Goal: Task Accomplishment & Management: Use online tool/utility

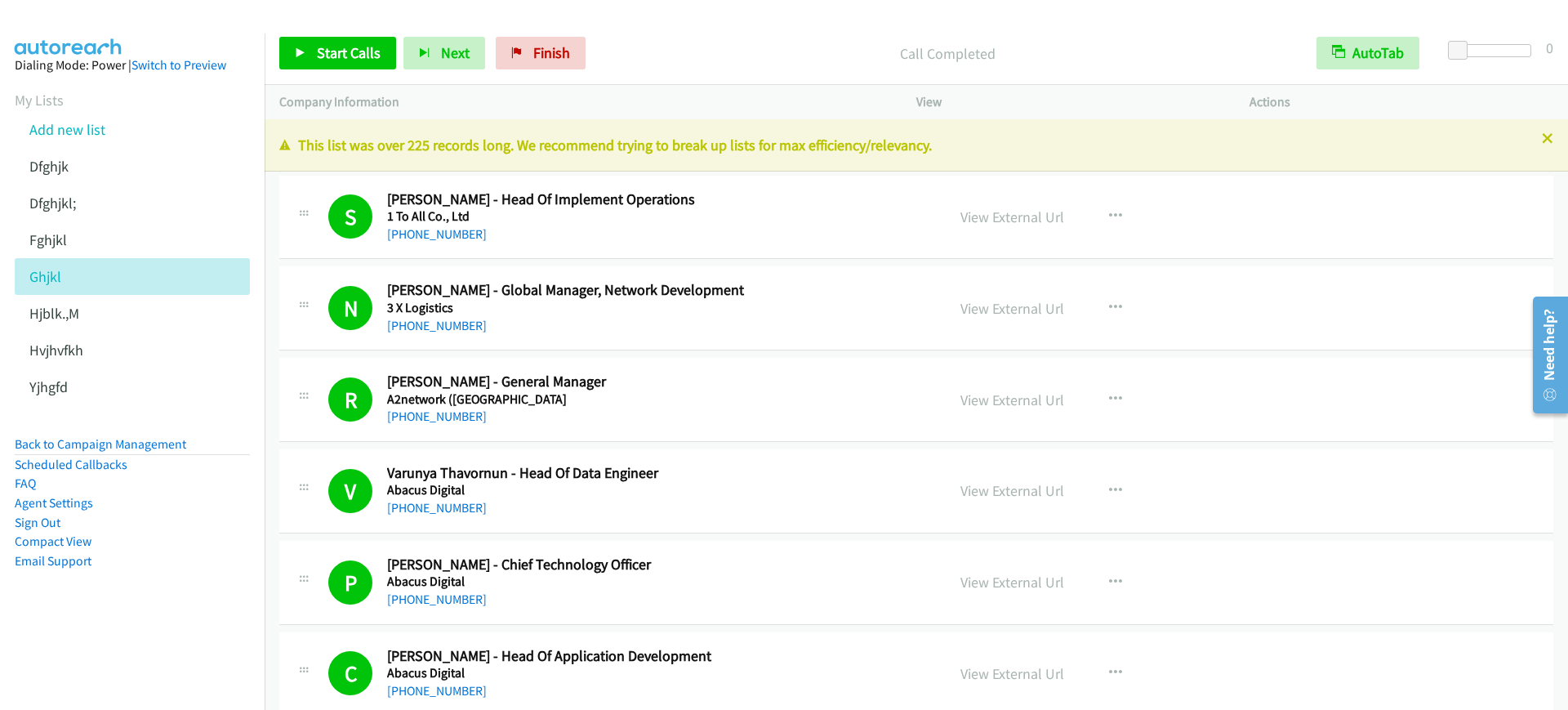
scroll to position [8167, 0]
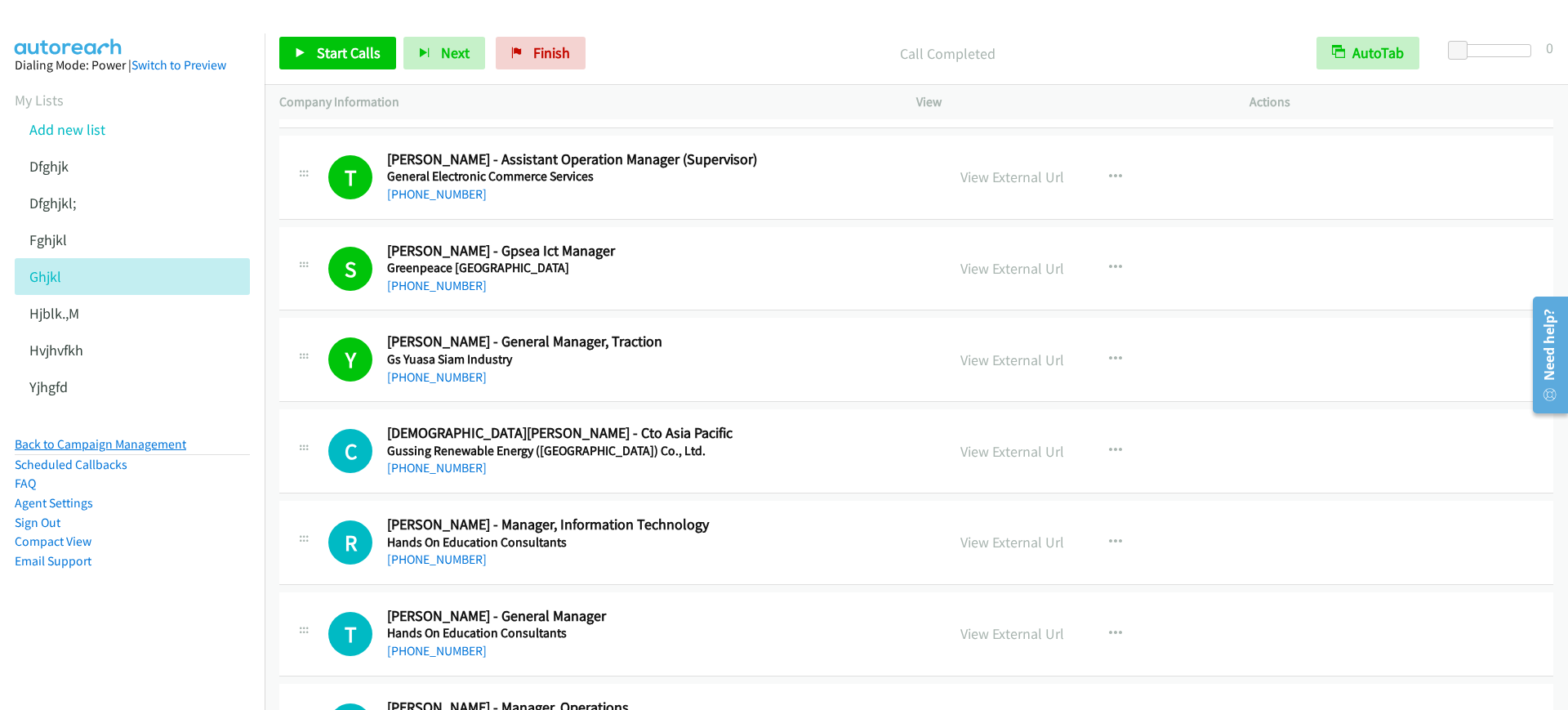
click at [101, 442] on link "Back to Campaign Management" at bounding box center [100, 443] width 171 height 16
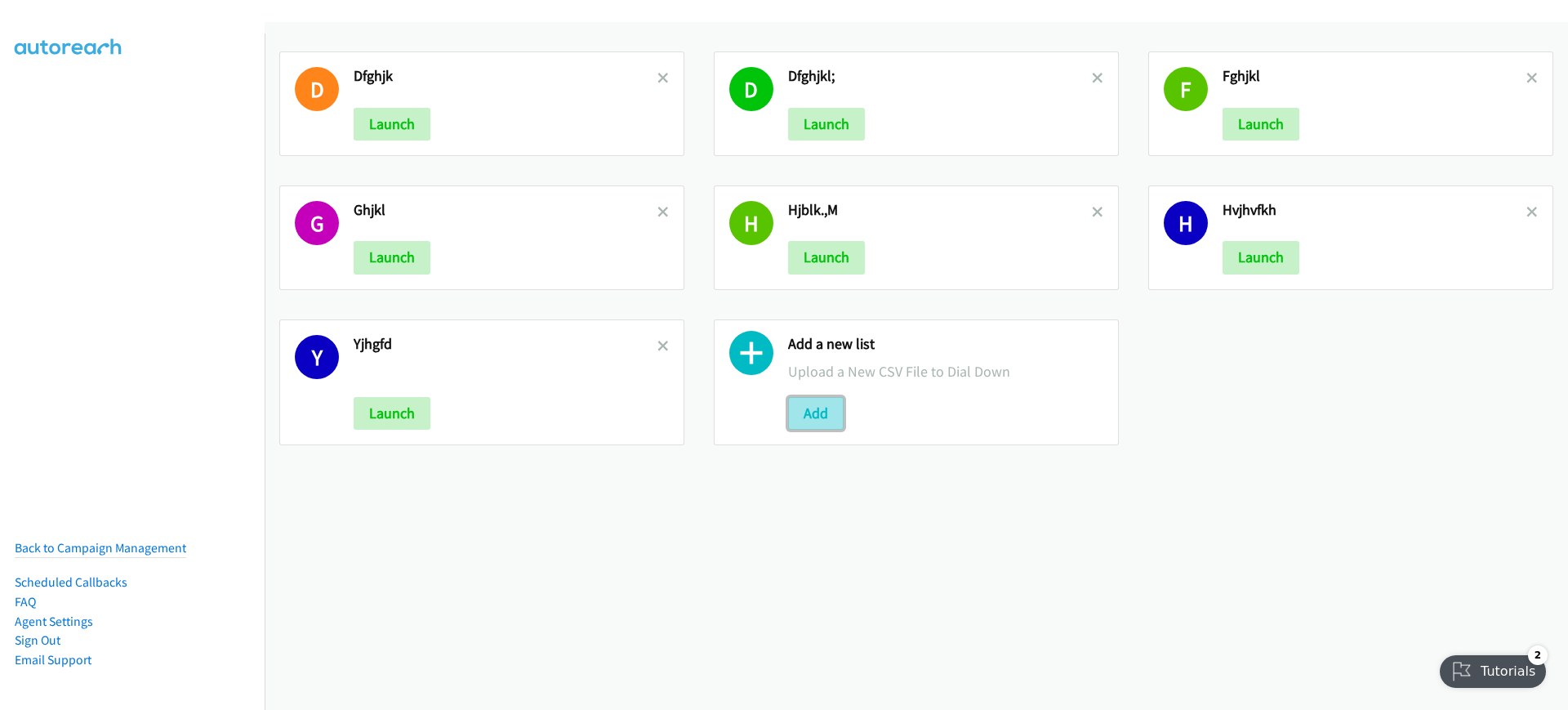
click at [814, 424] on button "Add" at bounding box center [815, 413] width 56 height 32
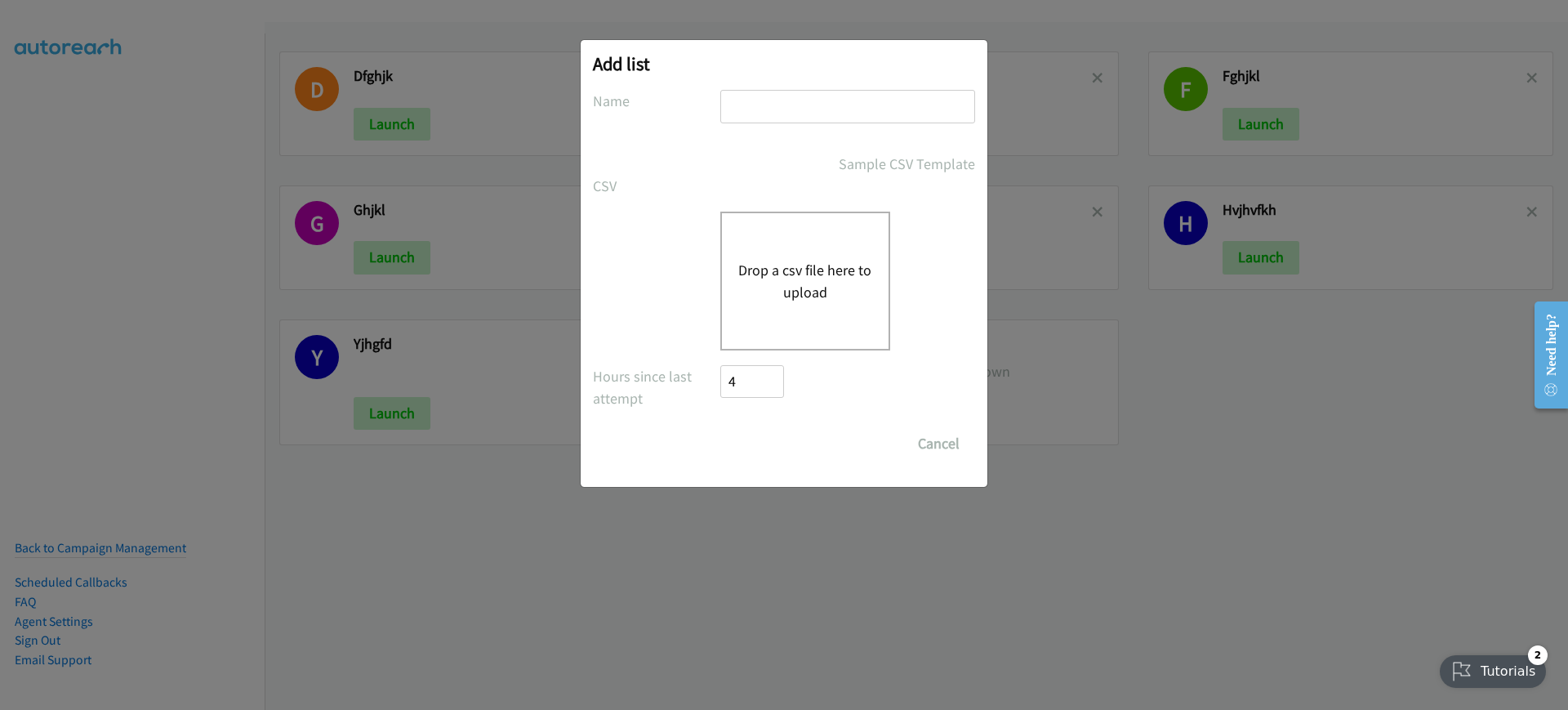
click at [829, 264] on button "Drop a csv file here to upload" at bounding box center [805, 281] width 134 height 44
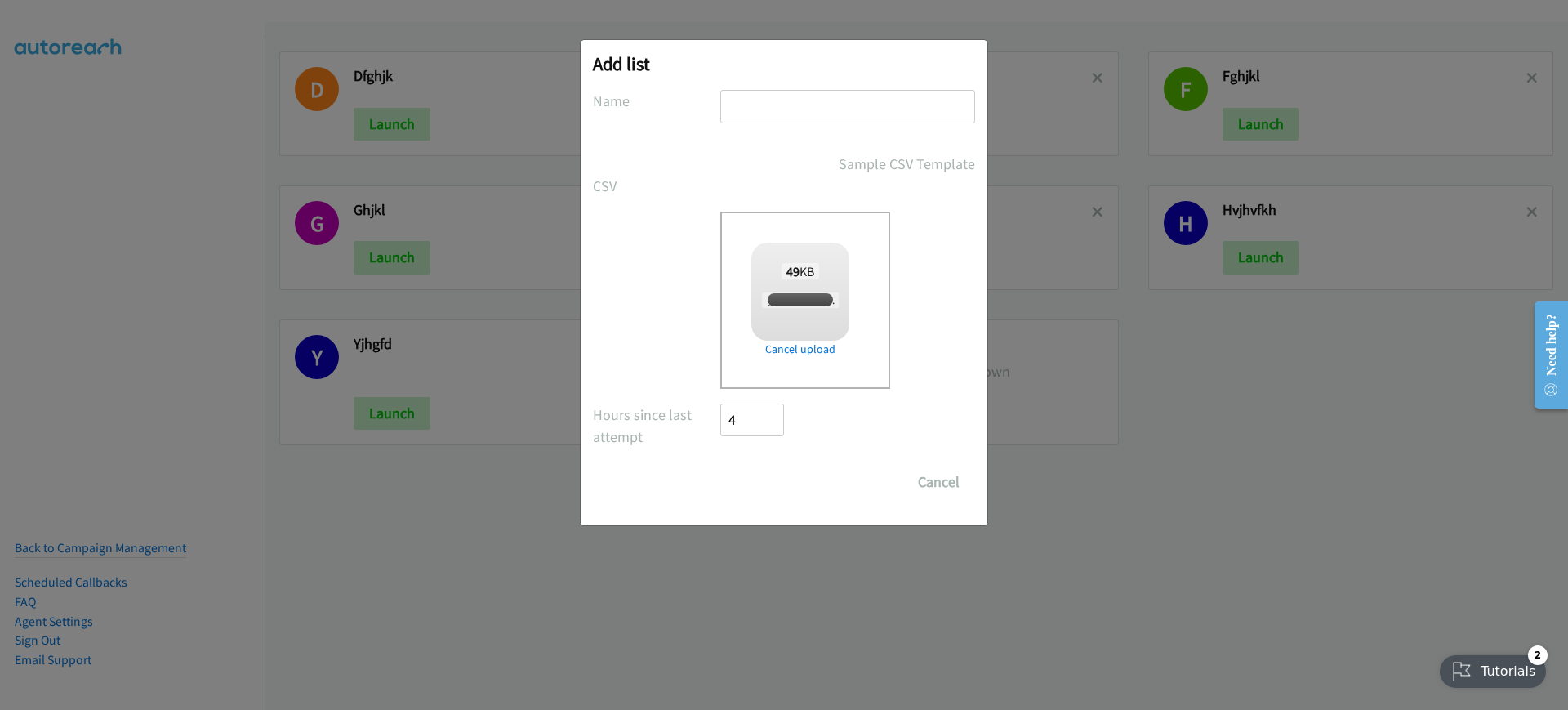
checkbox input "true"
click at [841, 119] on input "text" at bounding box center [847, 106] width 255 height 33
type input "jgljhl;"
click at [774, 484] on input "Save List" at bounding box center [763, 481] width 86 height 32
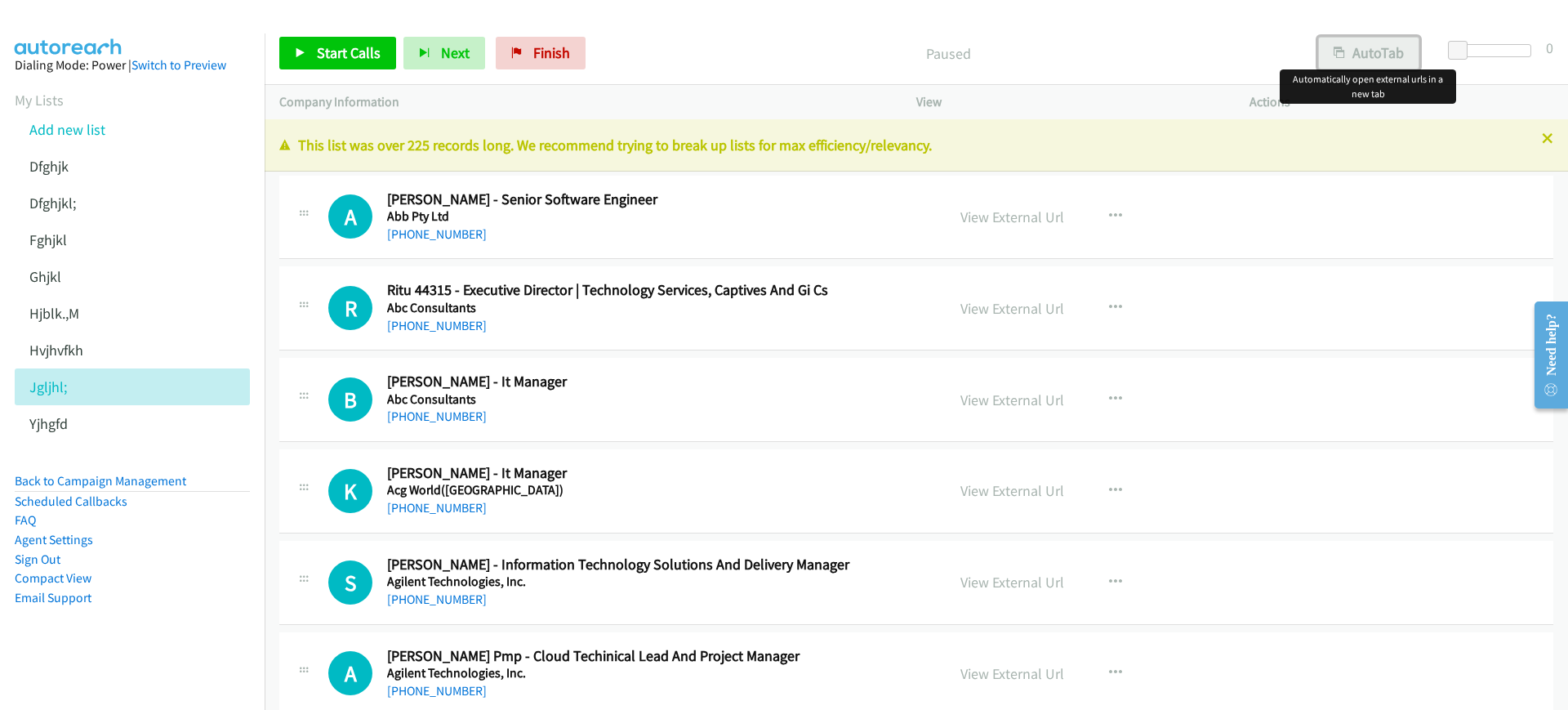
click at [1367, 46] on button "AutoTab" at bounding box center [1368, 53] width 101 height 32
click at [331, 61] on span "Start Calls" at bounding box center [348, 53] width 64 height 19
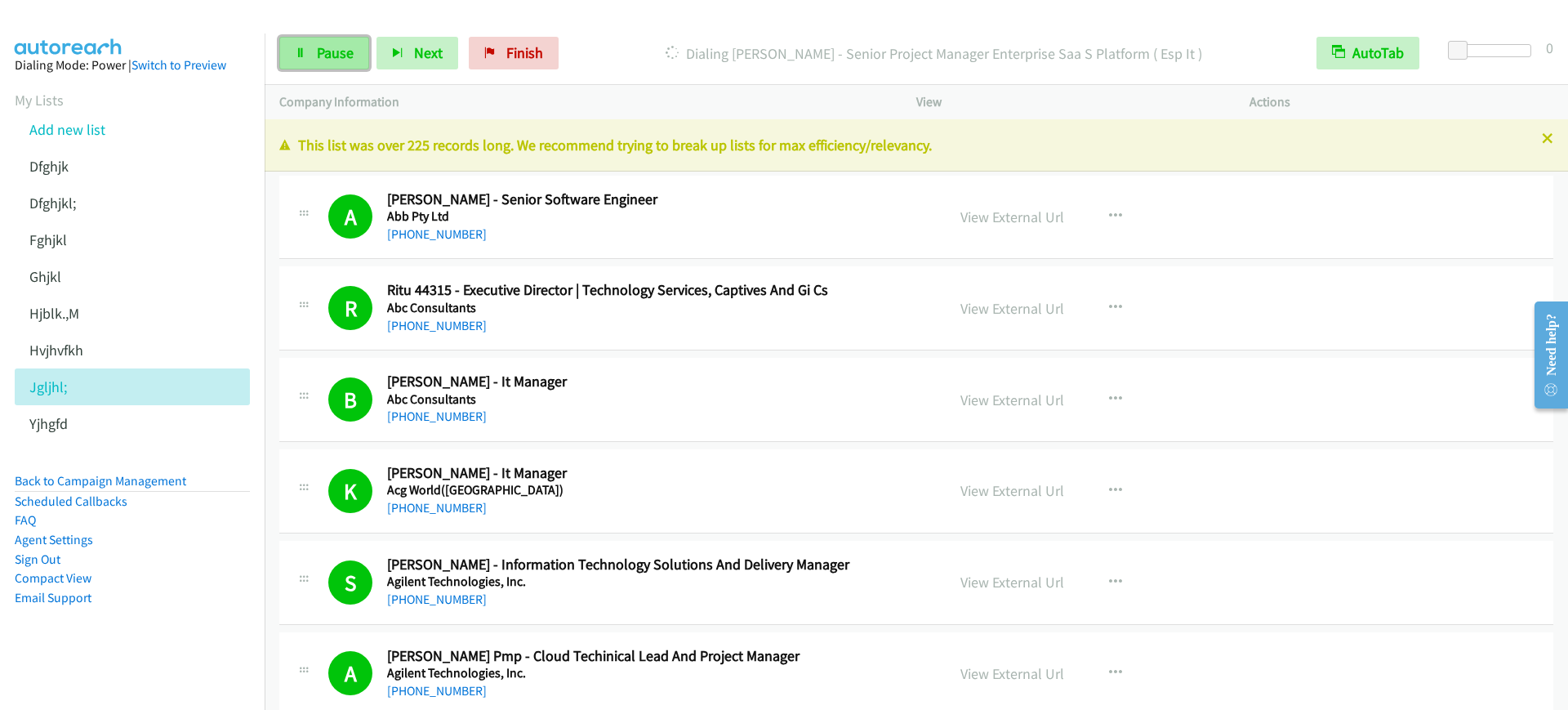
click at [332, 63] on link "Pause" at bounding box center [324, 53] width 90 height 32
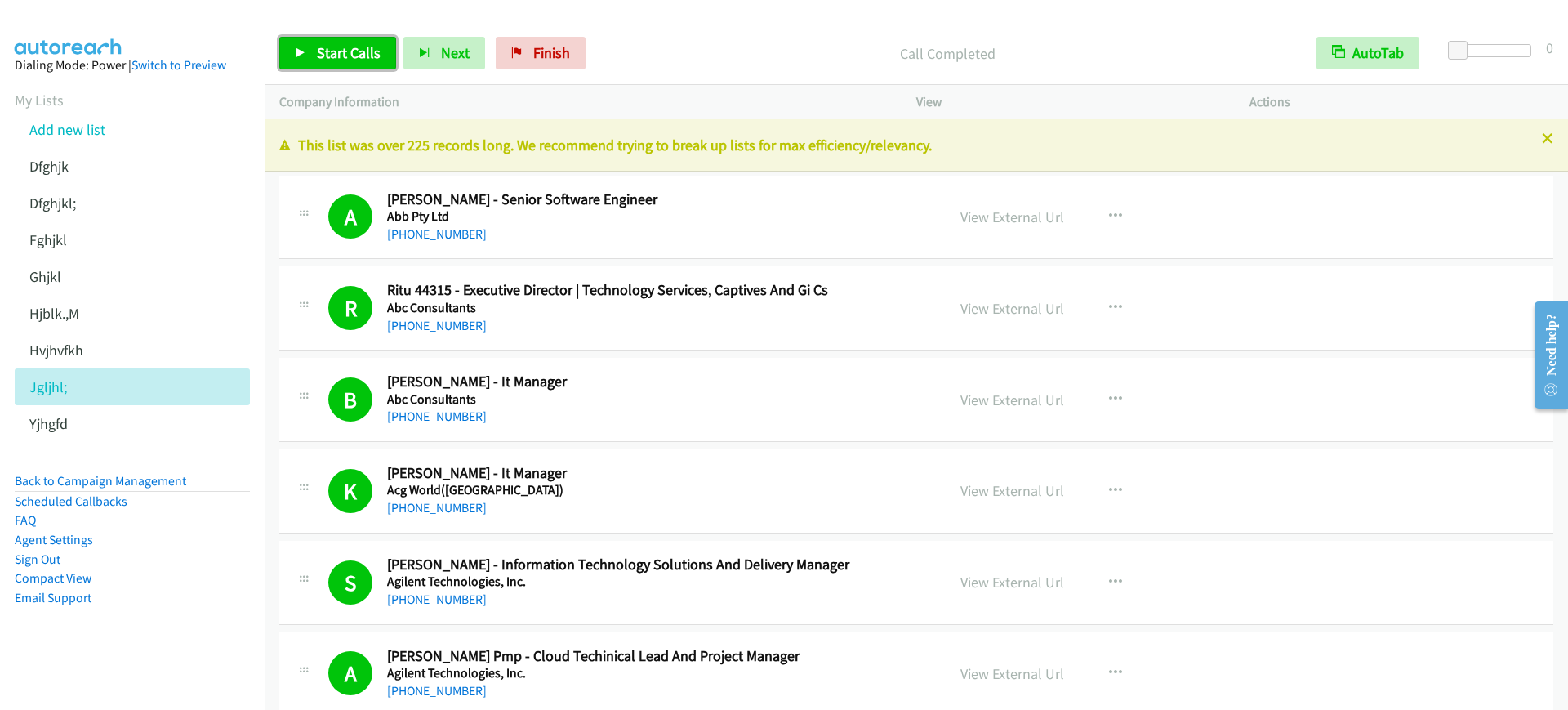
click at [359, 59] on span "Start Calls" at bounding box center [348, 53] width 64 height 19
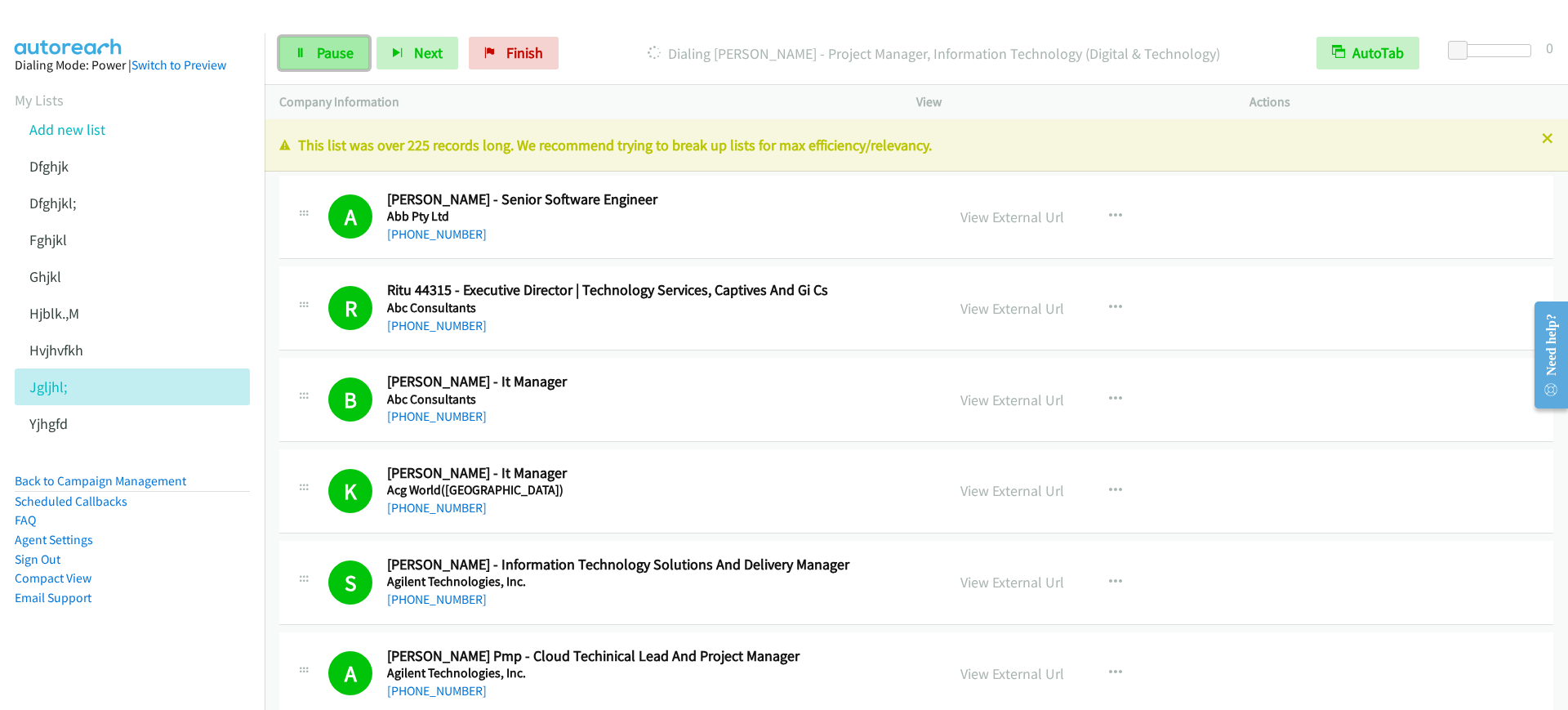
click at [332, 62] on link "Pause" at bounding box center [324, 53] width 90 height 32
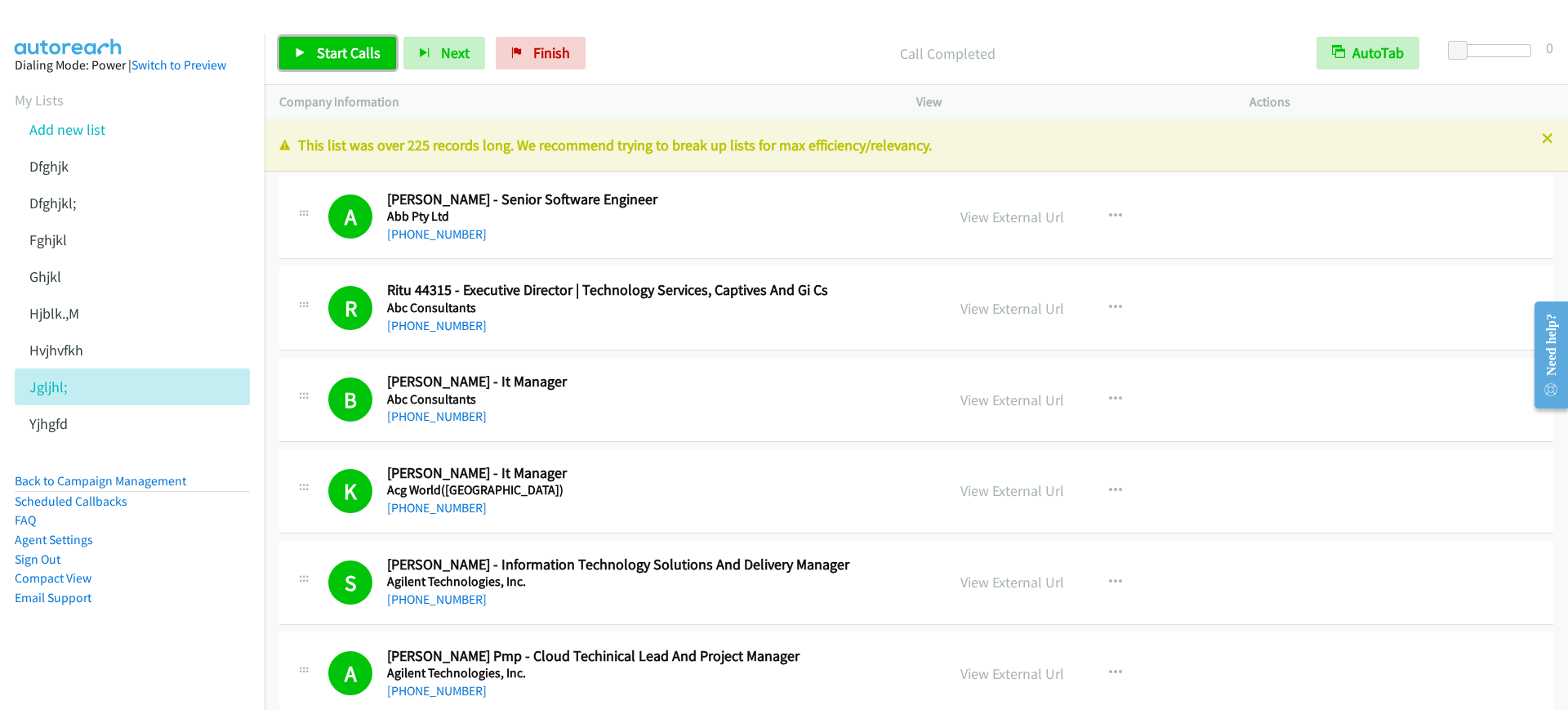
click at [342, 51] on span "Start Calls" at bounding box center [348, 53] width 64 height 19
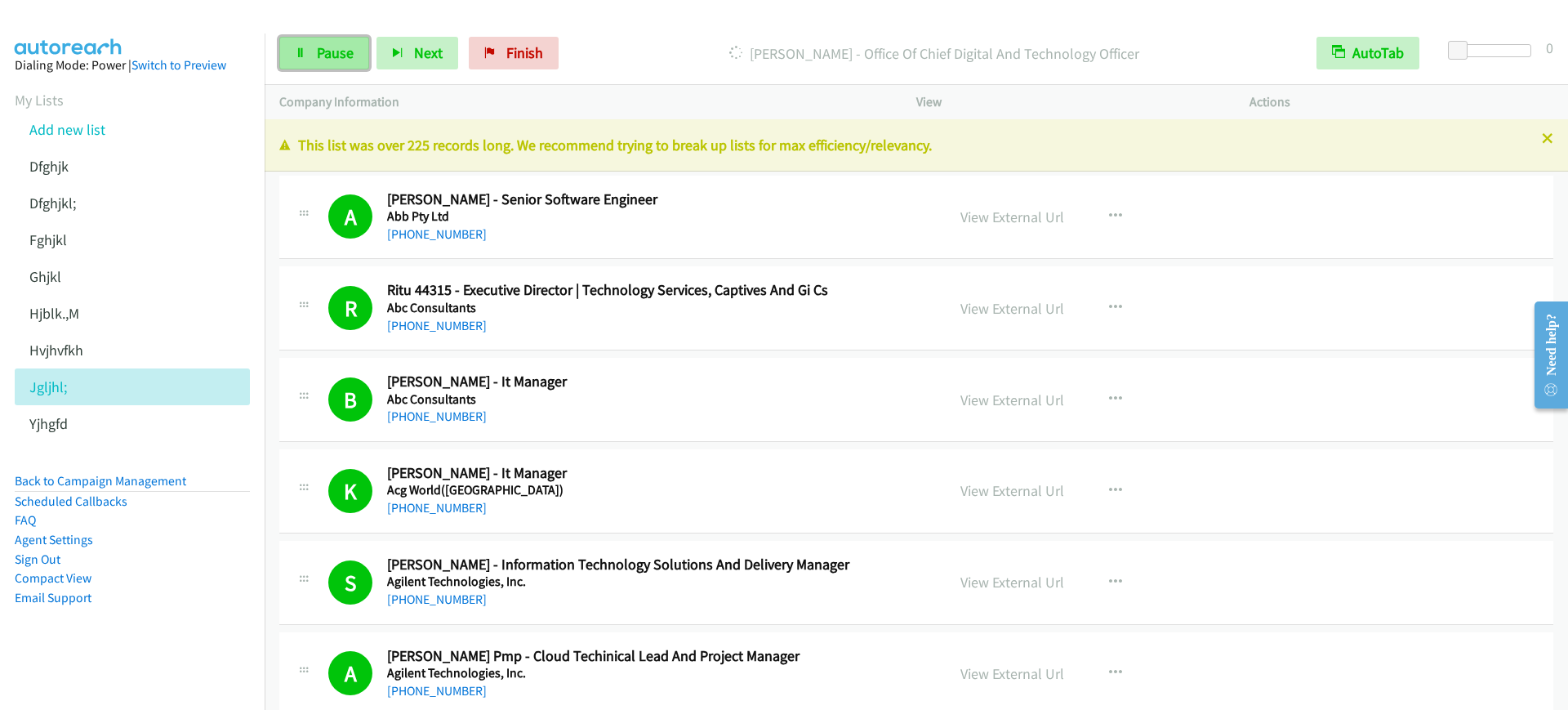
click at [342, 48] on span "Pause" at bounding box center [335, 53] width 37 height 19
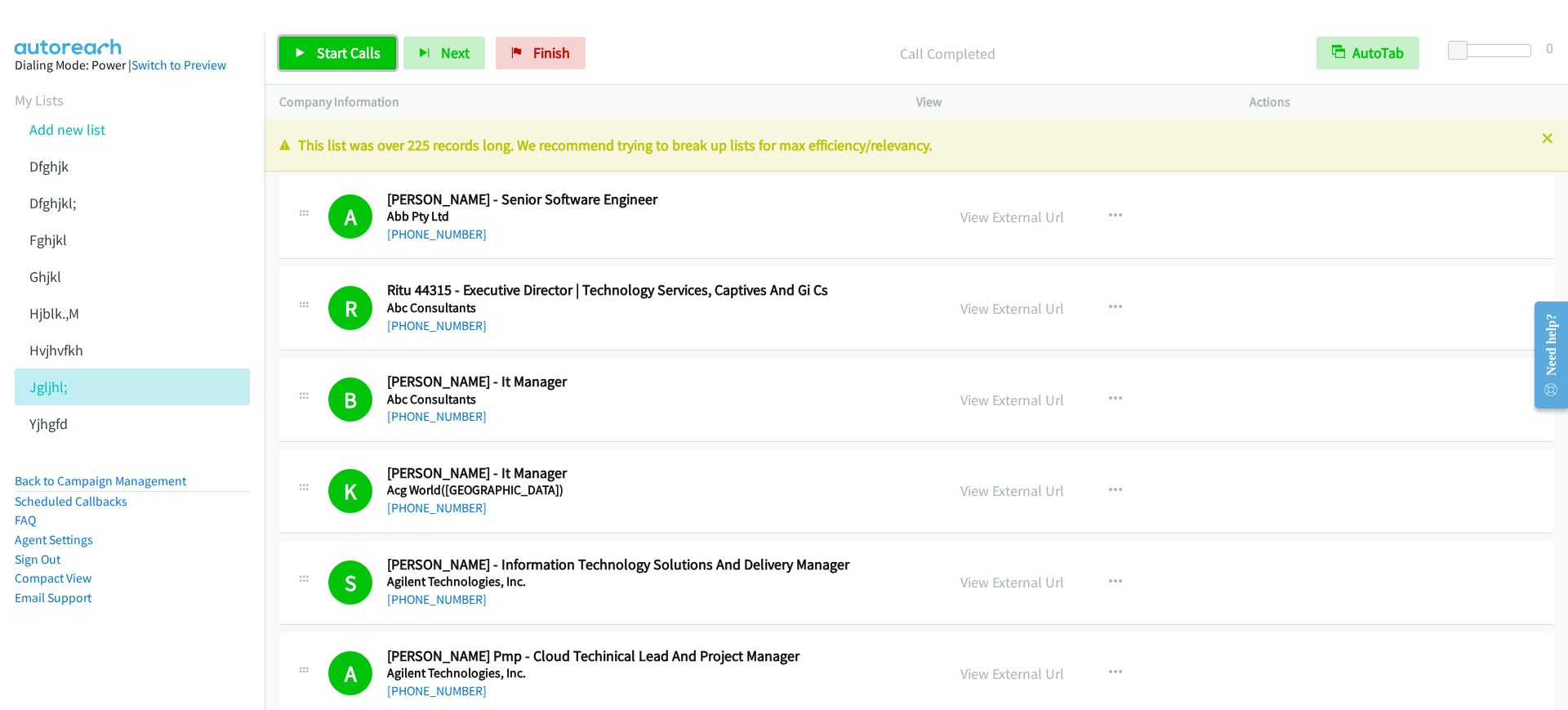
click at [342, 52] on span "Start Calls" at bounding box center [348, 53] width 64 height 19
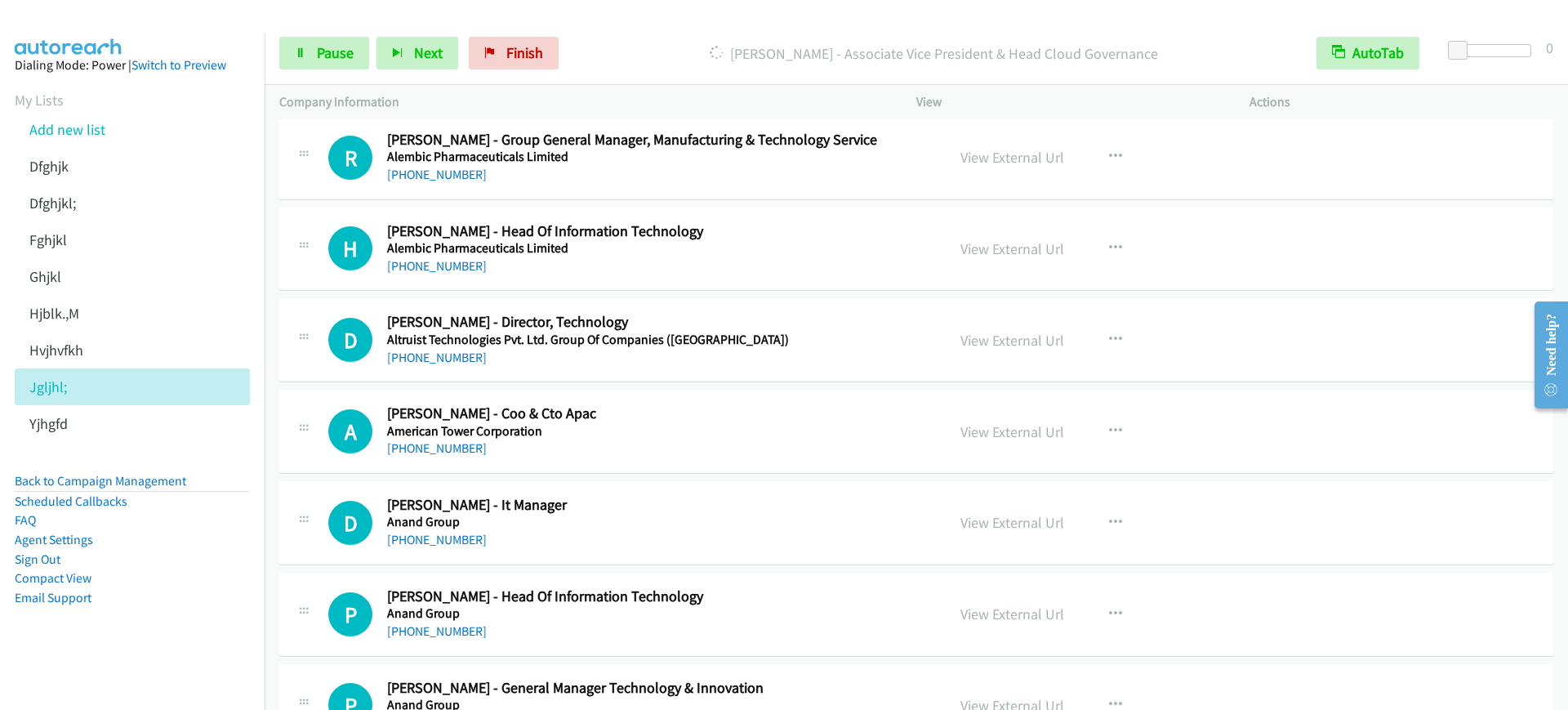
scroll to position [1225, 0]
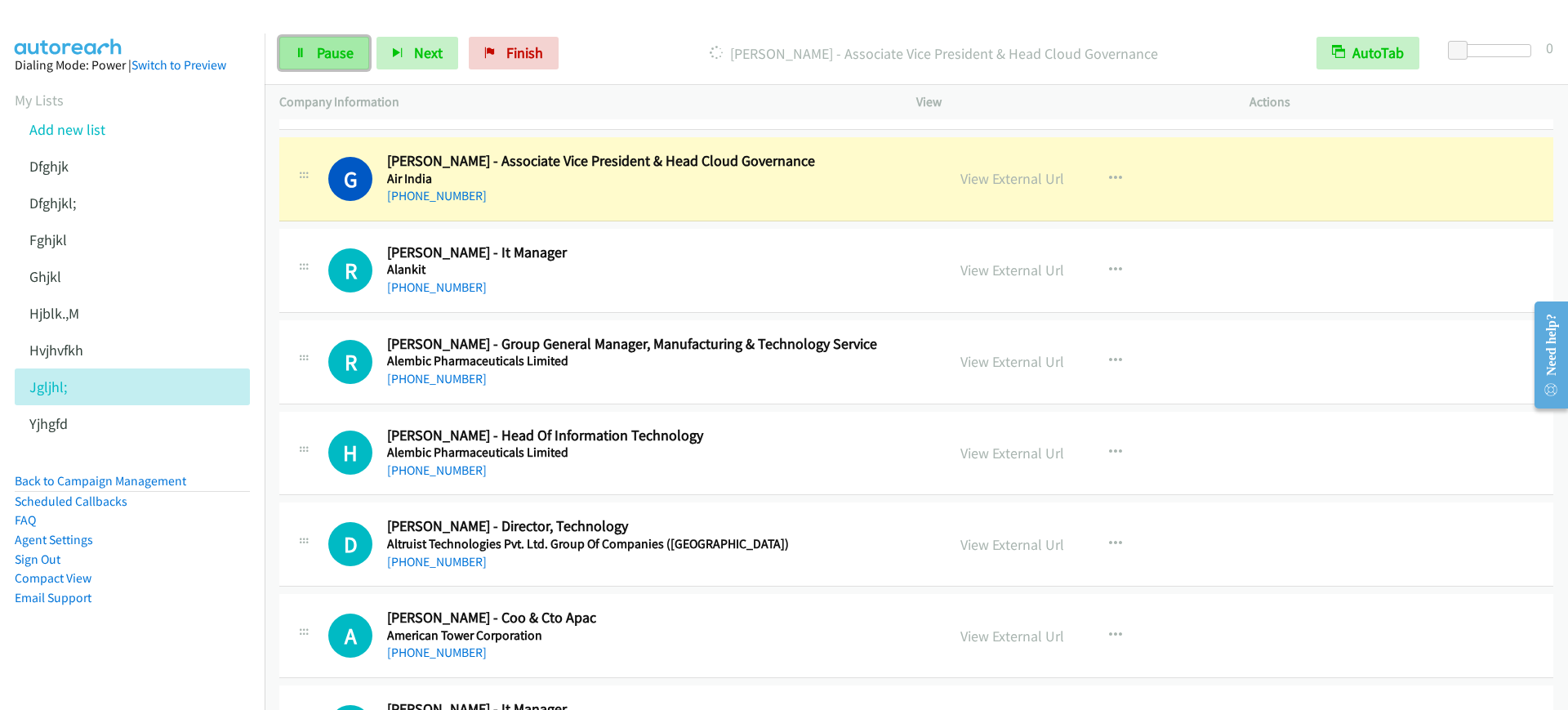
click at [306, 48] on link "Pause" at bounding box center [324, 53] width 90 height 32
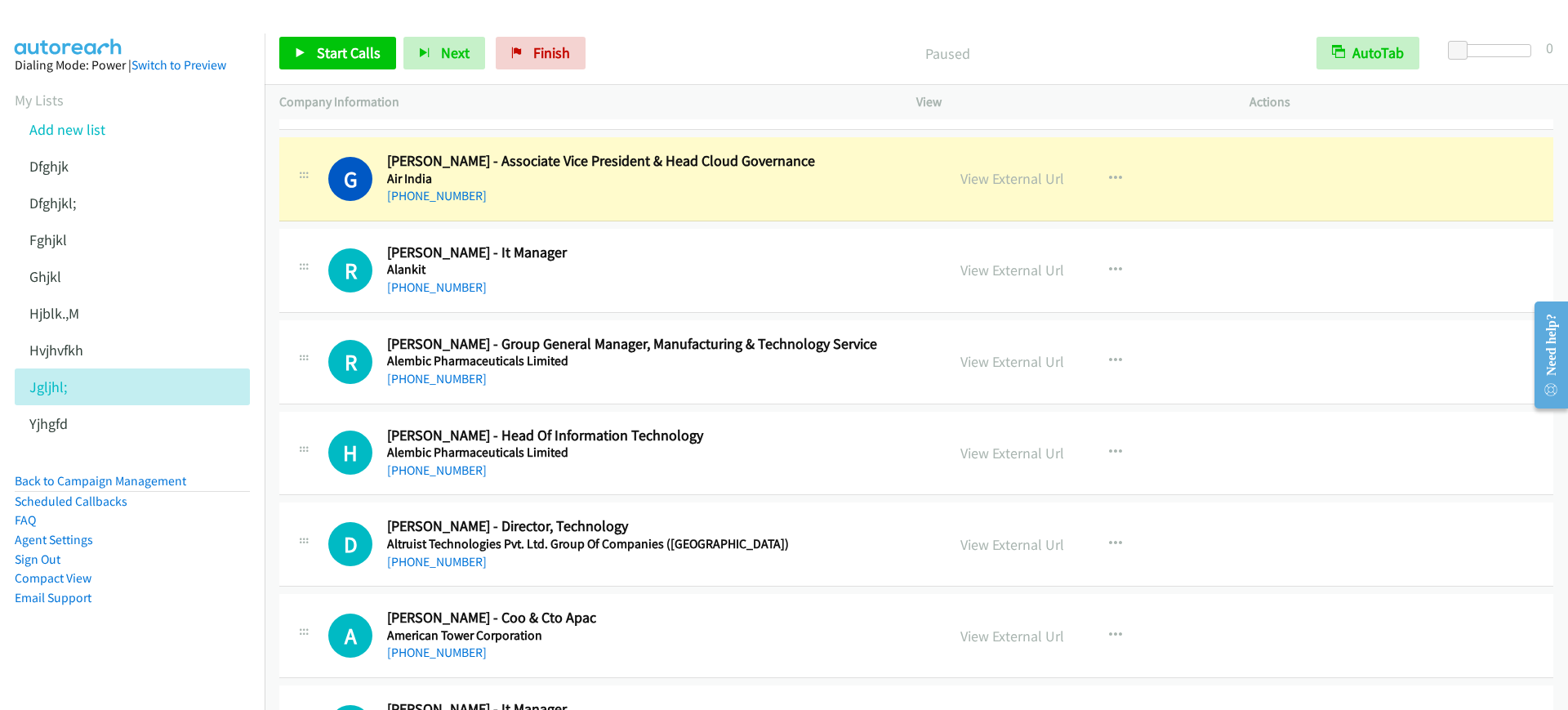
click at [628, 207] on div "G Callback Scheduled Girish Krishnan - Associate Vice President & Head Cloud Go…" at bounding box center [916, 179] width 1274 height 84
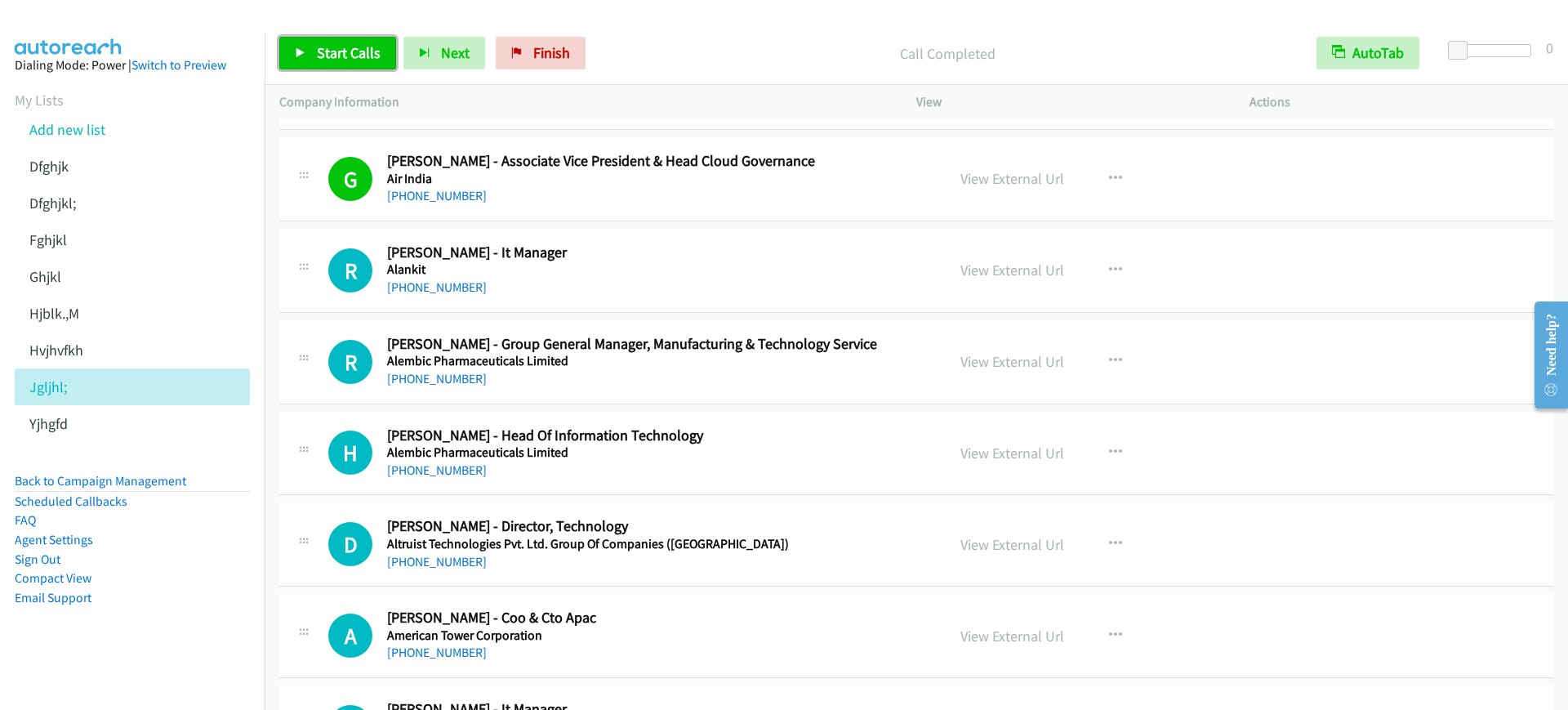
click at [359, 58] on span "Start Calls" at bounding box center [348, 53] width 64 height 19
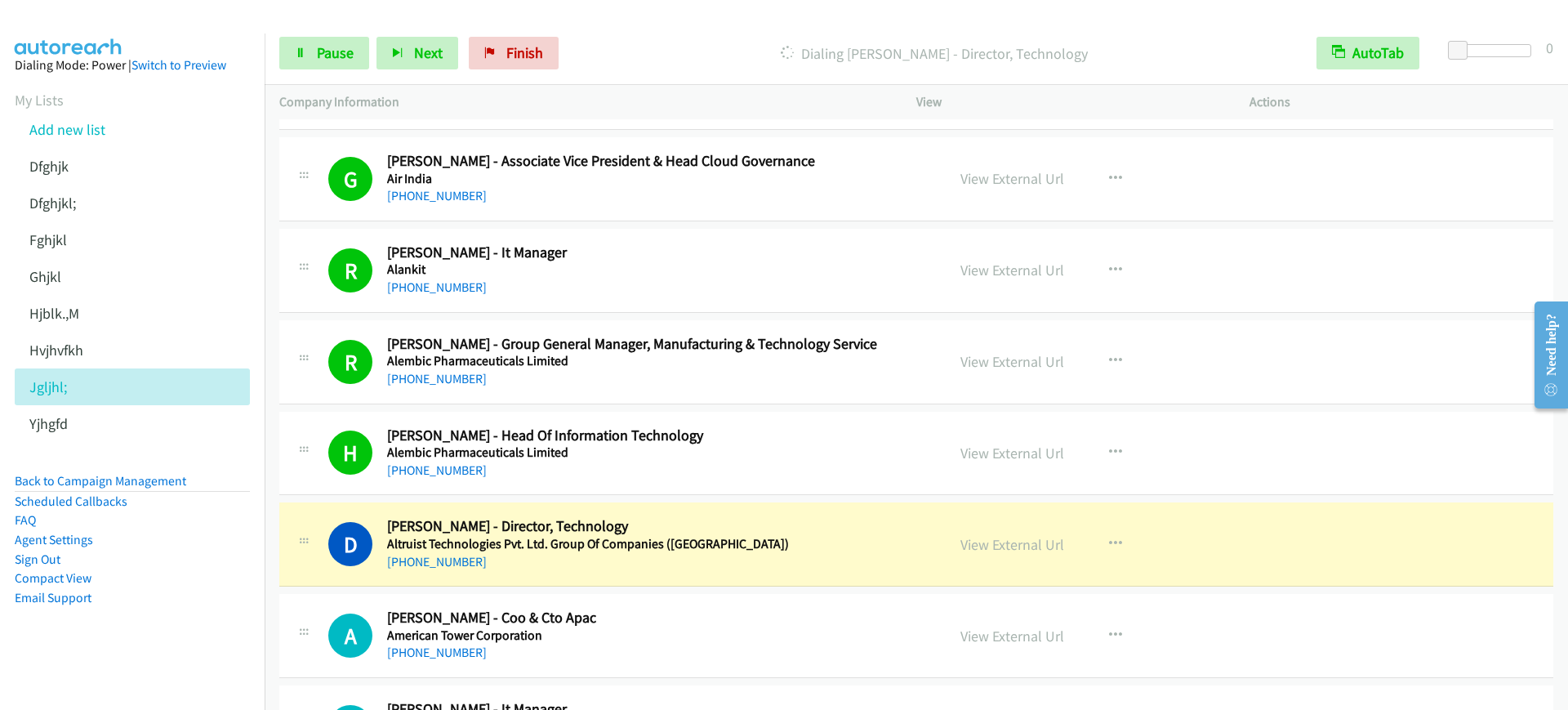
click at [667, 56] on p "Dialing Deepak Gandhi - Director, Technology" at bounding box center [933, 54] width 706 height 22
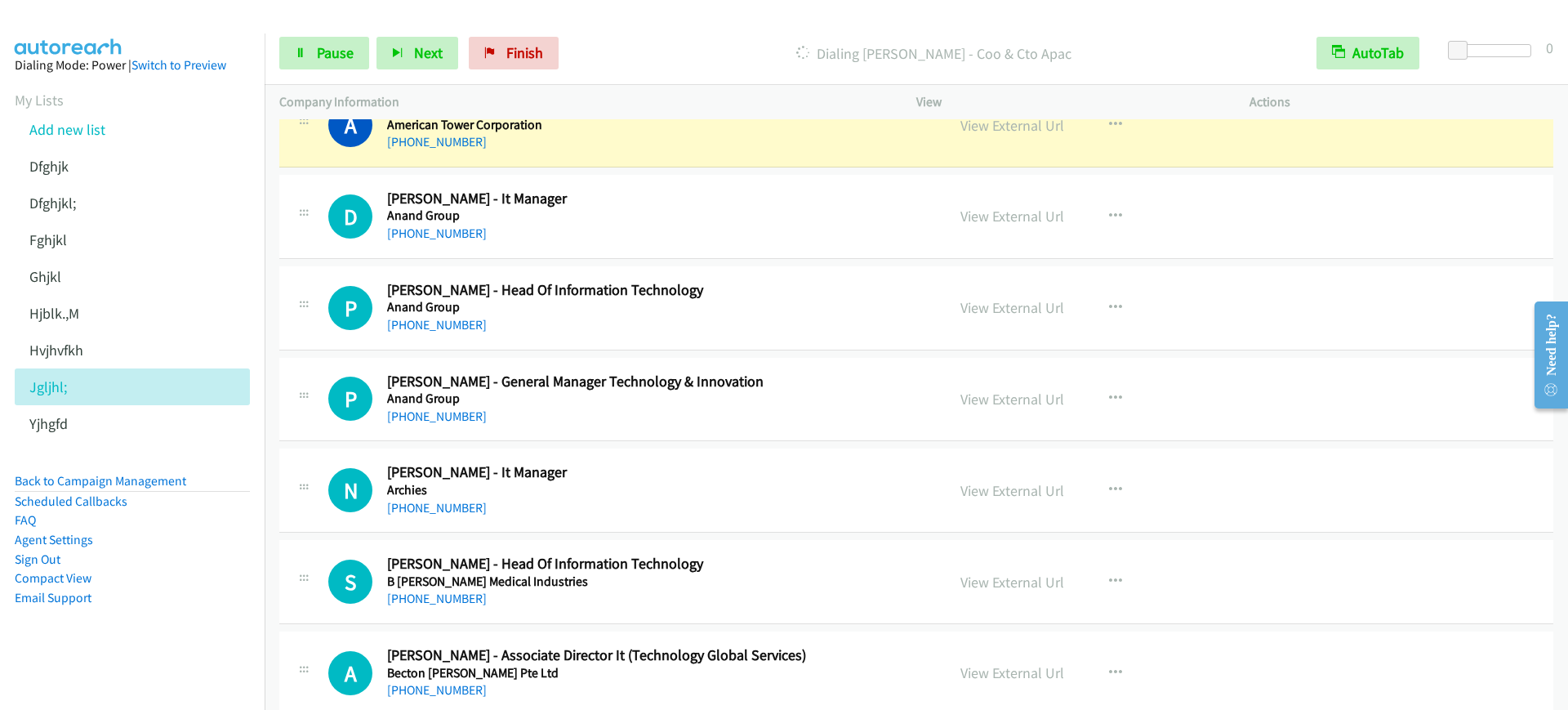
scroll to position [1634, 0]
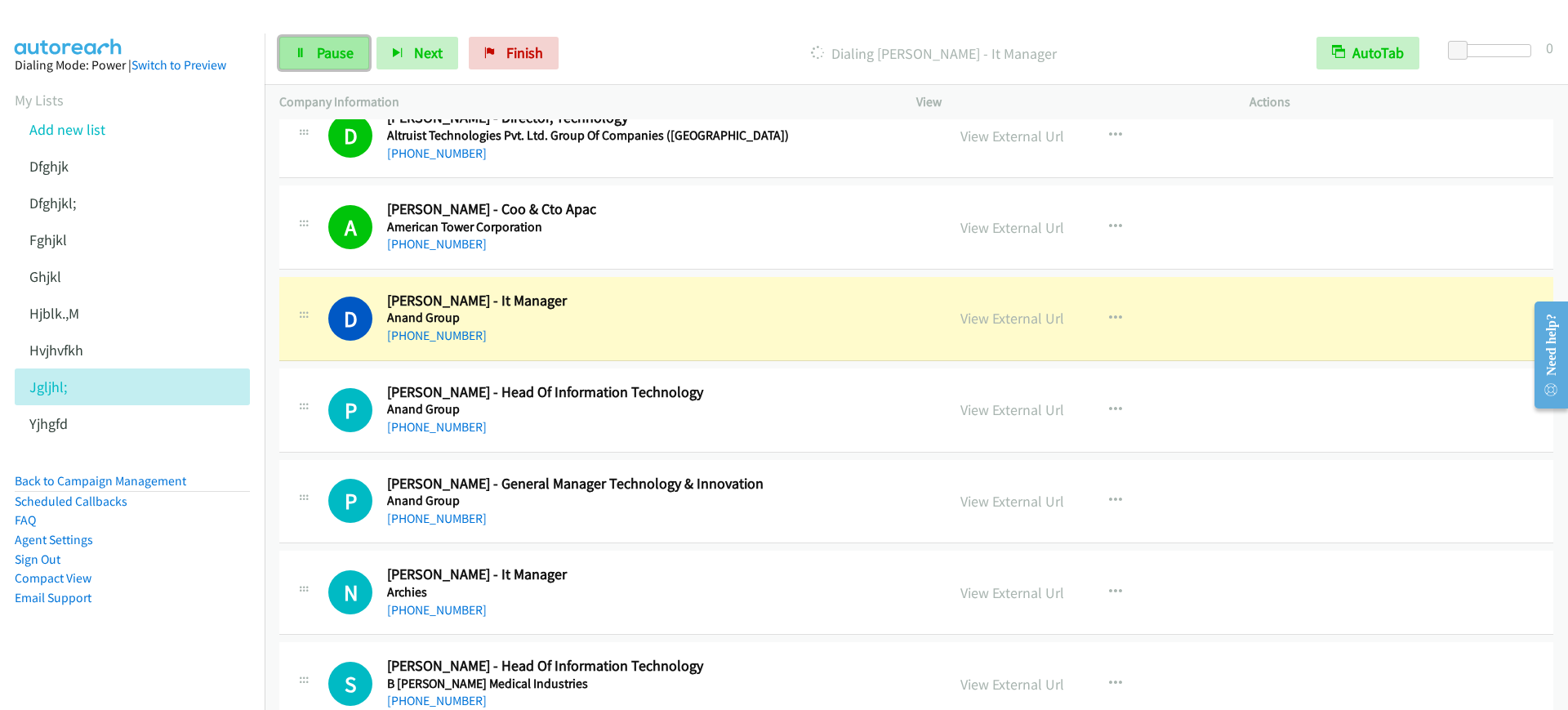
click at [339, 47] on span "Pause" at bounding box center [335, 53] width 37 height 19
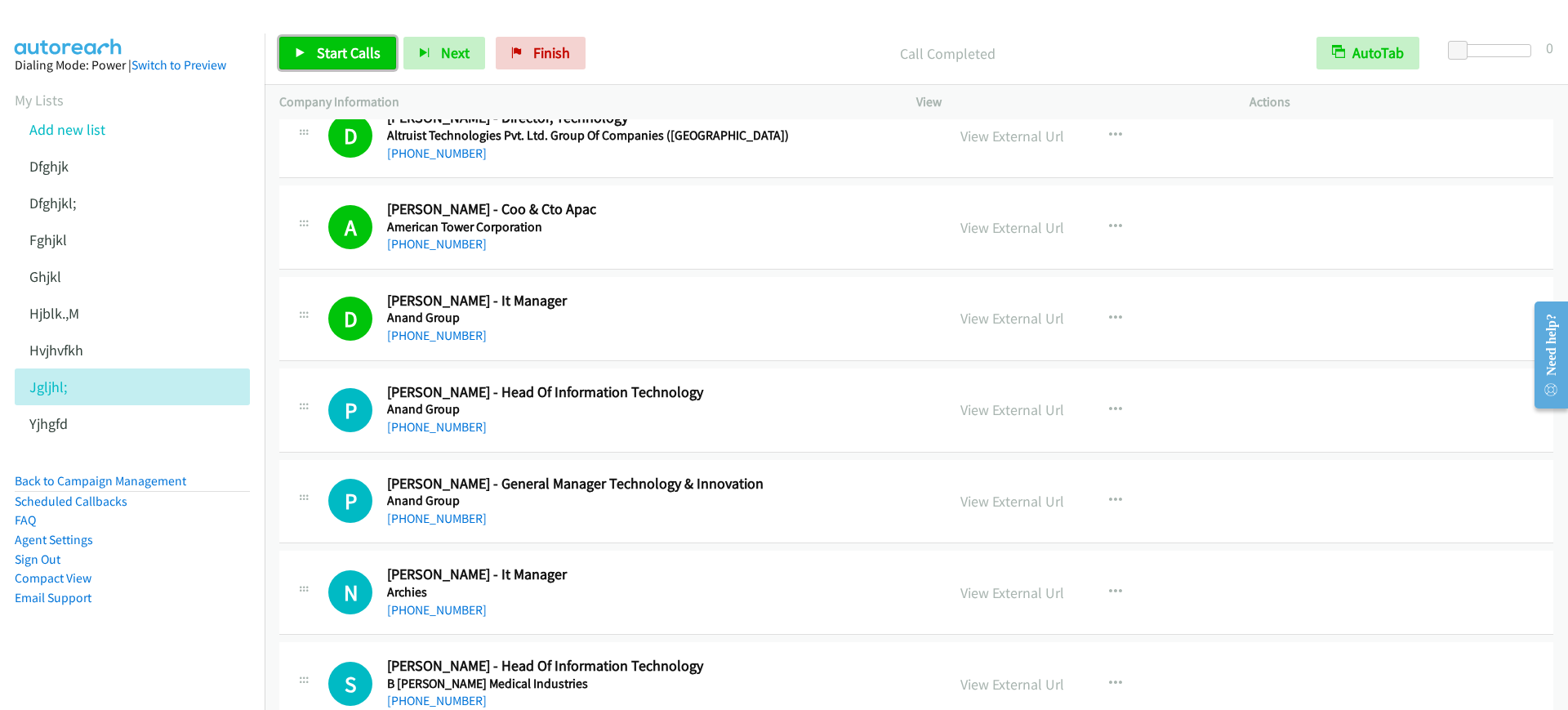
click at [353, 52] on span "Start Calls" at bounding box center [348, 53] width 64 height 19
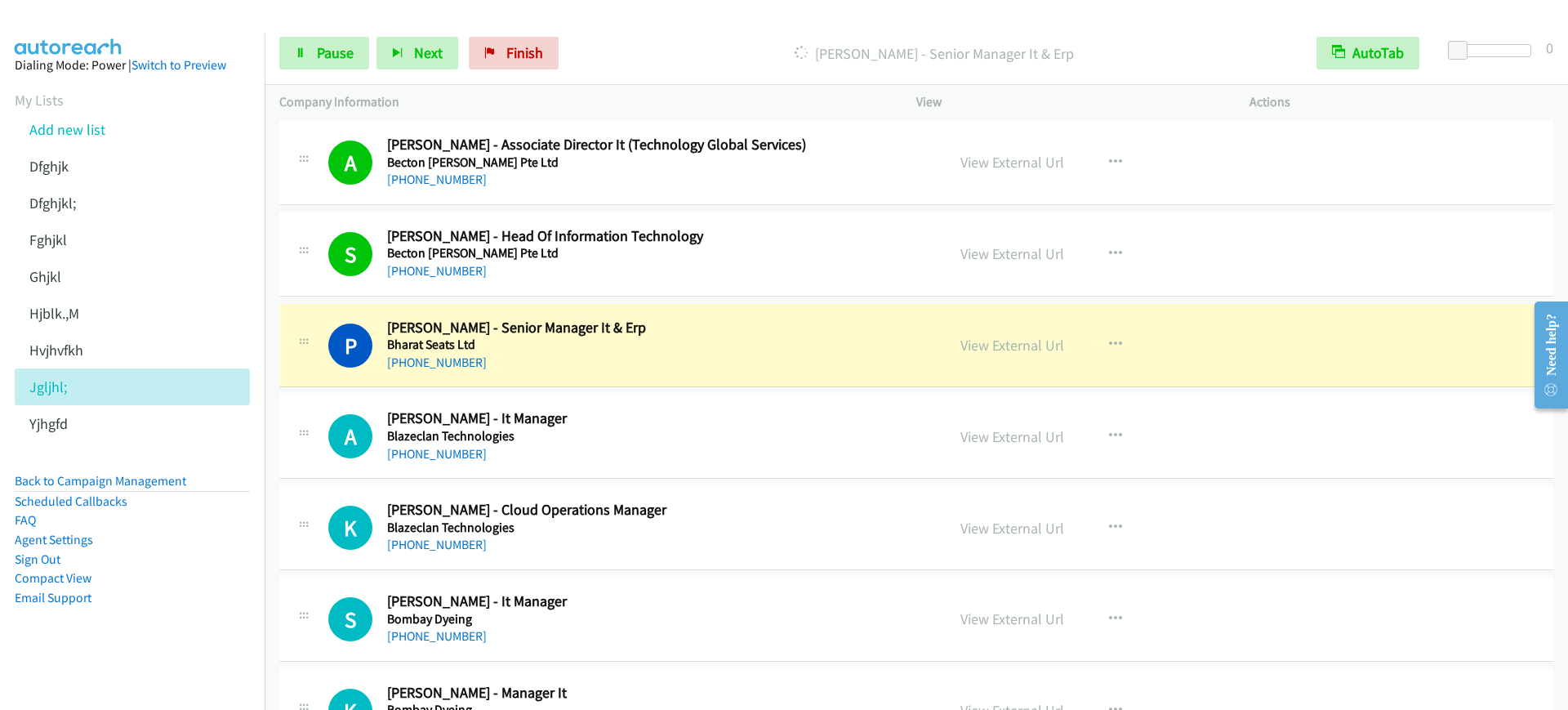
scroll to position [2348, 0]
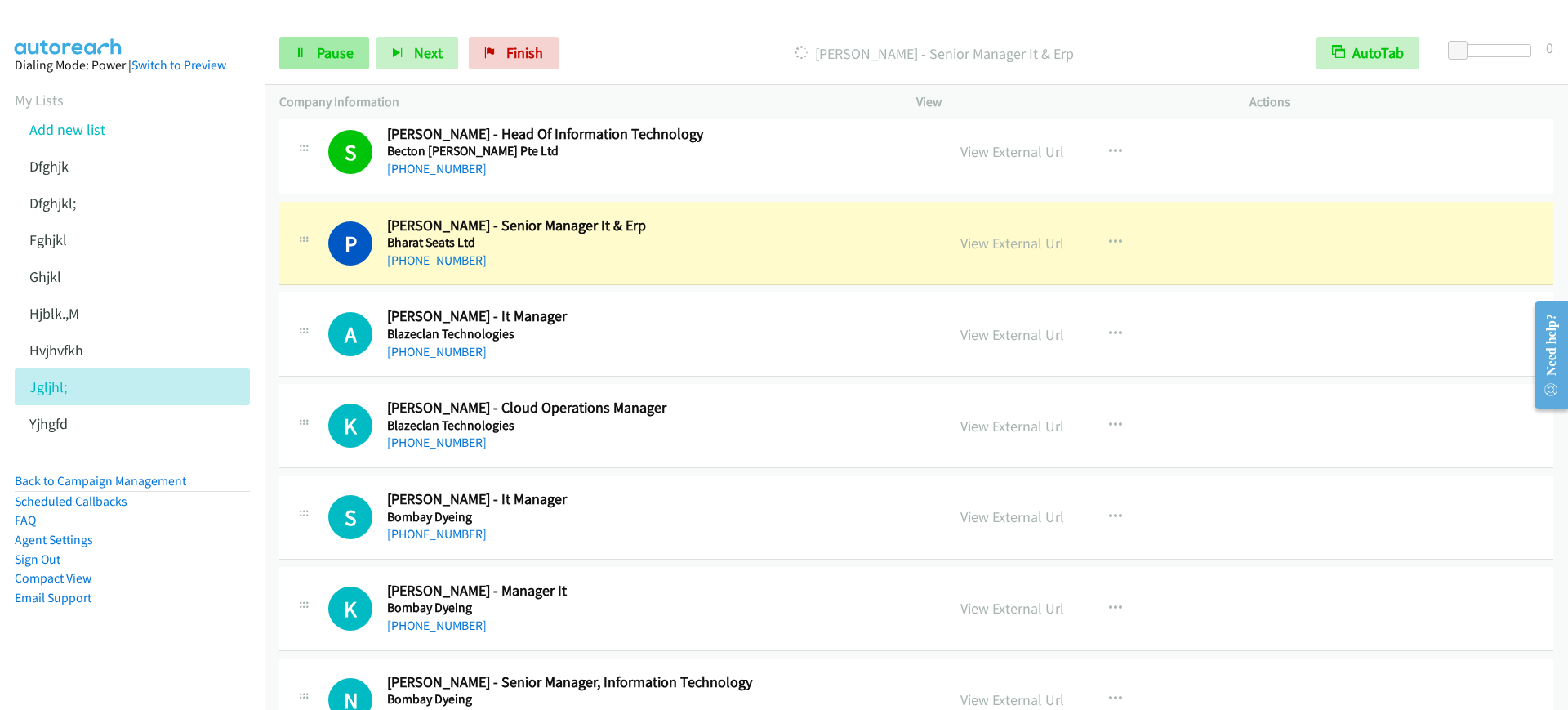
click at [279, 50] on div "Start Calls Pause Next Finish Dialing Prakash Kumar Sriwastwa - Senior Manager …" at bounding box center [916, 54] width 1303 height 63
click at [319, 52] on span "Pause" at bounding box center [335, 53] width 37 height 19
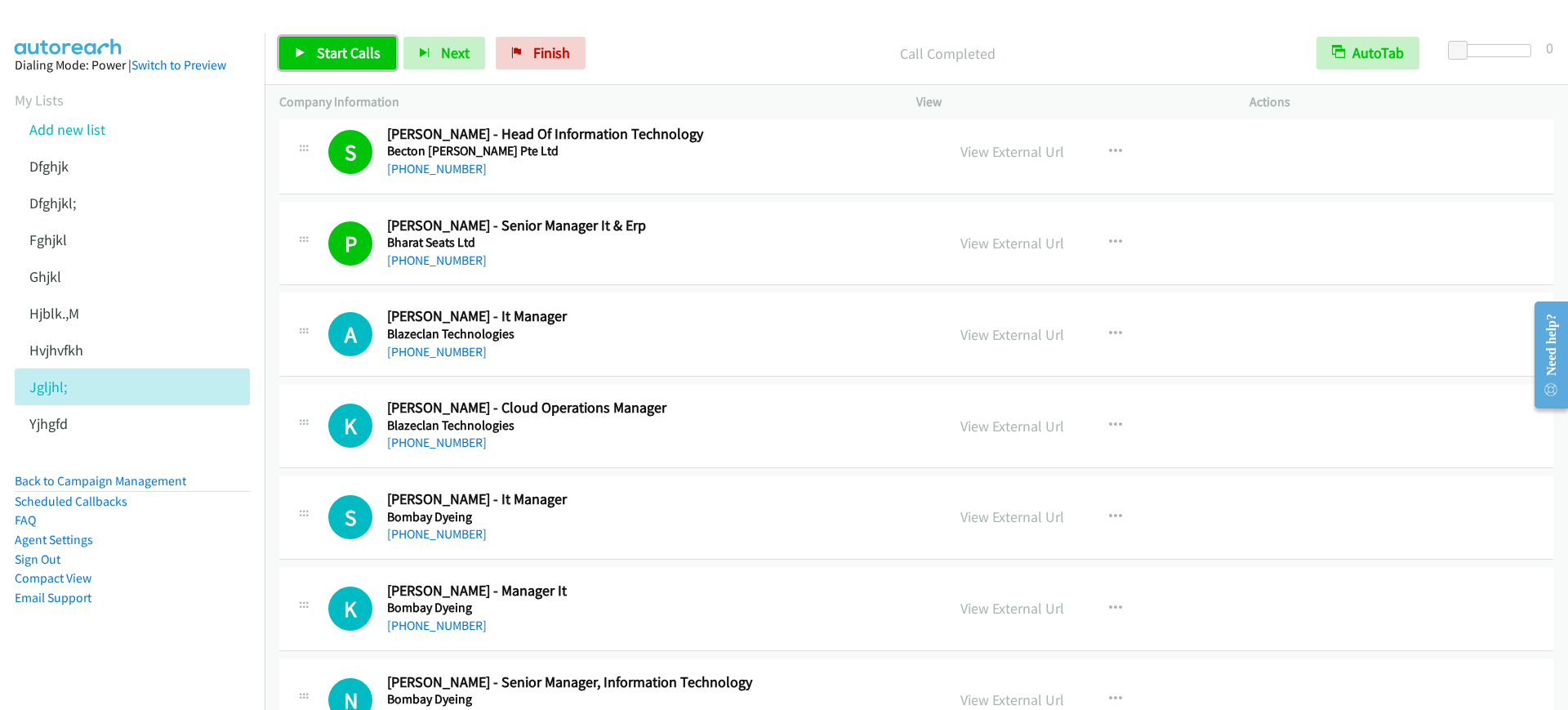
click at [341, 40] on link "Start Calls" at bounding box center [338, 53] width 117 height 32
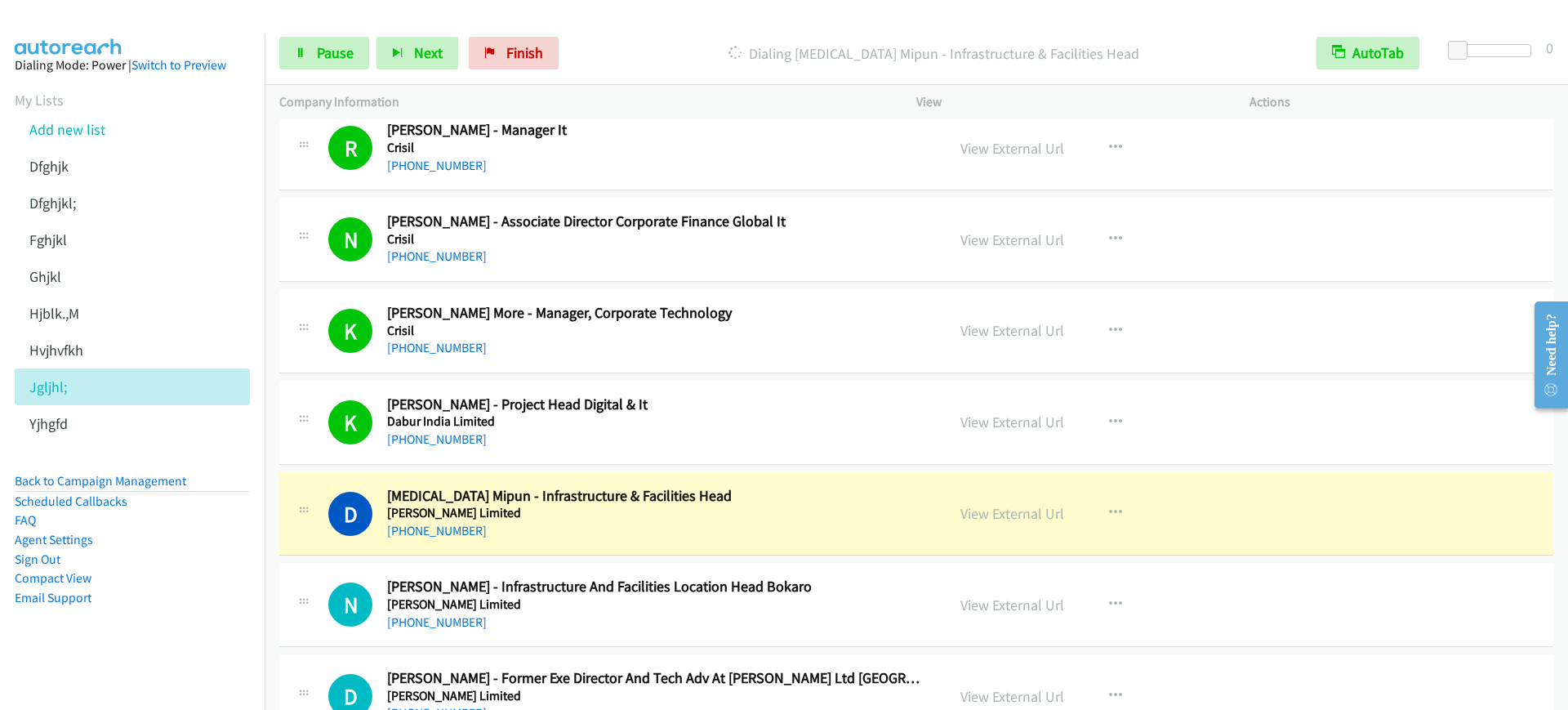
scroll to position [3778, 0]
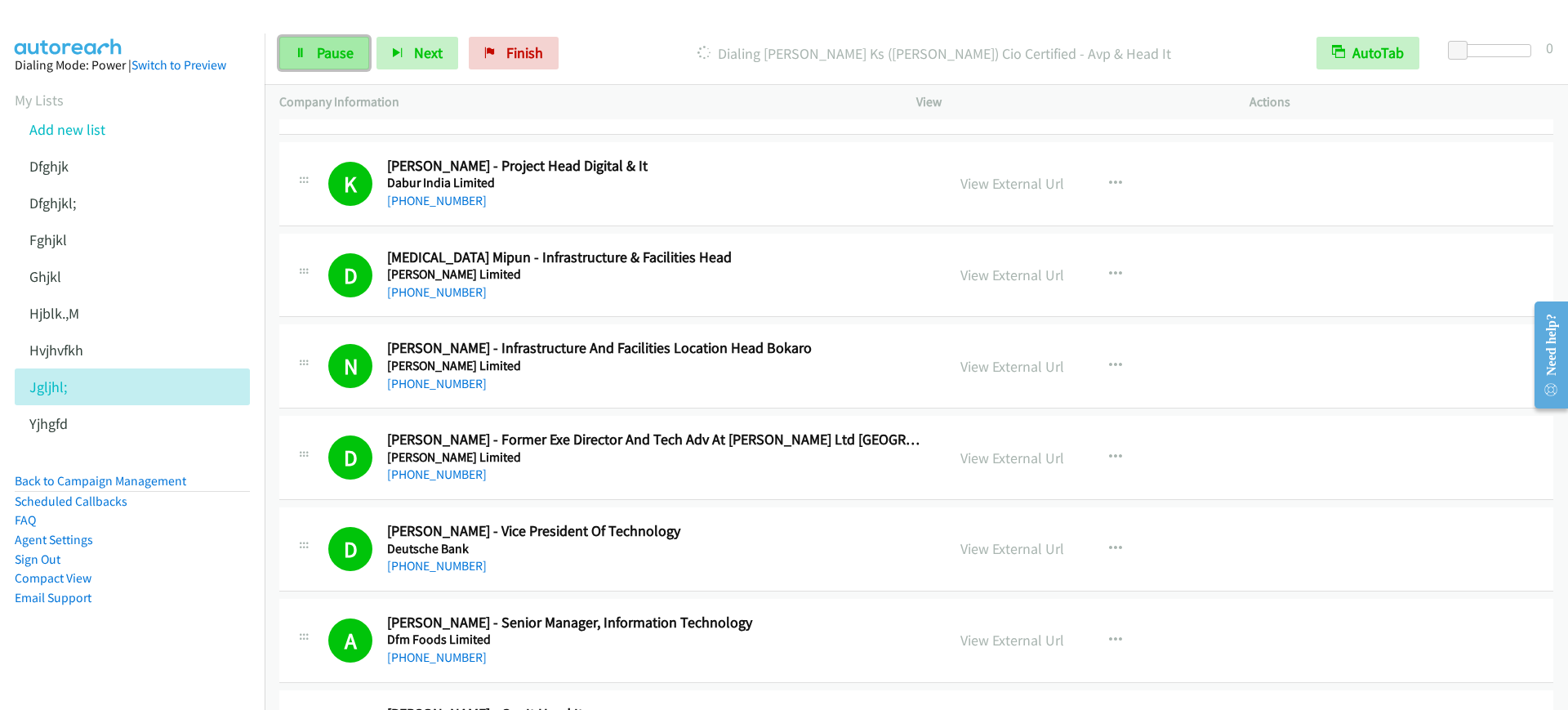
click at [309, 45] on link "Pause" at bounding box center [324, 53] width 90 height 32
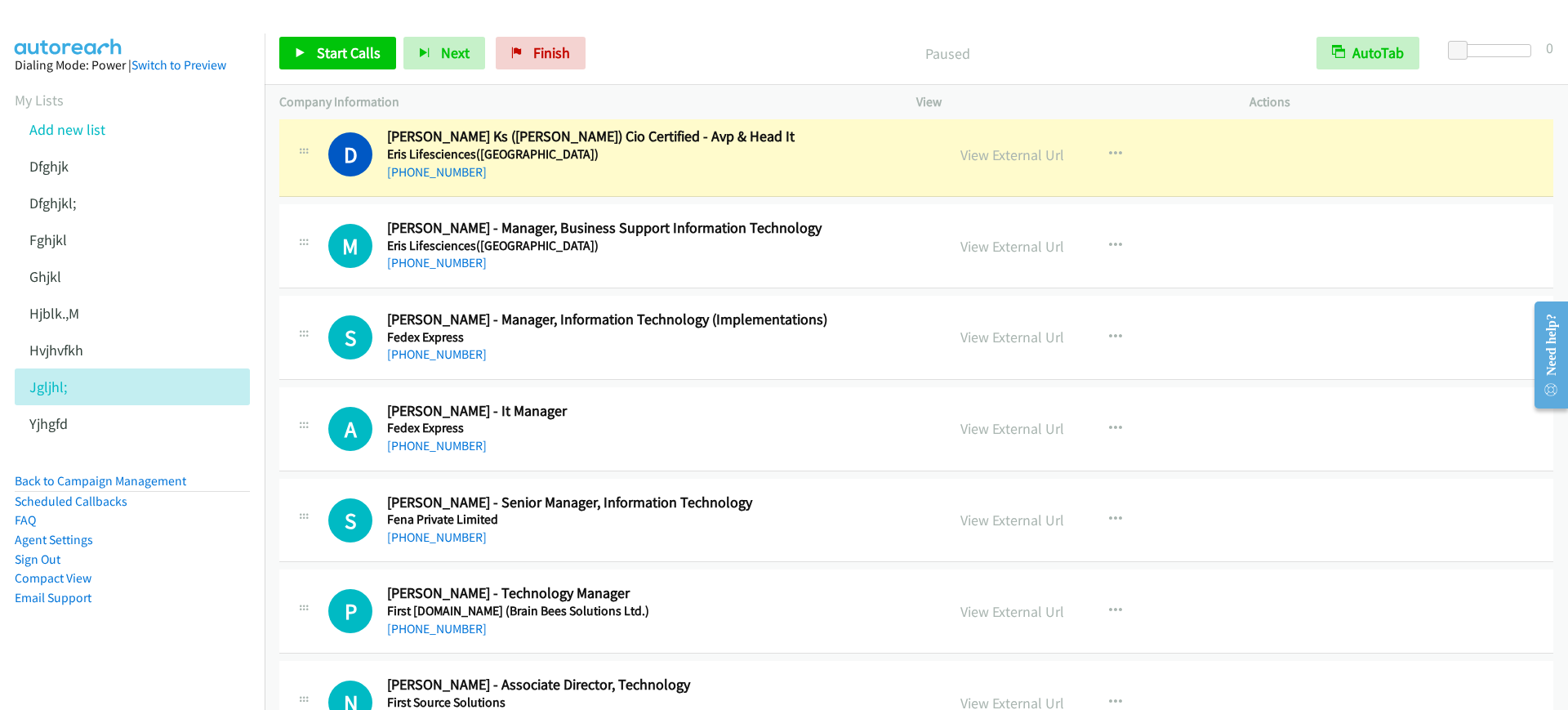
scroll to position [4901, 0]
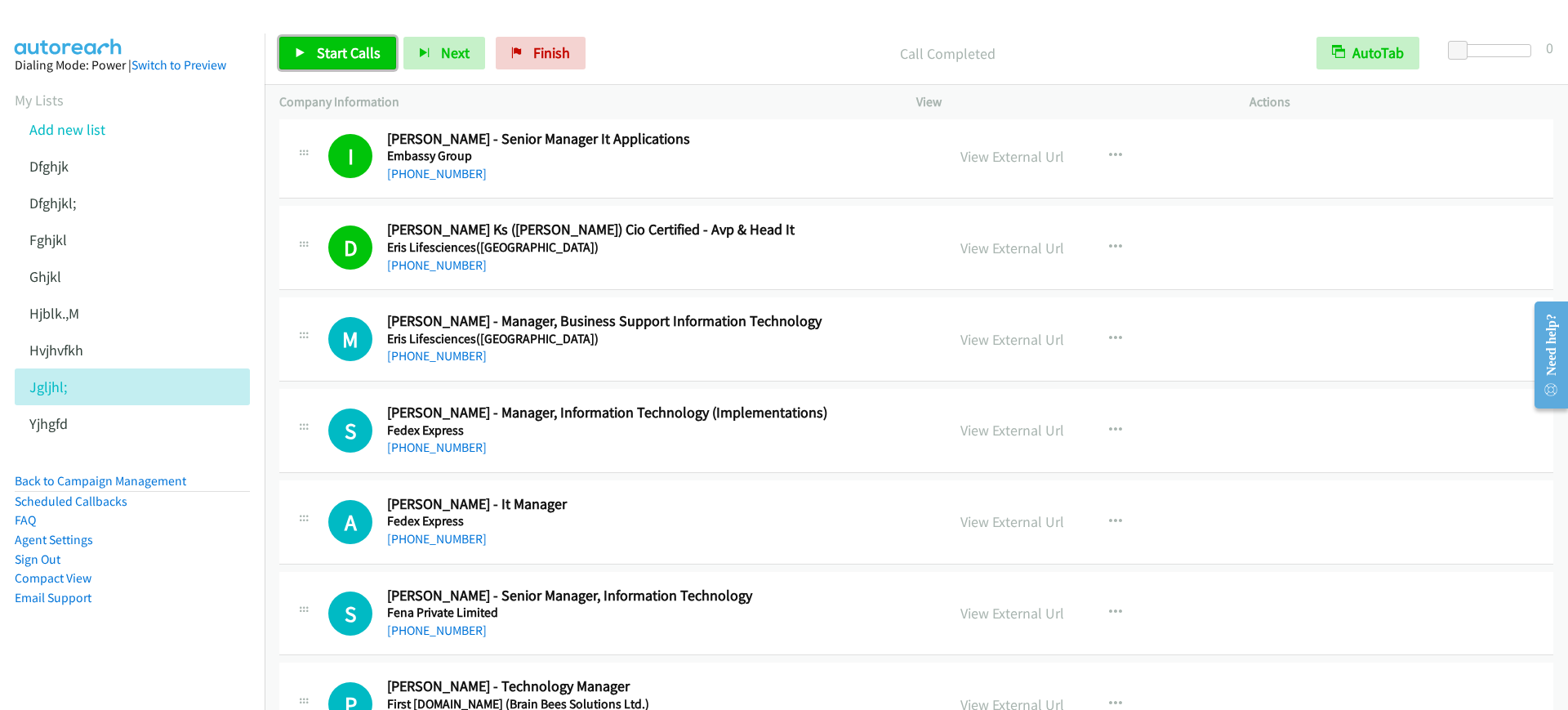
click at [330, 49] on span "Start Calls" at bounding box center [348, 53] width 64 height 19
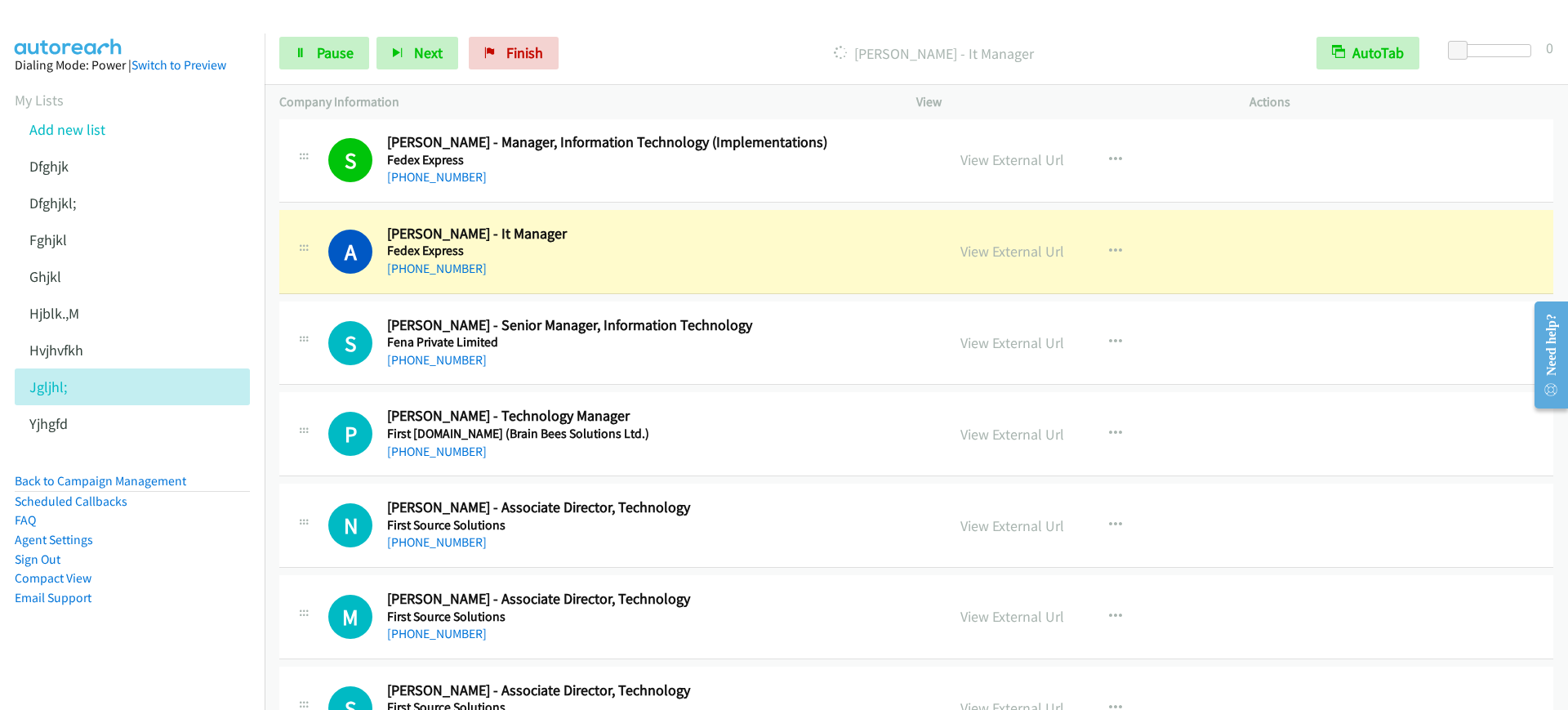
scroll to position [5207, 0]
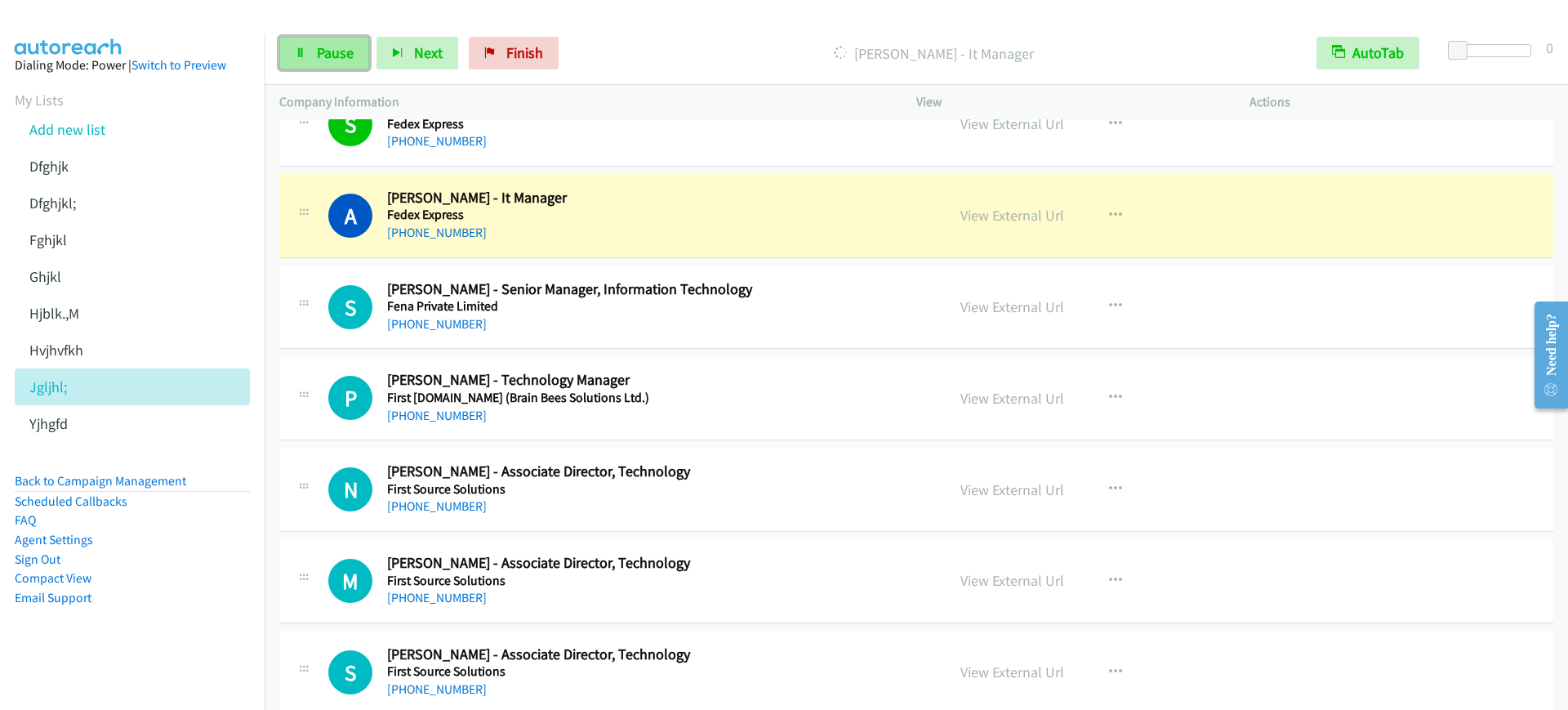
click at [310, 59] on link "Pause" at bounding box center [324, 53] width 90 height 32
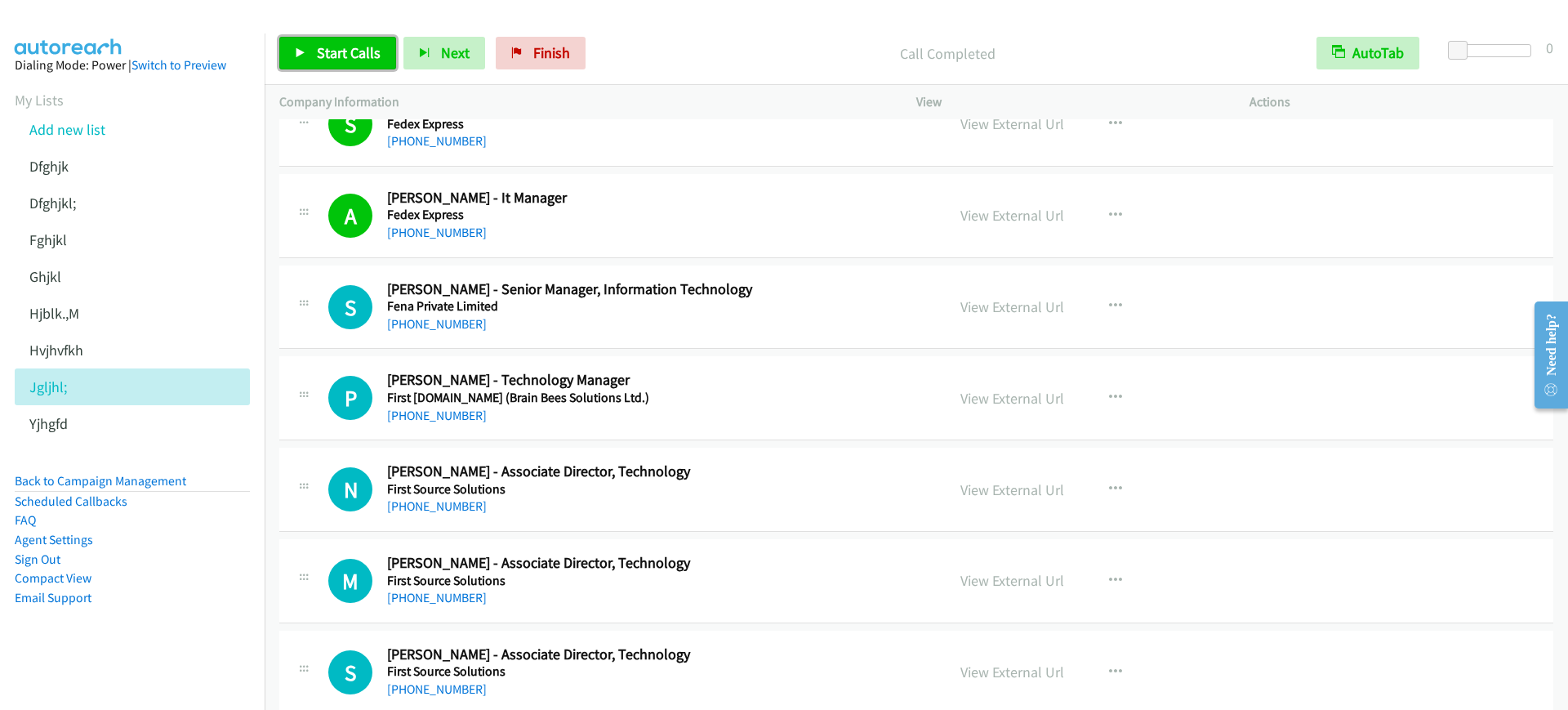
click at [323, 51] on span "Start Calls" at bounding box center [348, 53] width 64 height 19
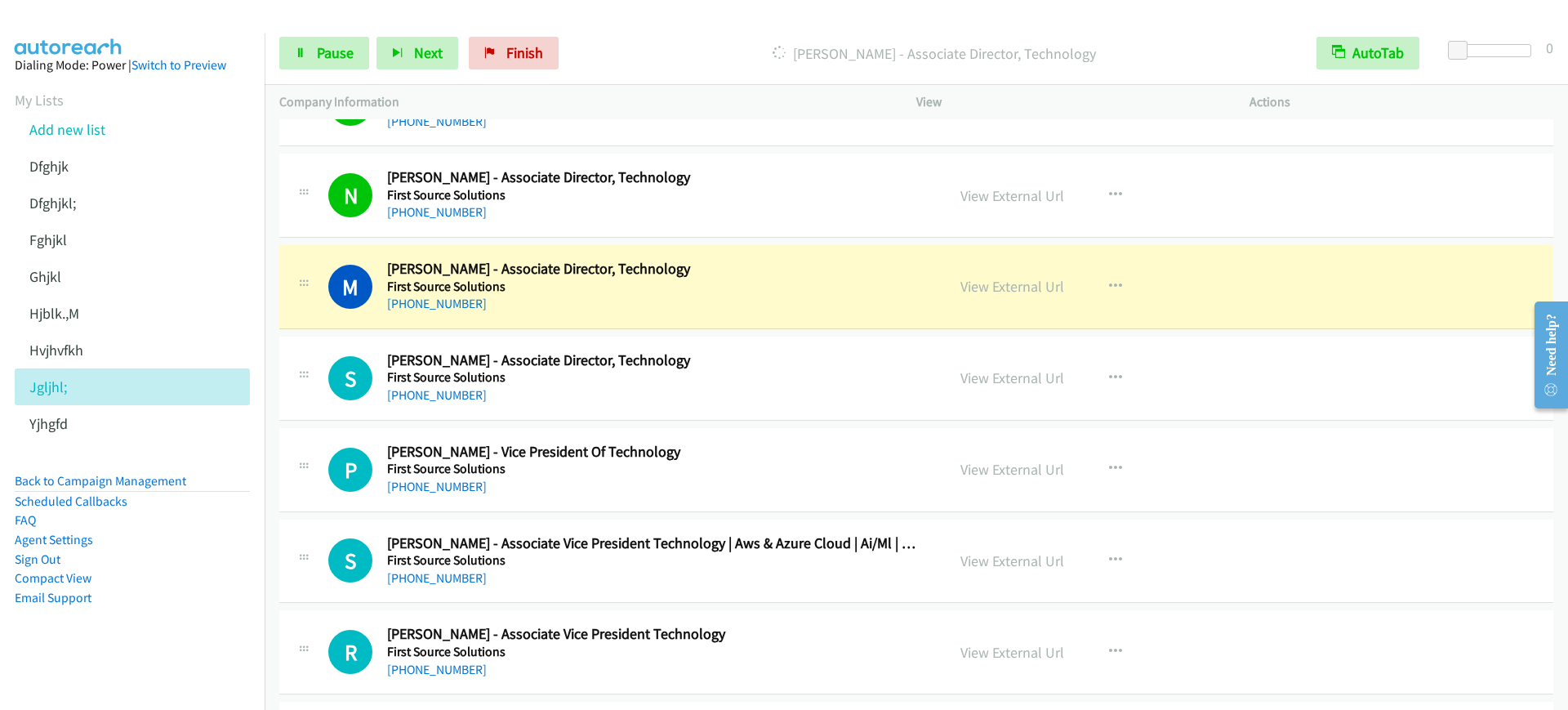
scroll to position [5513, 0]
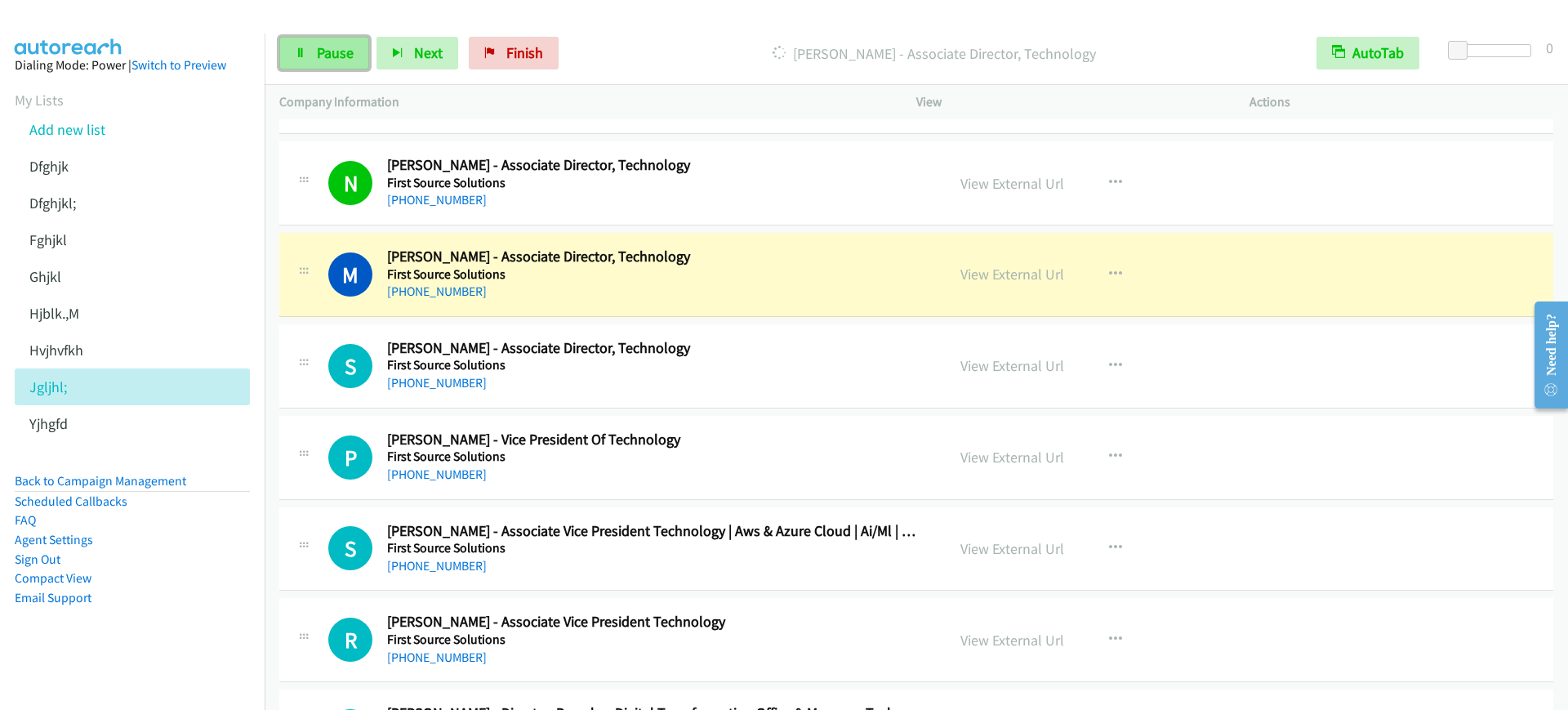
click at [307, 51] on link "Pause" at bounding box center [324, 53] width 90 height 32
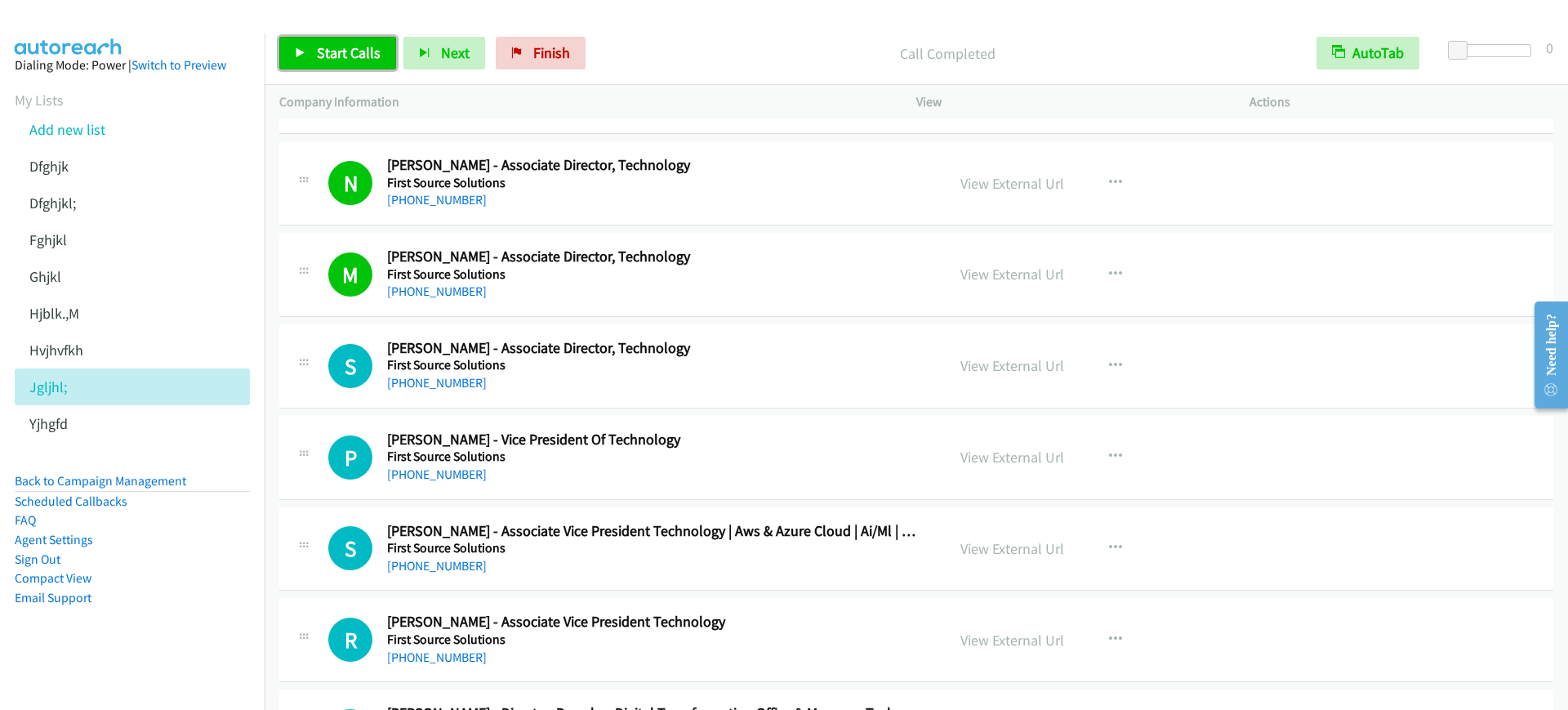
click at [314, 51] on link "Start Calls" at bounding box center [338, 53] width 117 height 32
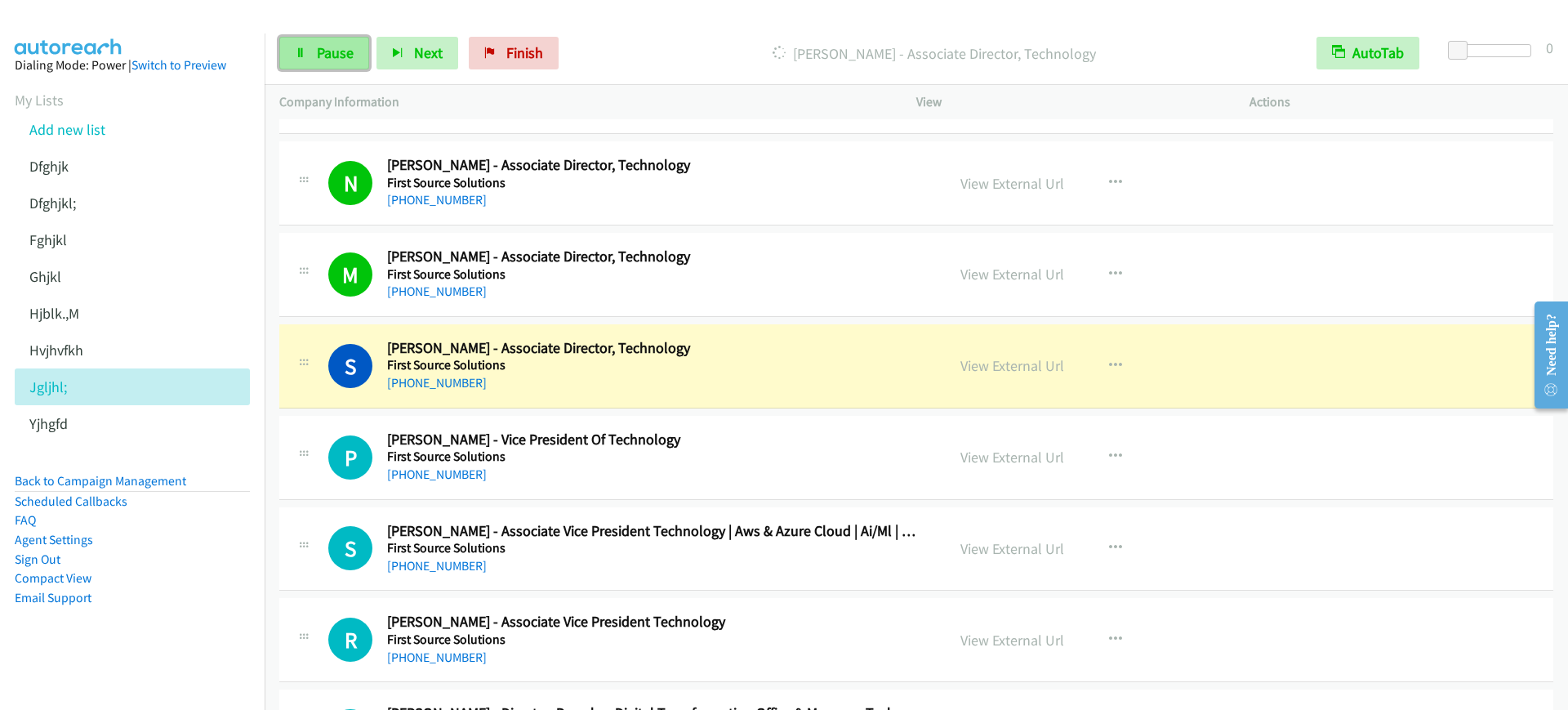
drag, startPoint x: 334, startPoint y: 45, endPoint x: 342, endPoint y: 52, distance: 10.6
click at [334, 45] on span "Pause" at bounding box center [335, 53] width 37 height 19
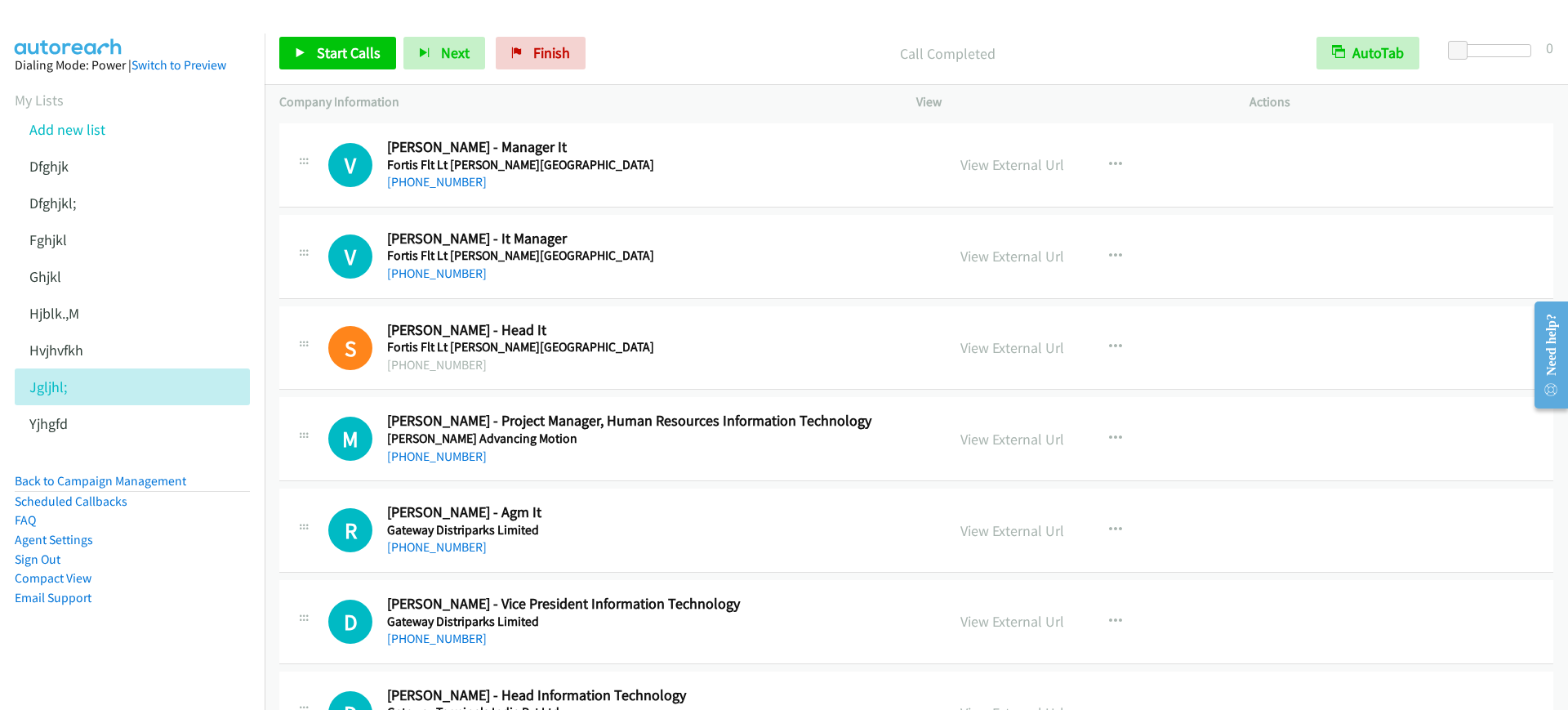
scroll to position [6738, 0]
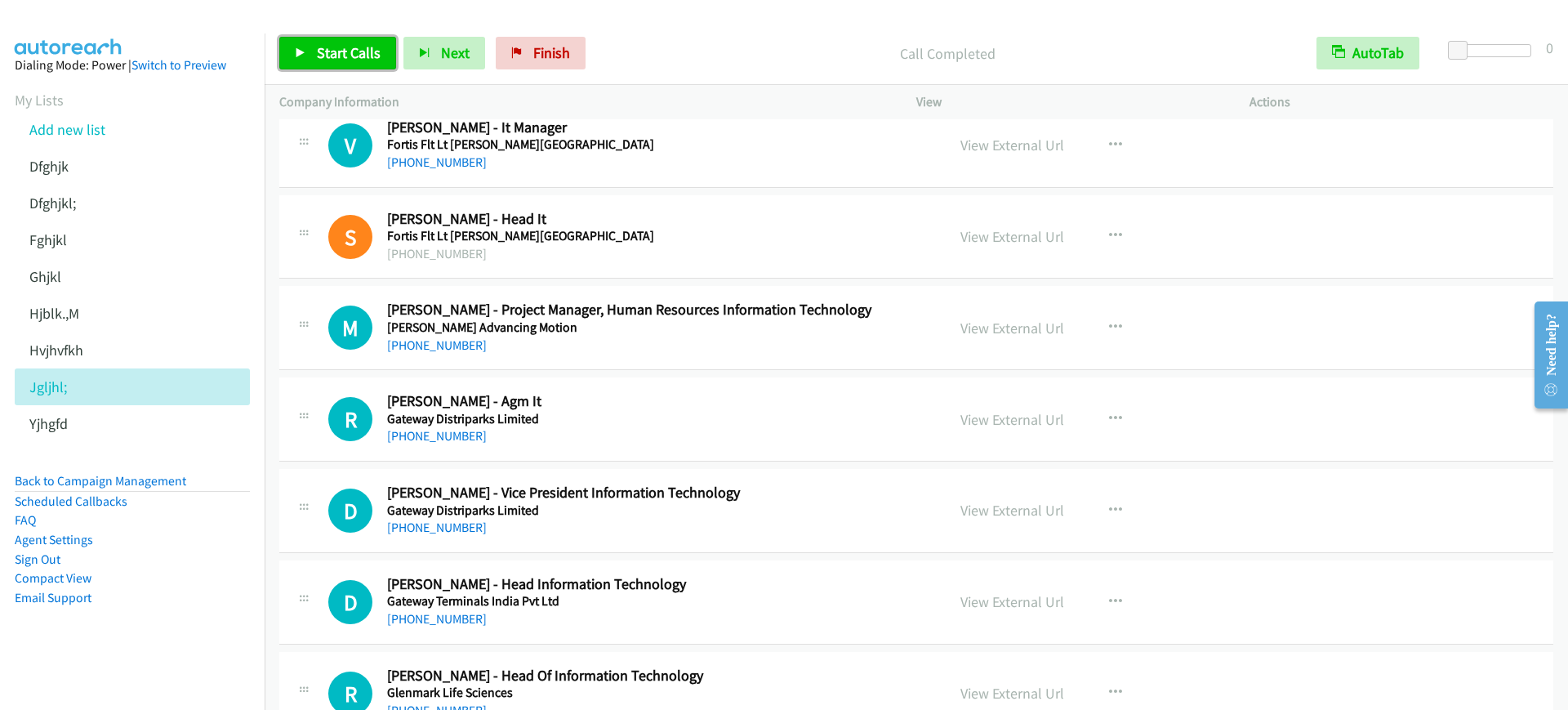
click at [343, 44] on span "Start Calls" at bounding box center [348, 53] width 64 height 19
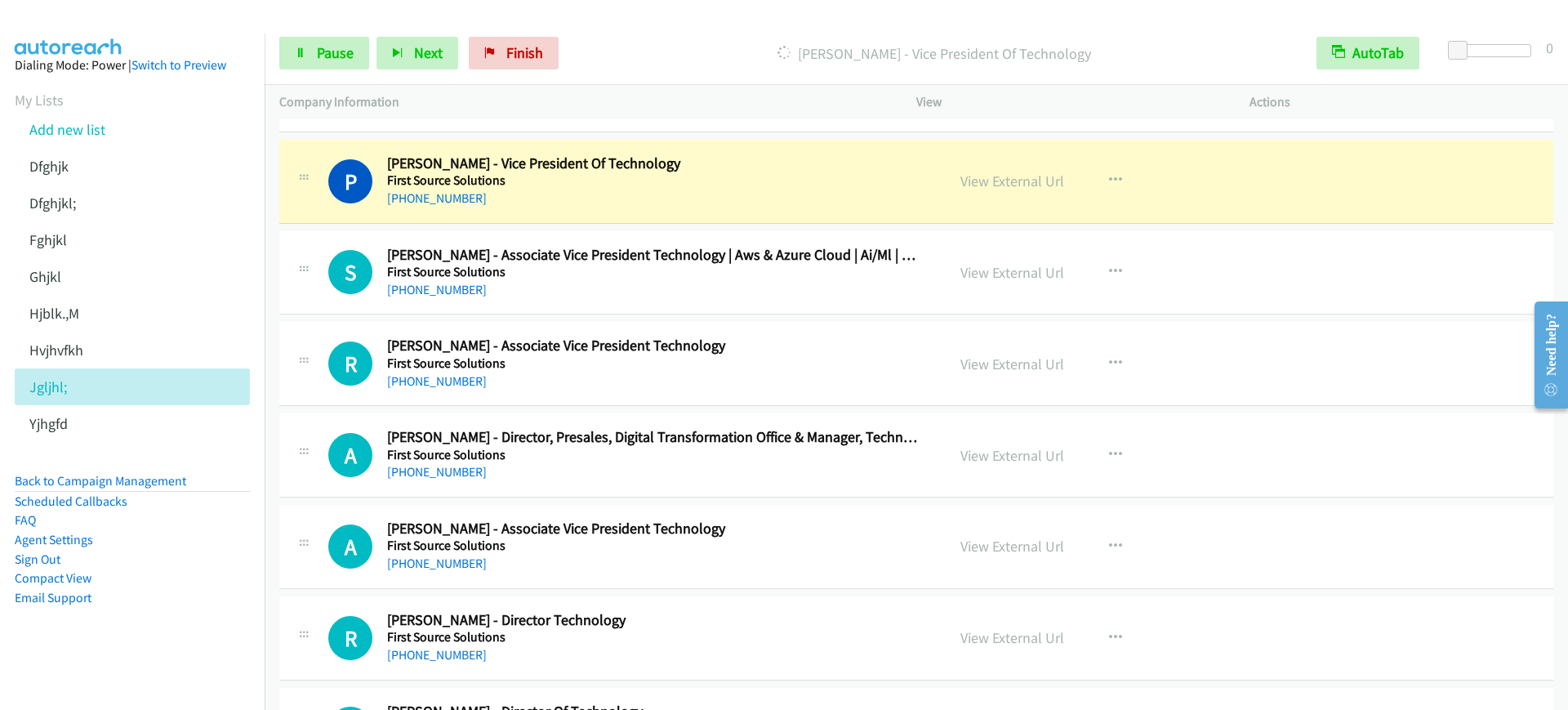
scroll to position [5819, 0]
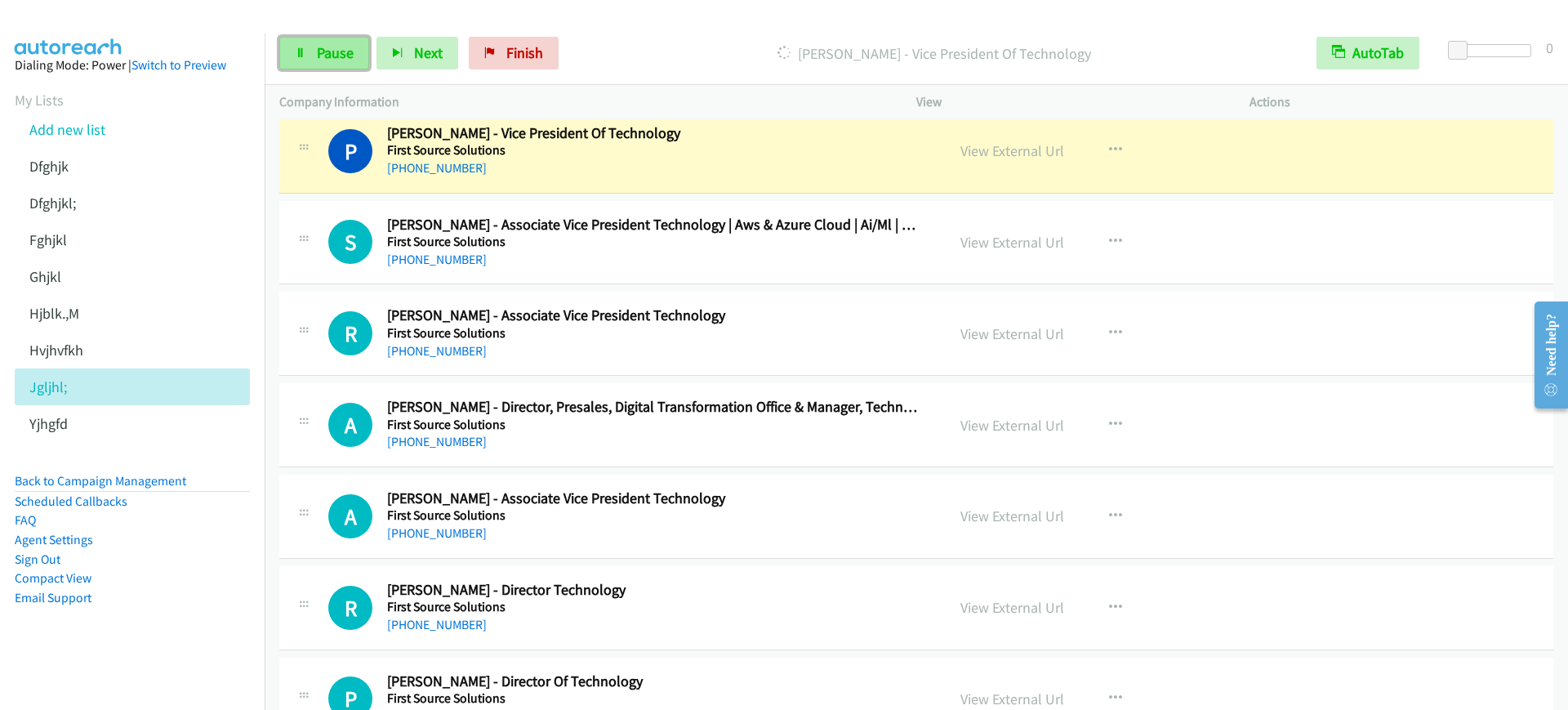
click at [318, 59] on span "Pause" at bounding box center [335, 53] width 37 height 19
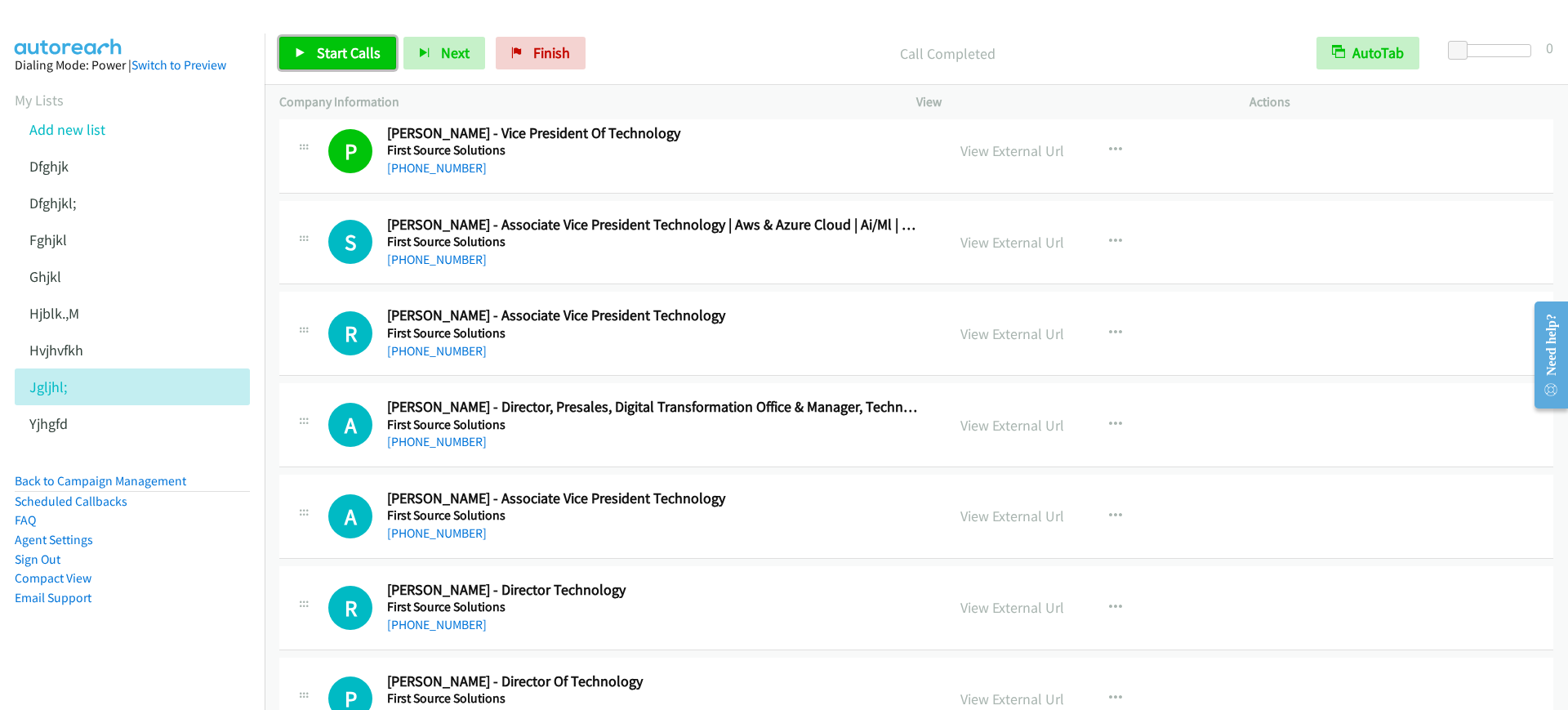
click at [348, 41] on link "Start Calls" at bounding box center [338, 53] width 117 height 32
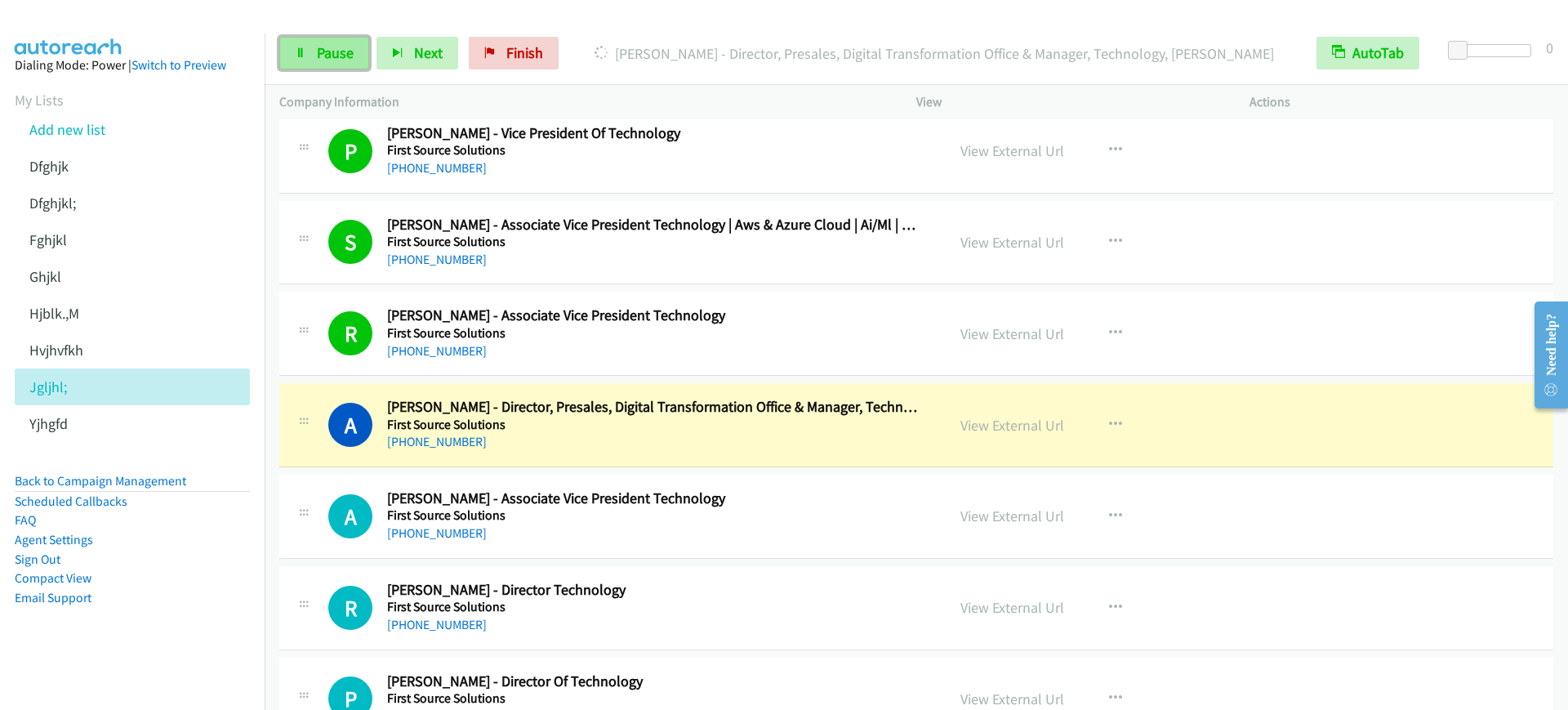
click at [362, 48] on link "Pause" at bounding box center [324, 53] width 90 height 32
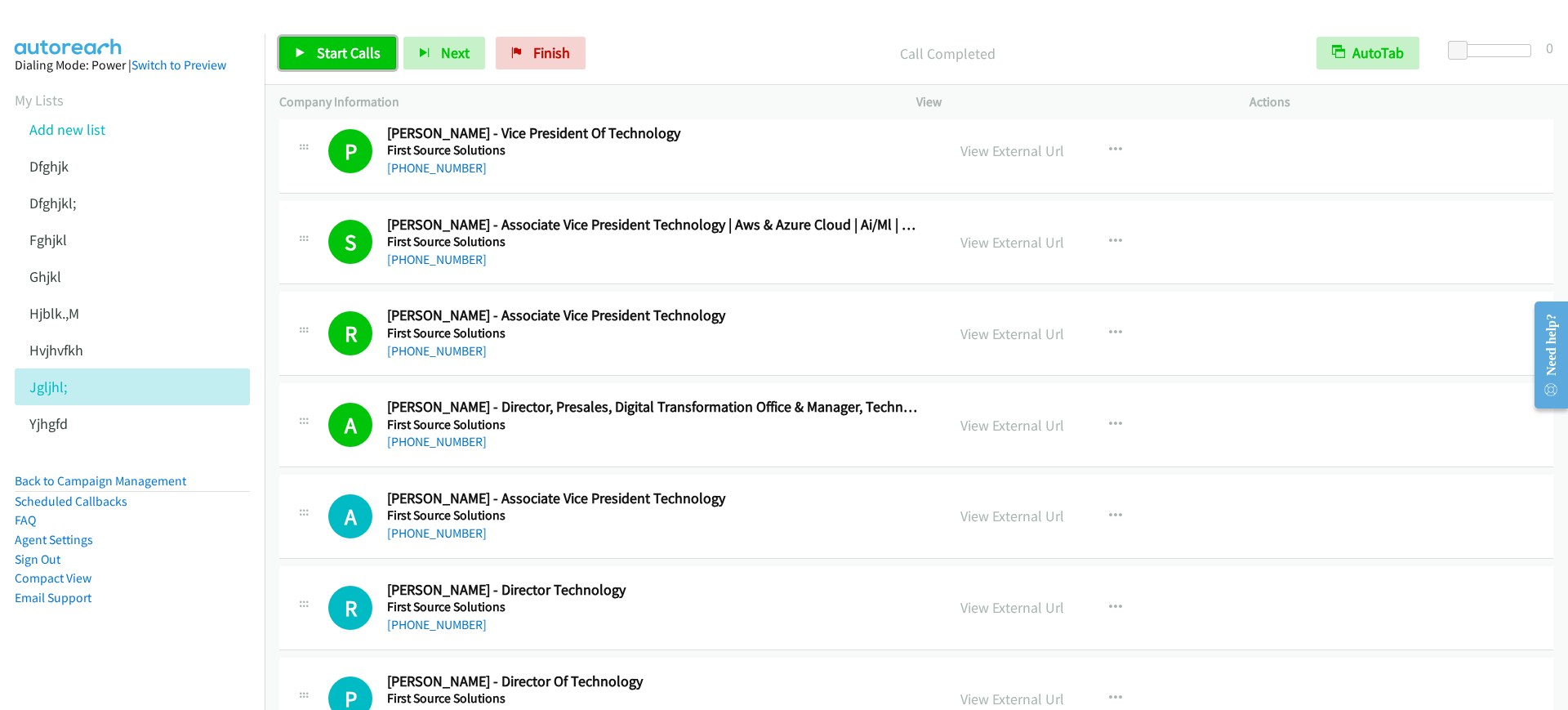
click at [334, 42] on link "Start Calls" at bounding box center [338, 53] width 117 height 32
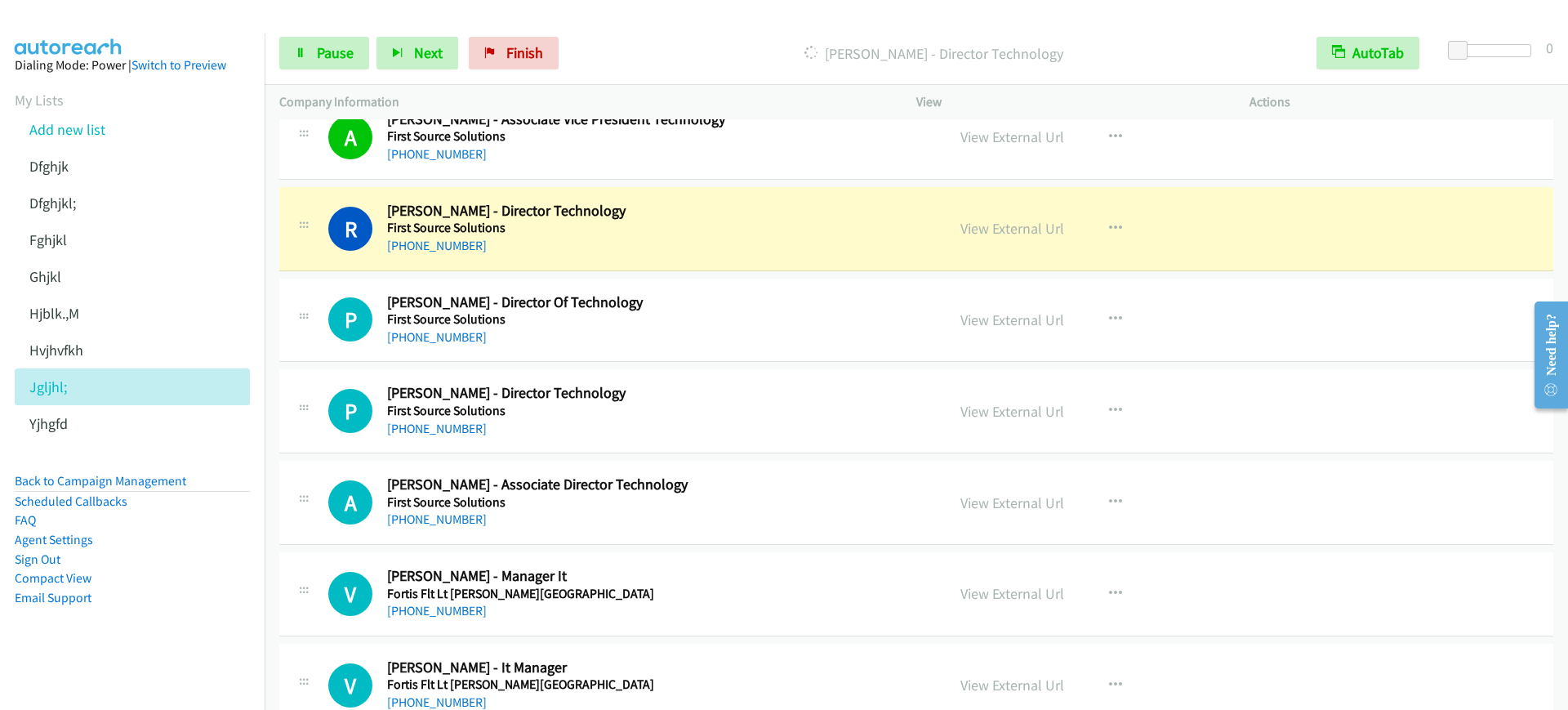
scroll to position [6228, 0]
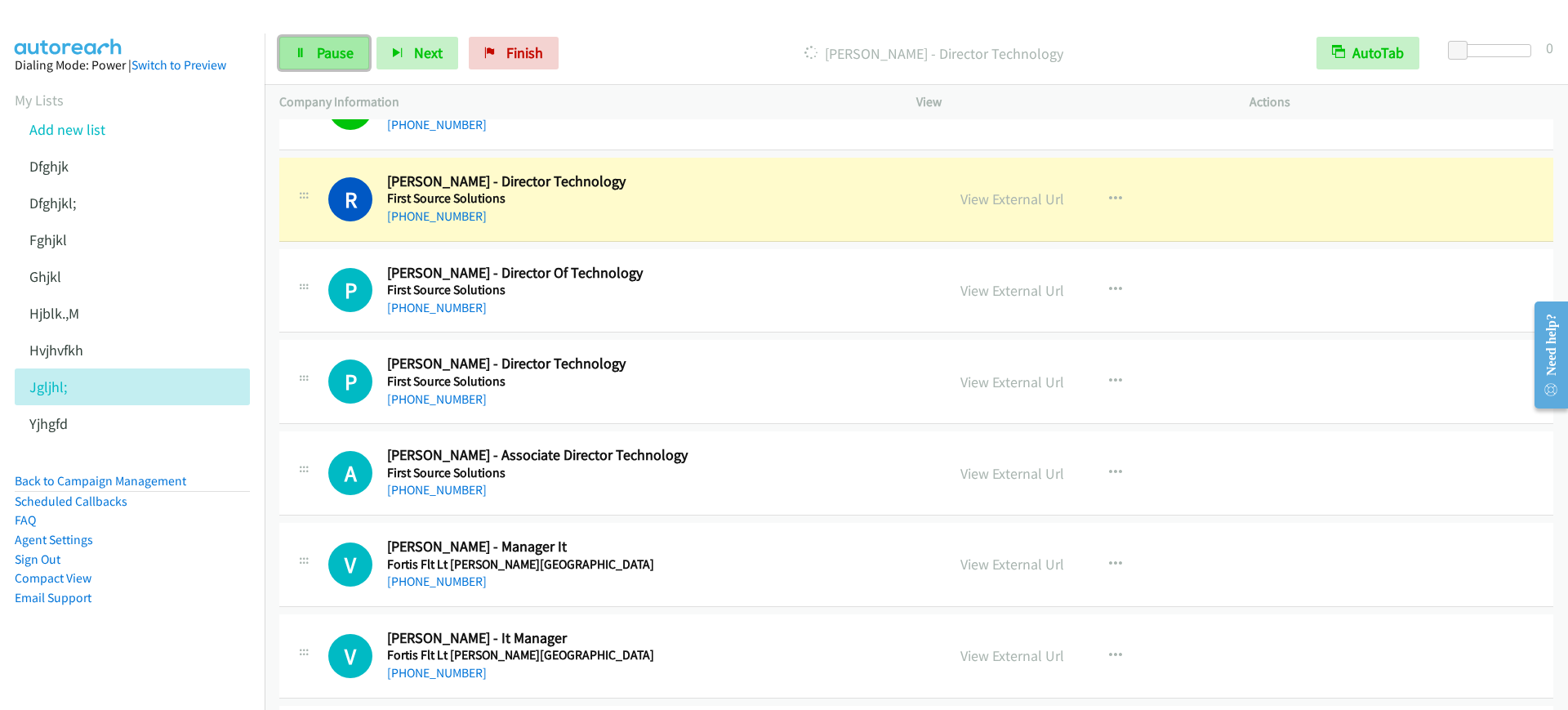
click at [323, 38] on link "Pause" at bounding box center [324, 53] width 90 height 32
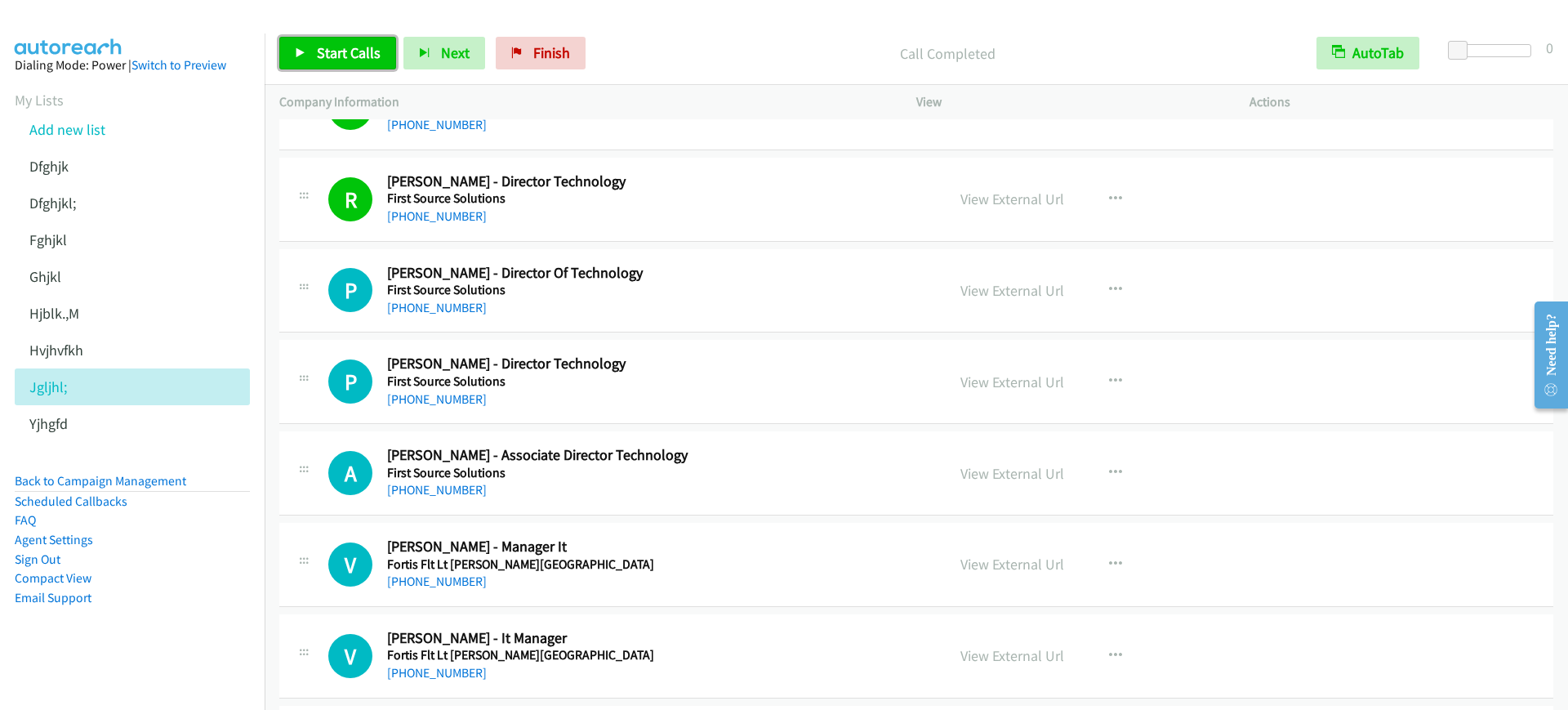
click at [351, 66] on link "Start Calls" at bounding box center [338, 53] width 117 height 32
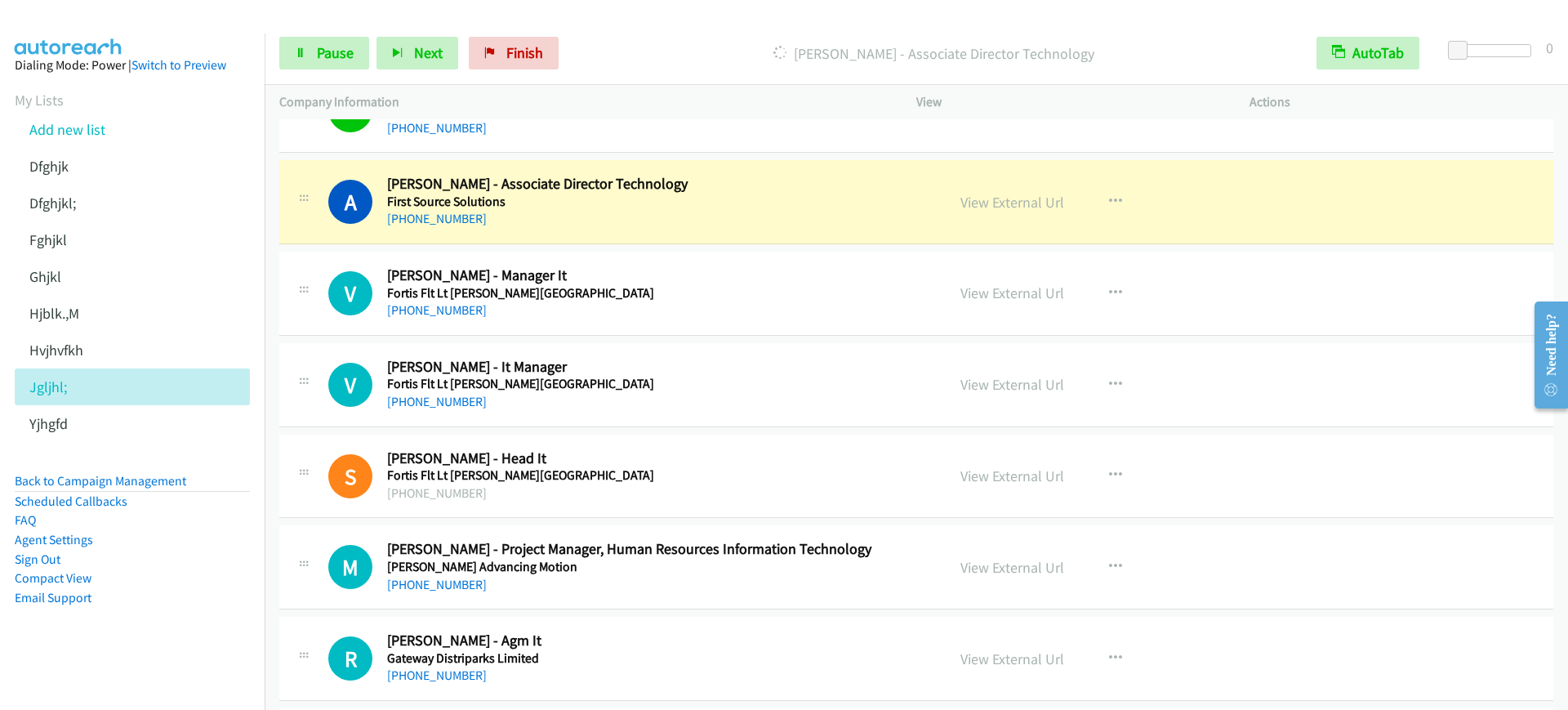
scroll to position [6533, 0]
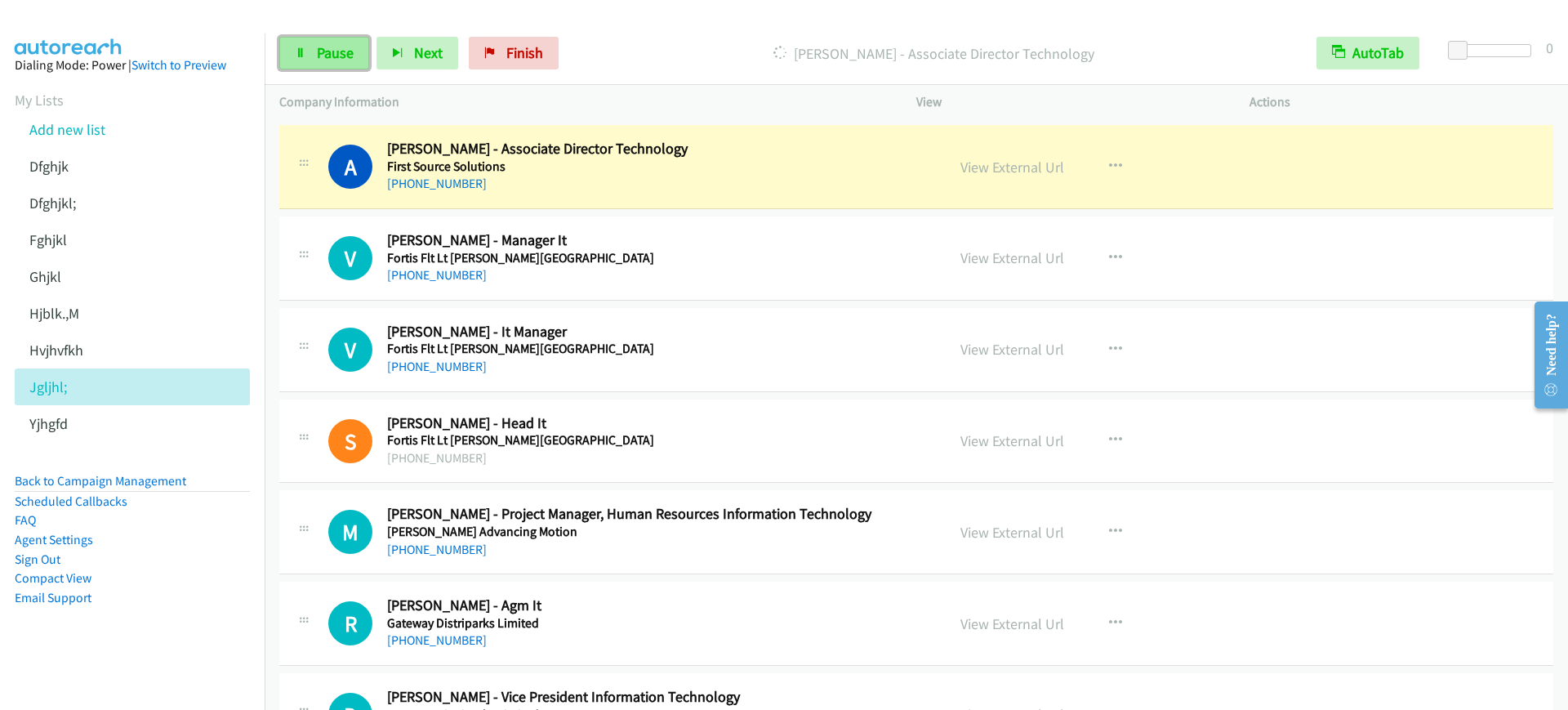
click at [305, 67] on link "Pause" at bounding box center [324, 53] width 90 height 32
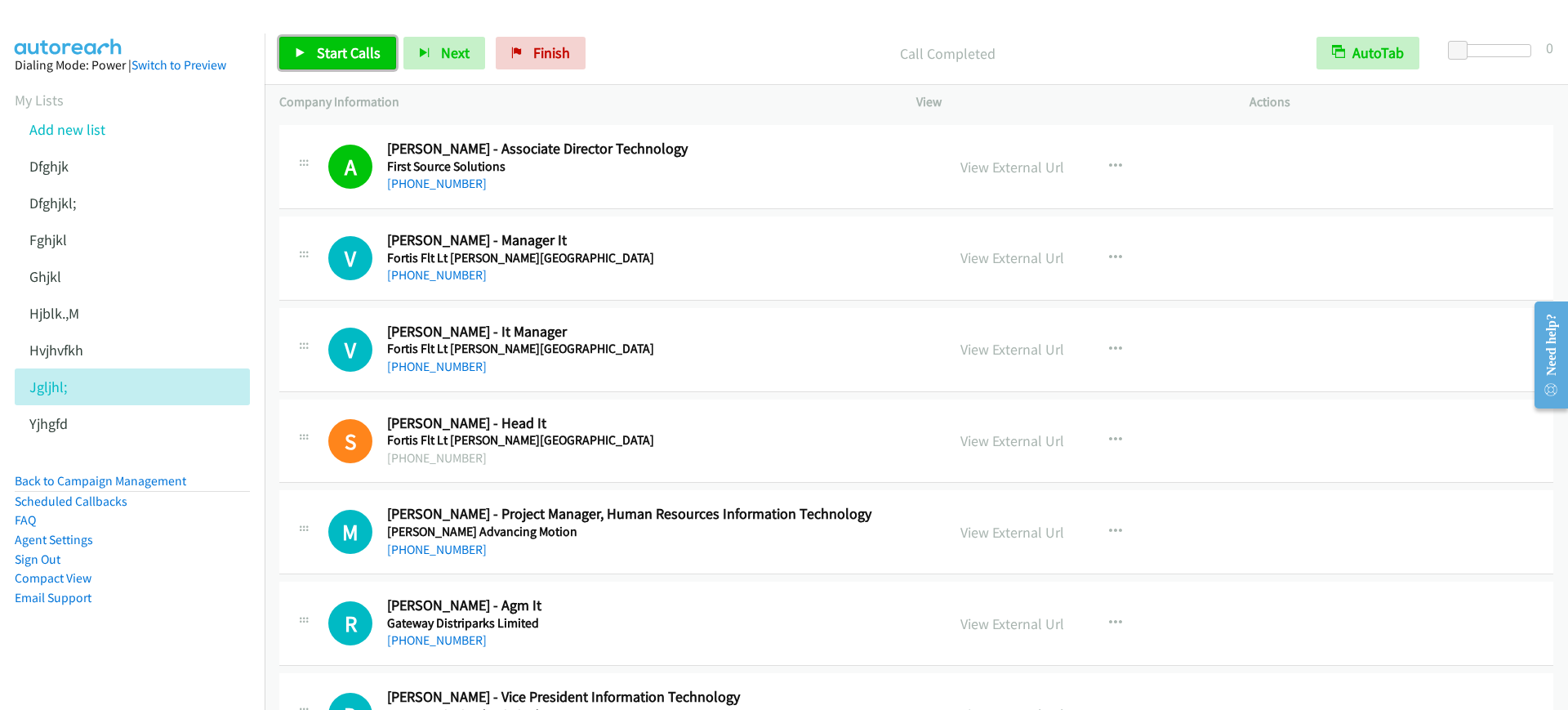
click at [351, 51] on span "Start Calls" at bounding box center [348, 53] width 64 height 19
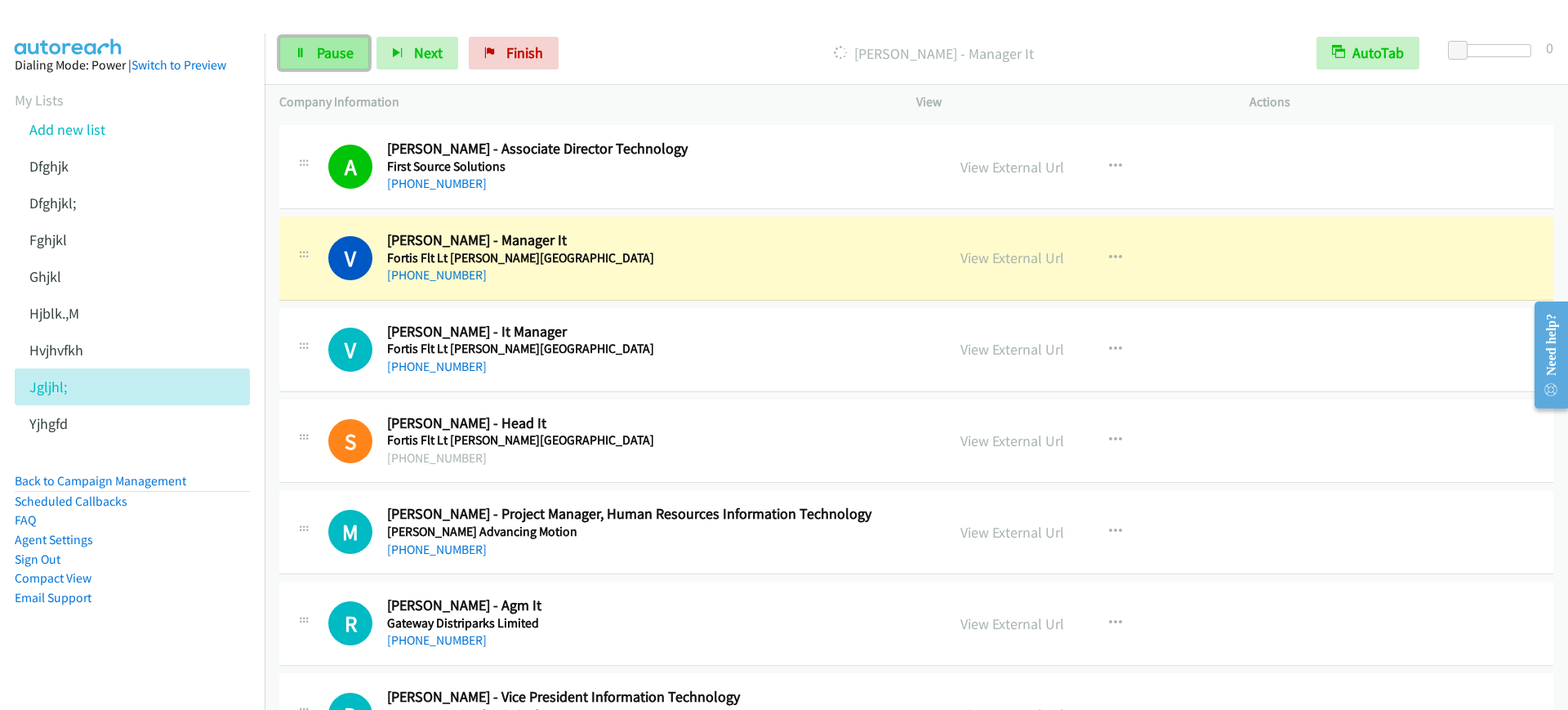
click at [352, 69] on link "Pause" at bounding box center [324, 53] width 90 height 32
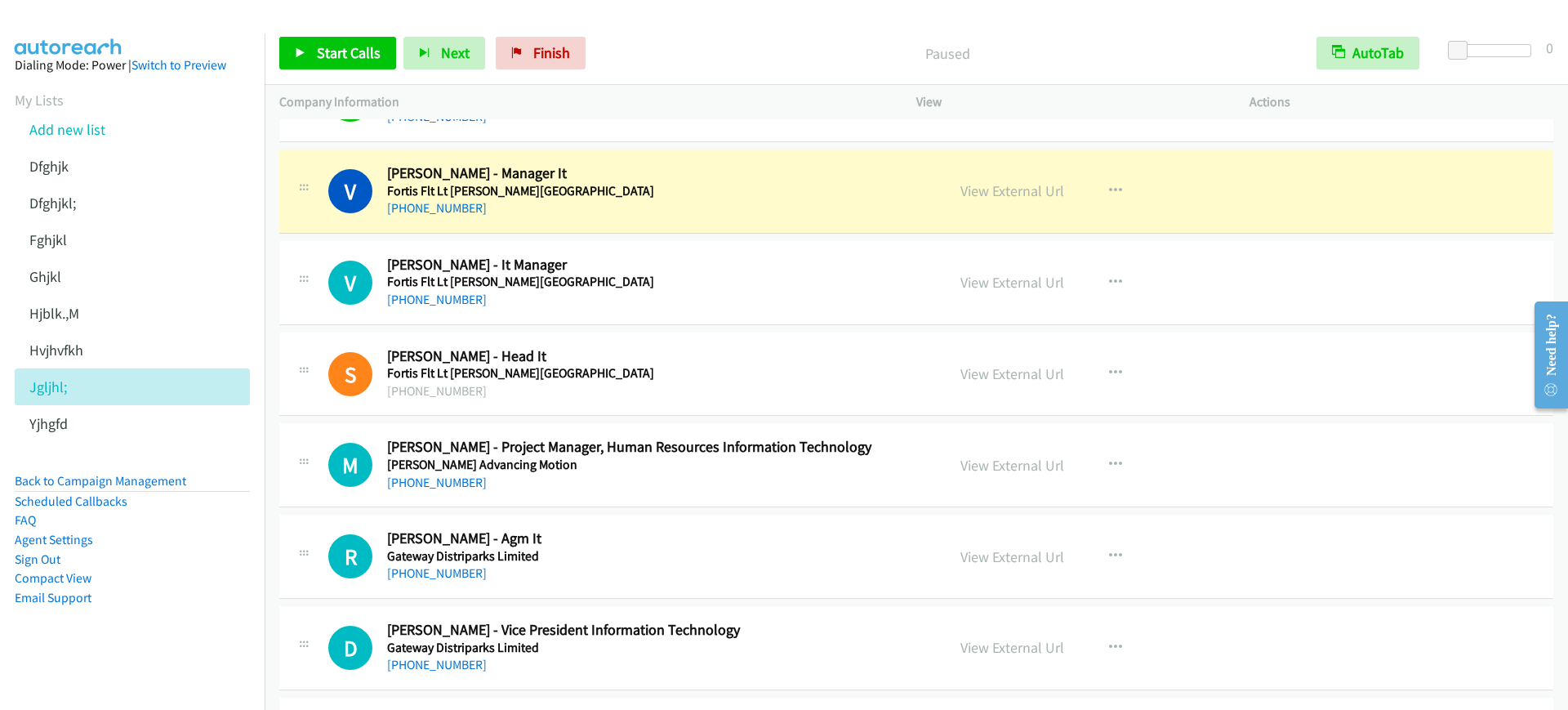
scroll to position [6636, 0]
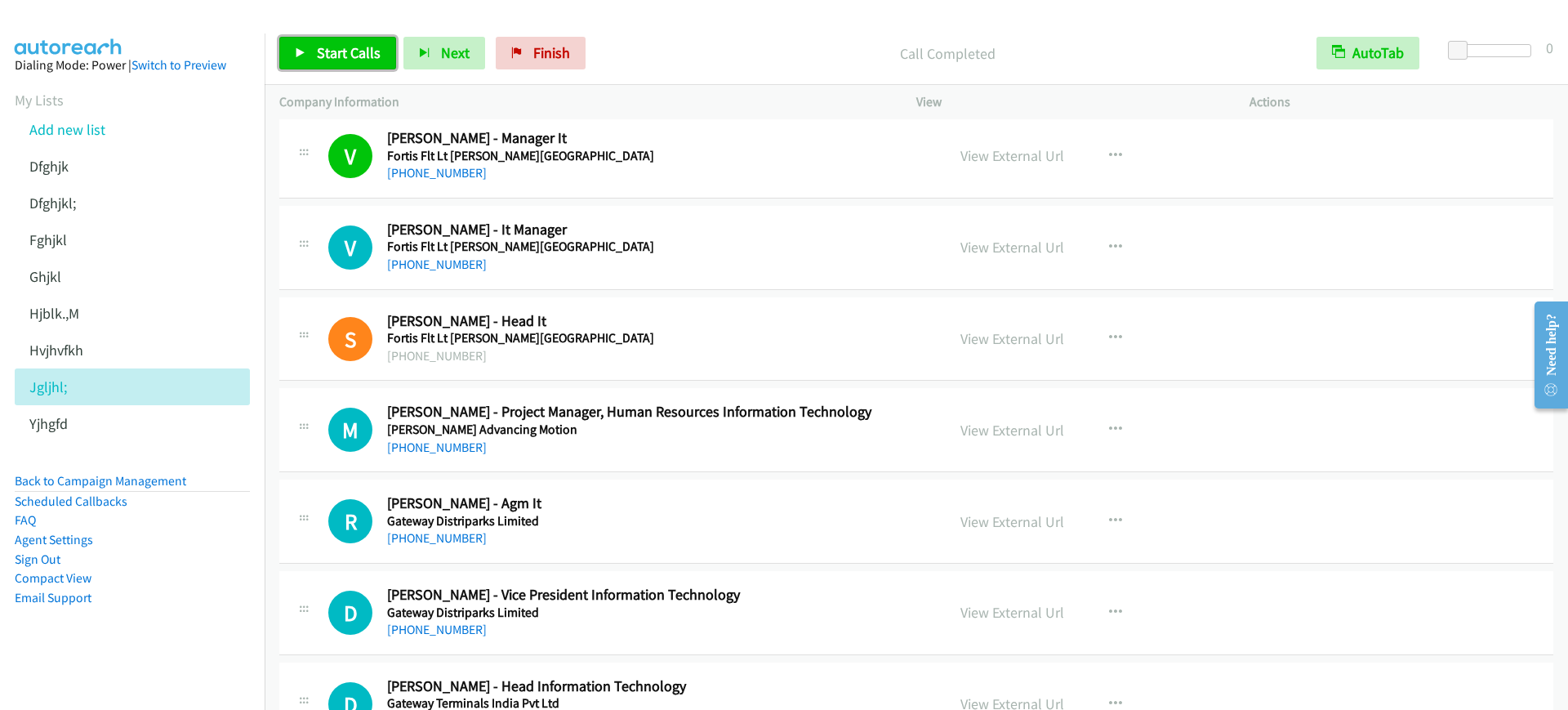
click at [346, 44] on span "Start Calls" at bounding box center [348, 53] width 64 height 19
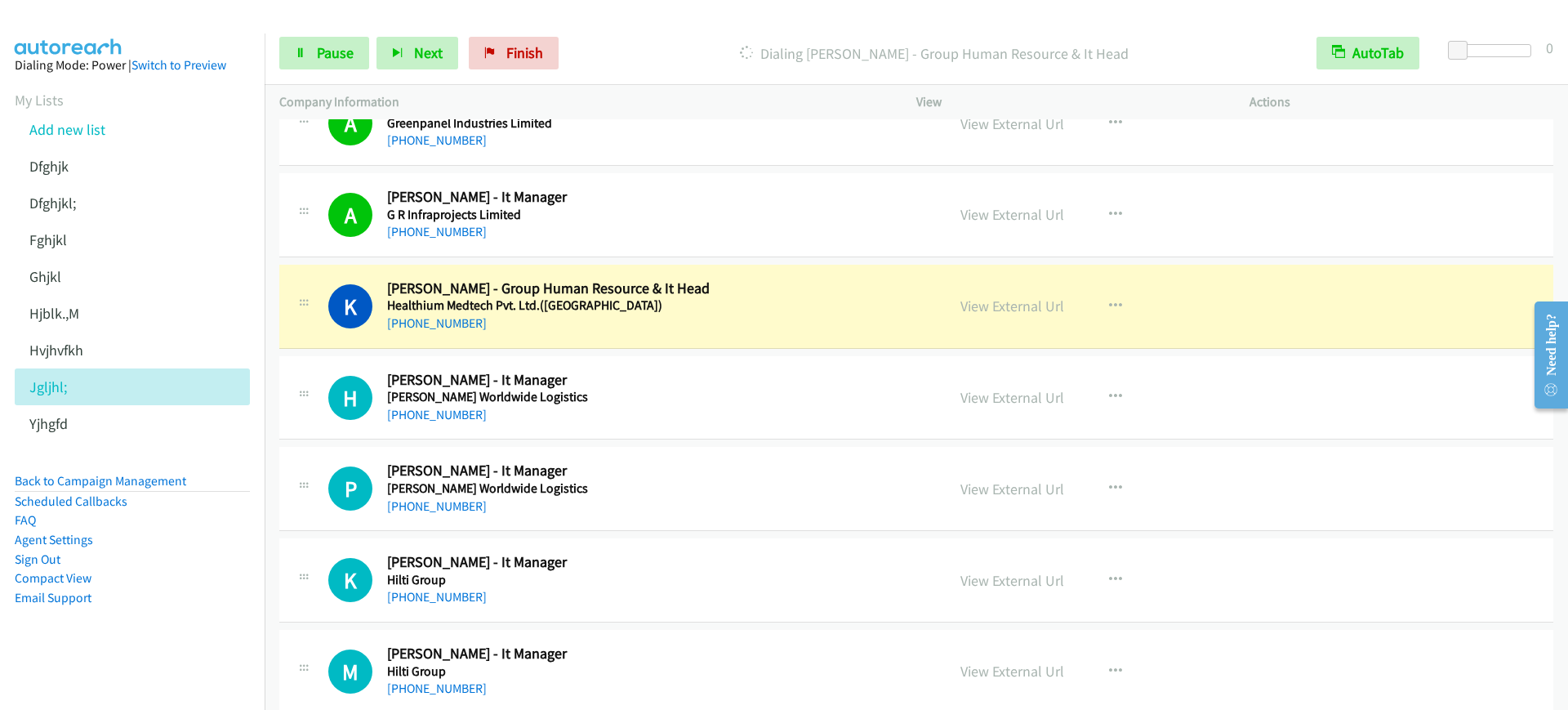
scroll to position [8167, 0]
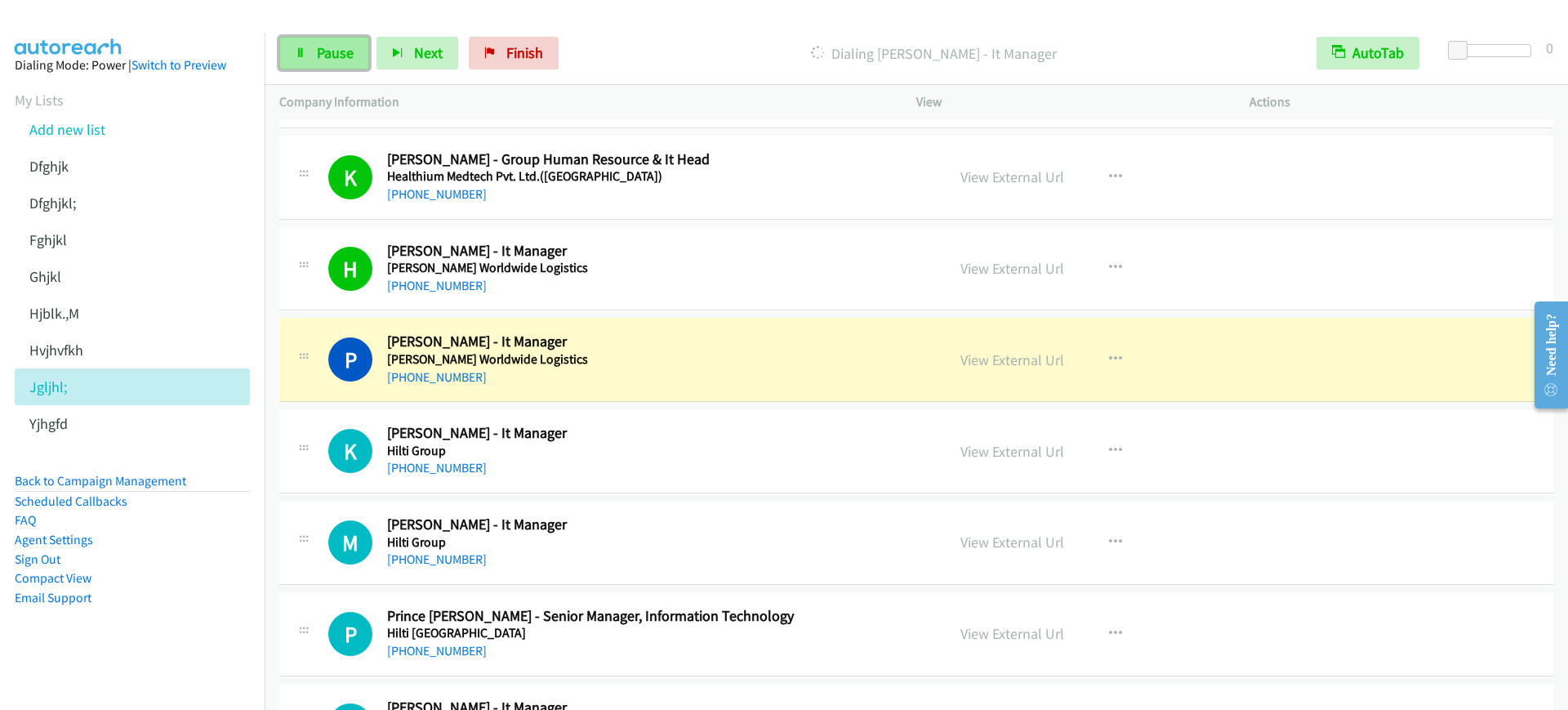
click at [312, 66] on link "Pause" at bounding box center [324, 53] width 90 height 32
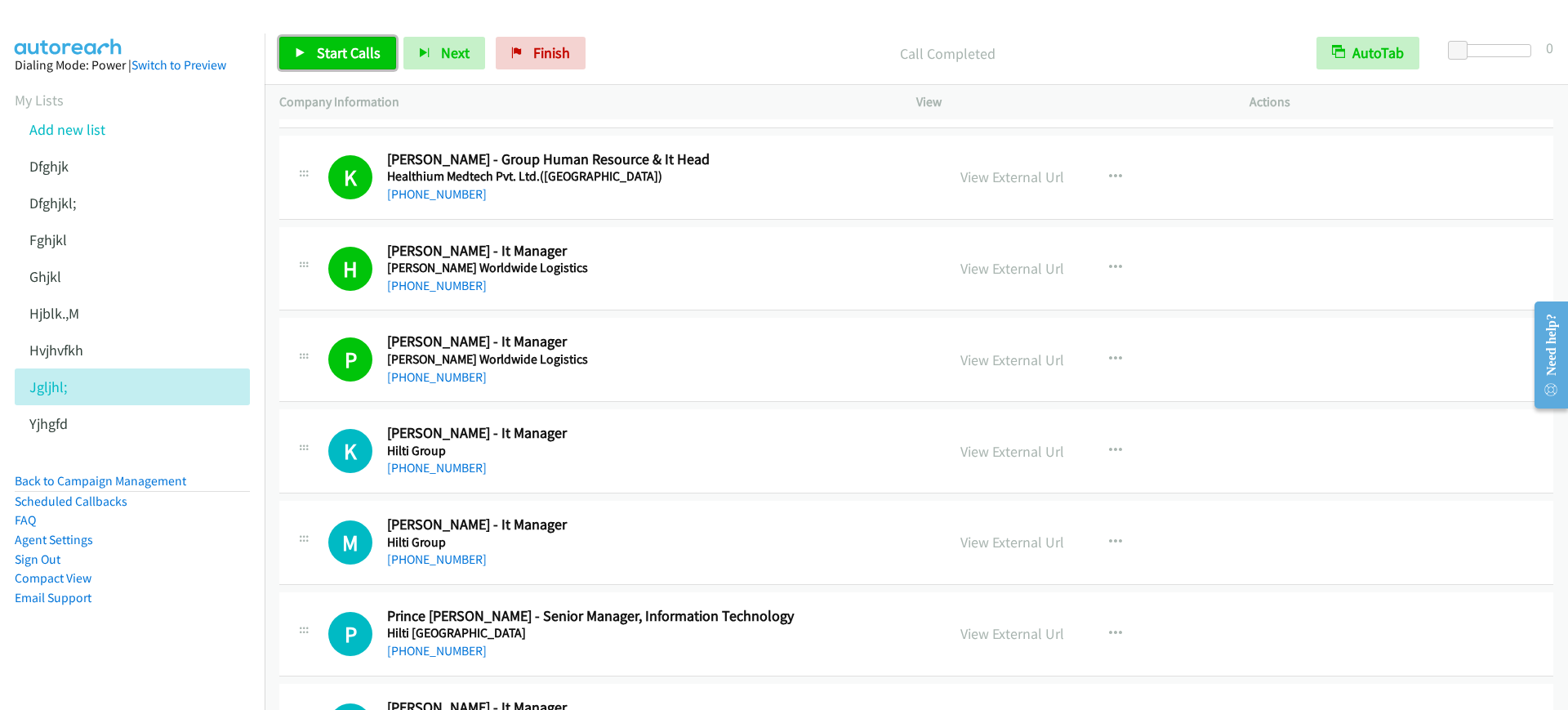
click at [330, 68] on link "Start Calls" at bounding box center [338, 53] width 117 height 32
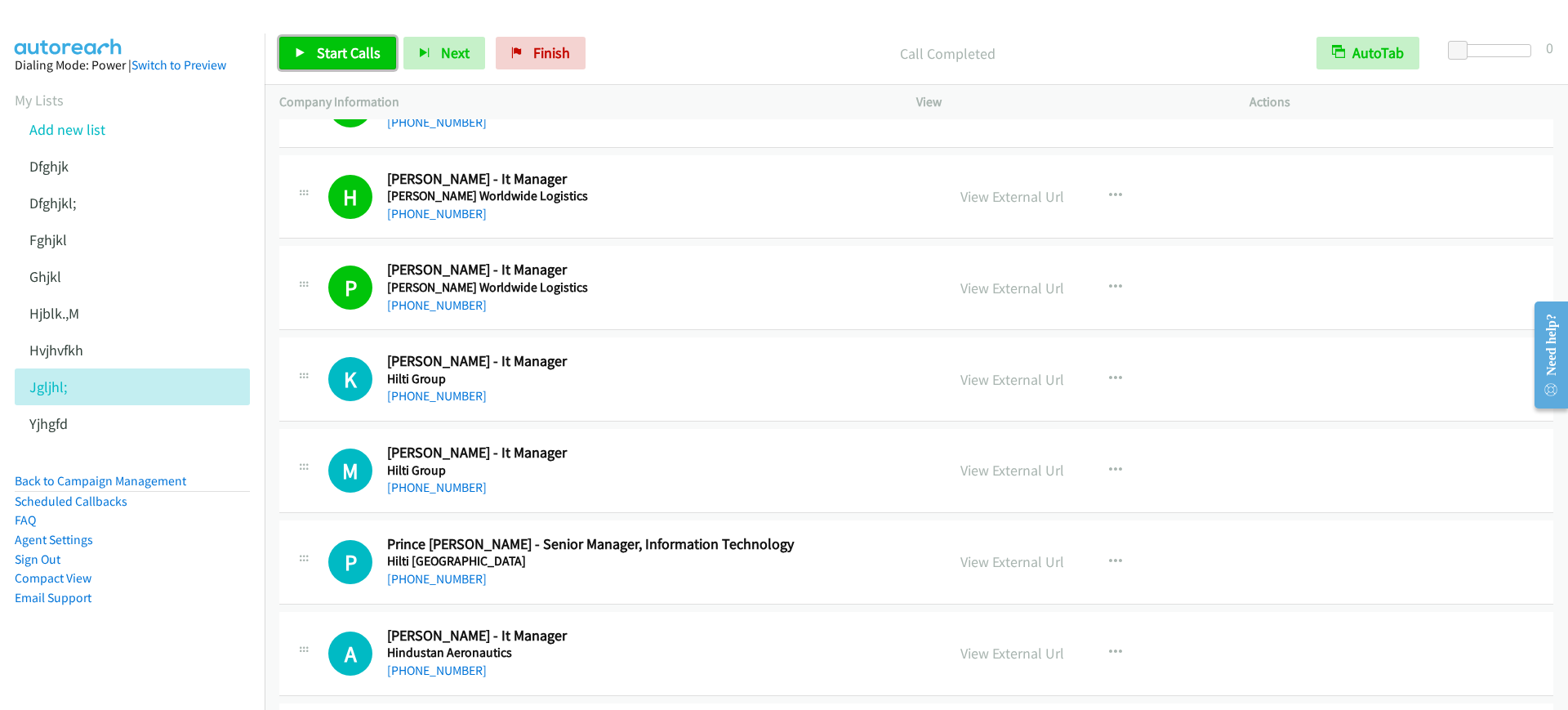
scroll to position [8269, 0]
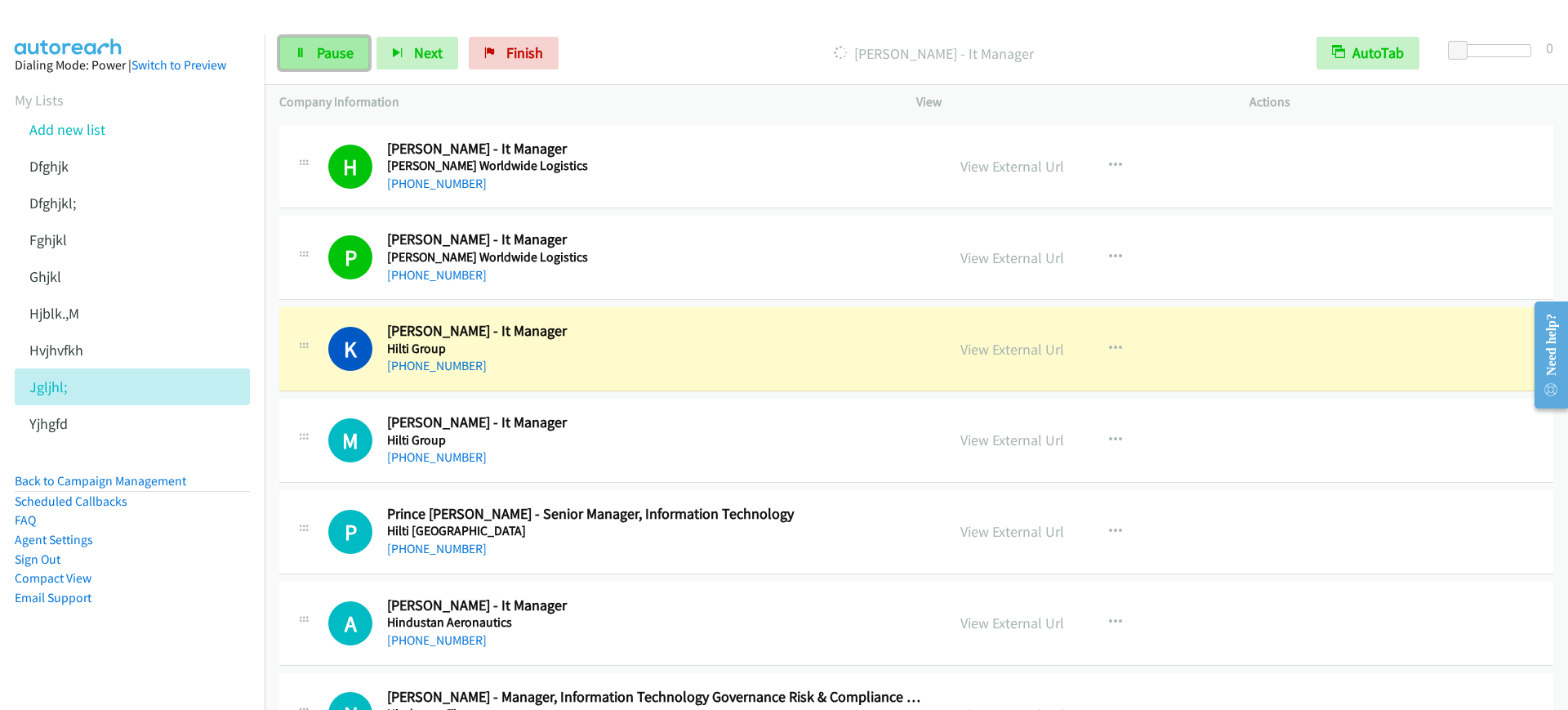
click at [326, 49] on span "Pause" at bounding box center [335, 53] width 37 height 19
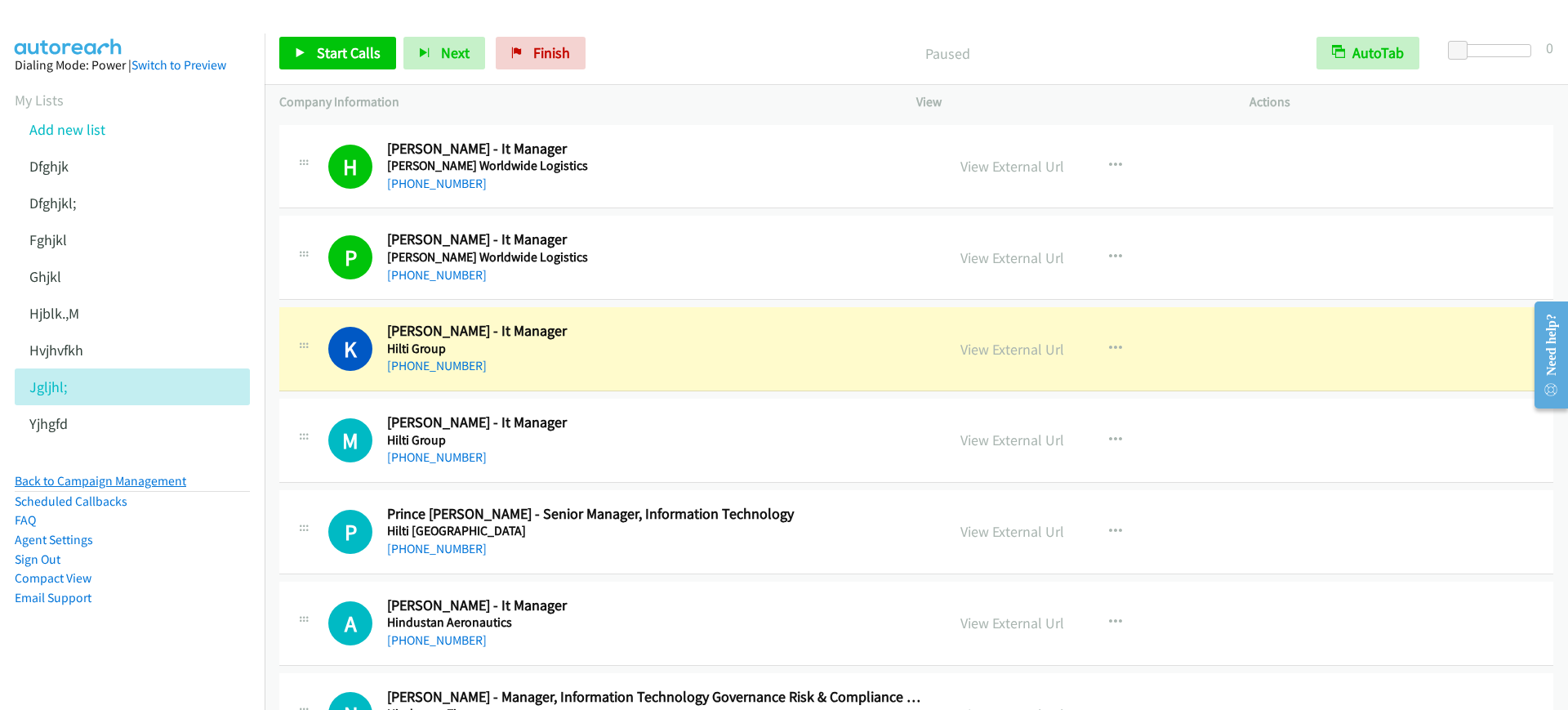
click at [163, 484] on link "Back to Campaign Management" at bounding box center [100, 480] width 171 height 16
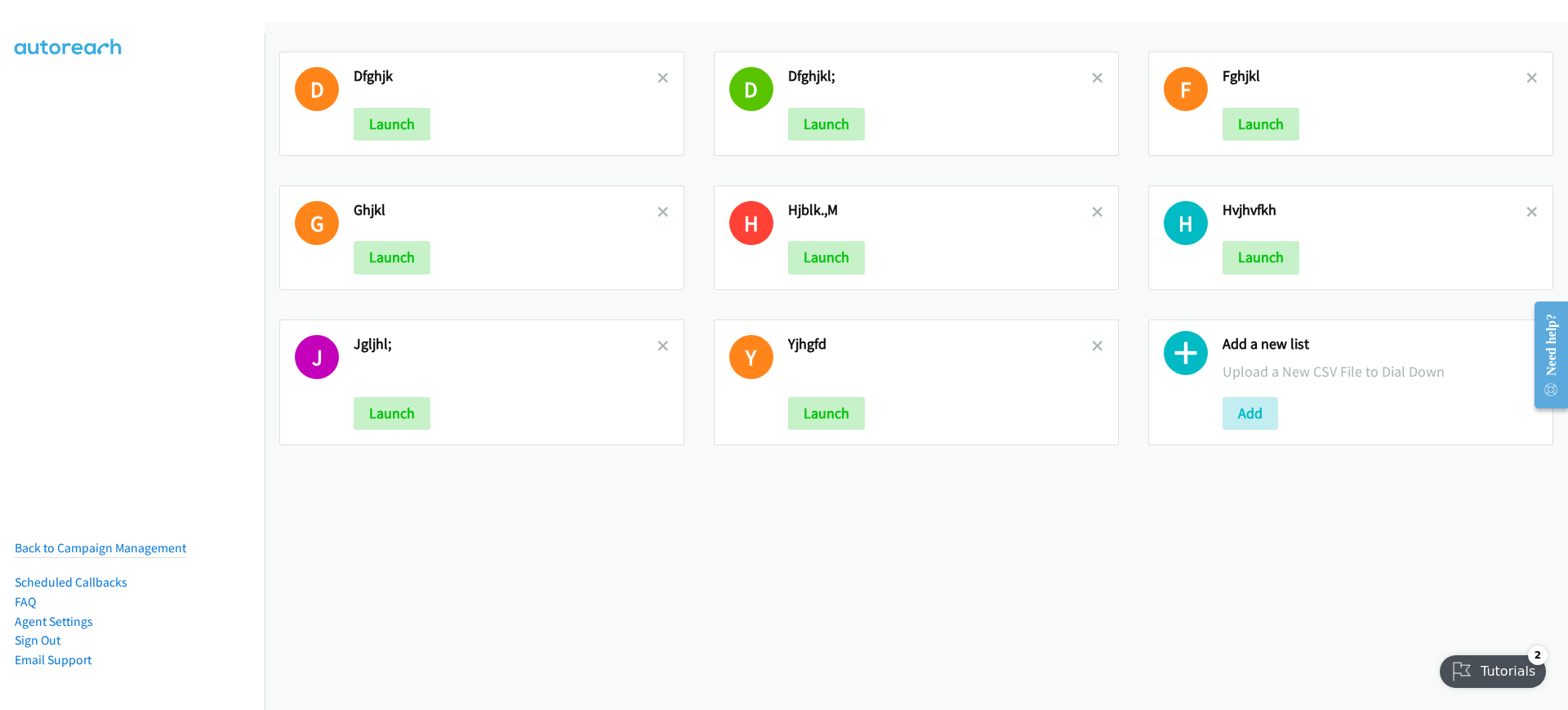
click at [1246, 393] on div "Add a new list Upload a New CSV File to Dial Down Add" at bounding box center [1380, 382] width 316 height 95
click at [1237, 411] on button "Add" at bounding box center [1251, 413] width 56 height 32
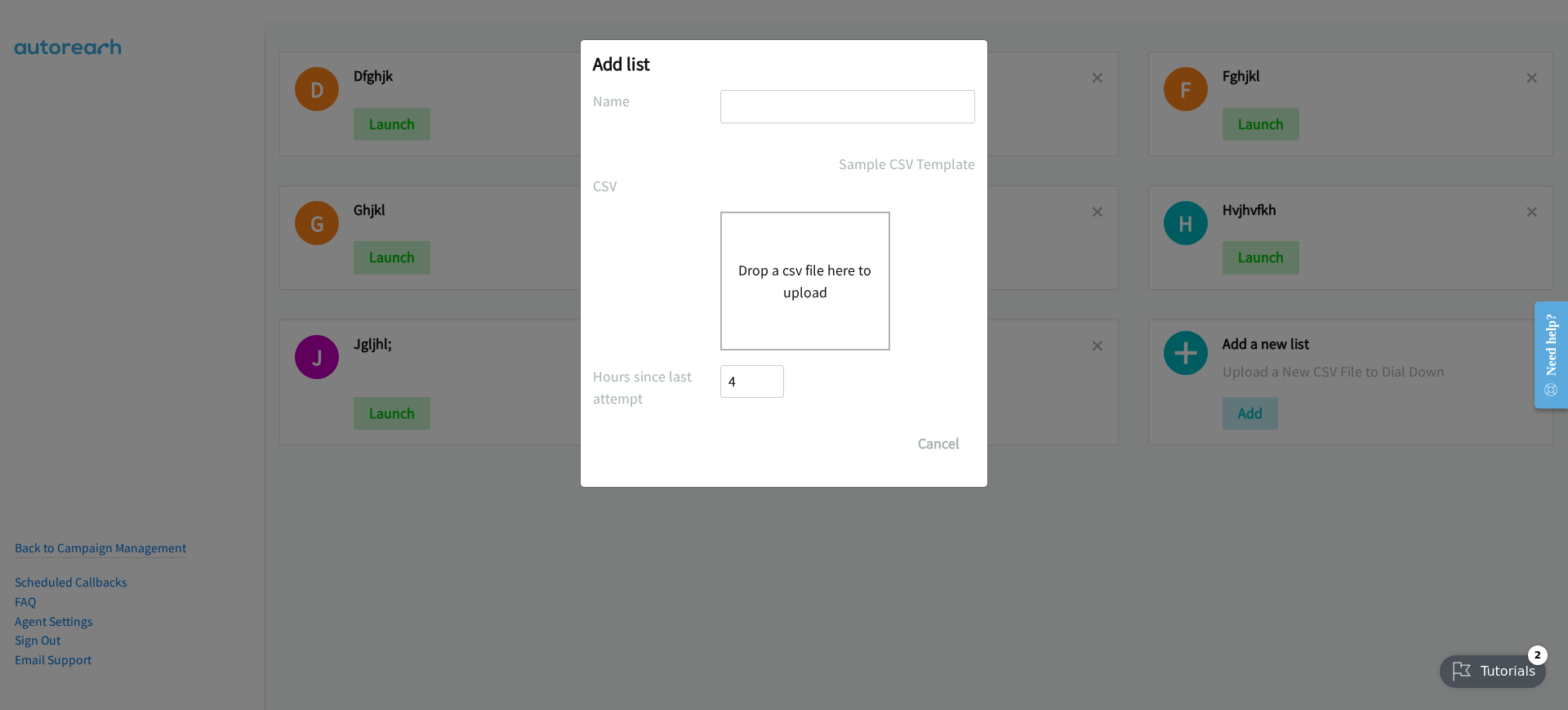
click at [744, 268] on button "Drop a csv file here to upload" at bounding box center [805, 281] width 134 height 44
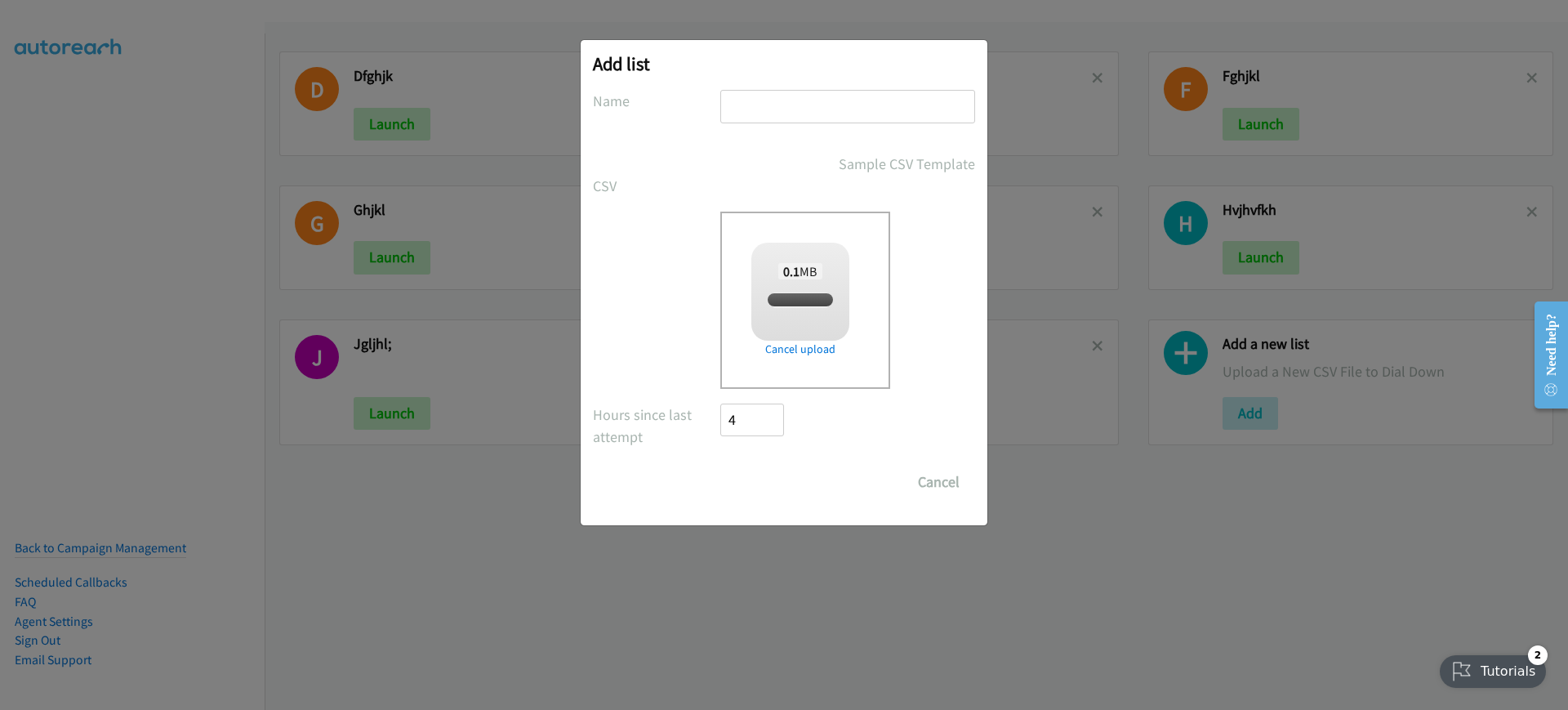
click at [896, 116] on input "text" at bounding box center [847, 106] width 255 height 33
checkbox input "true"
type input "hdfjgkhl"
click at [760, 454] on form "No phone fields were returned for that Report or List View Please upload a csv …" at bounding box center [784, 293] width 382 height 408
click at [759, 463] on form "No phone fields were returned for that Report or List View Please upload a csv …" at bounding box center [784, 293] width 382 height 408
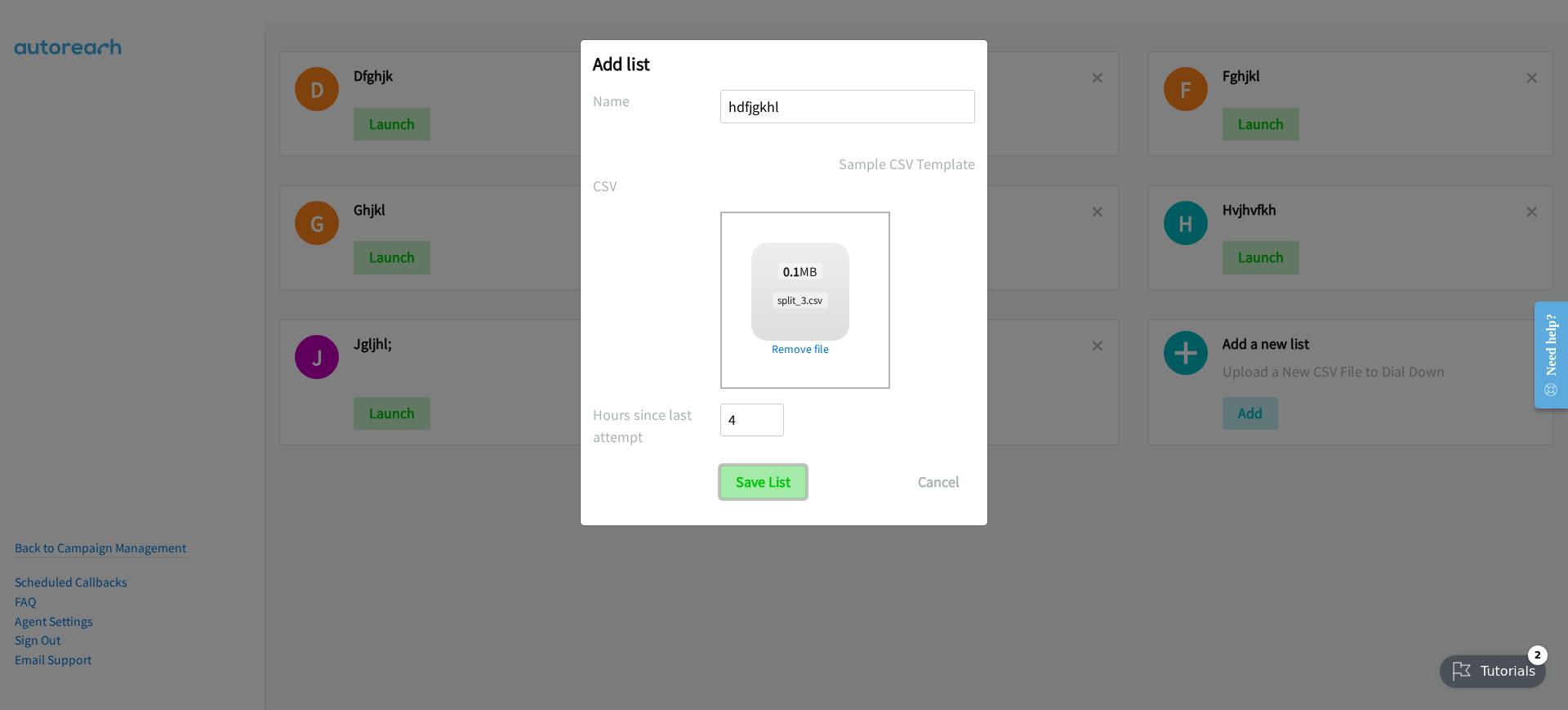
click at [771, 477] on input "Save List" at bounding box center [763, 481] width 86 height 32
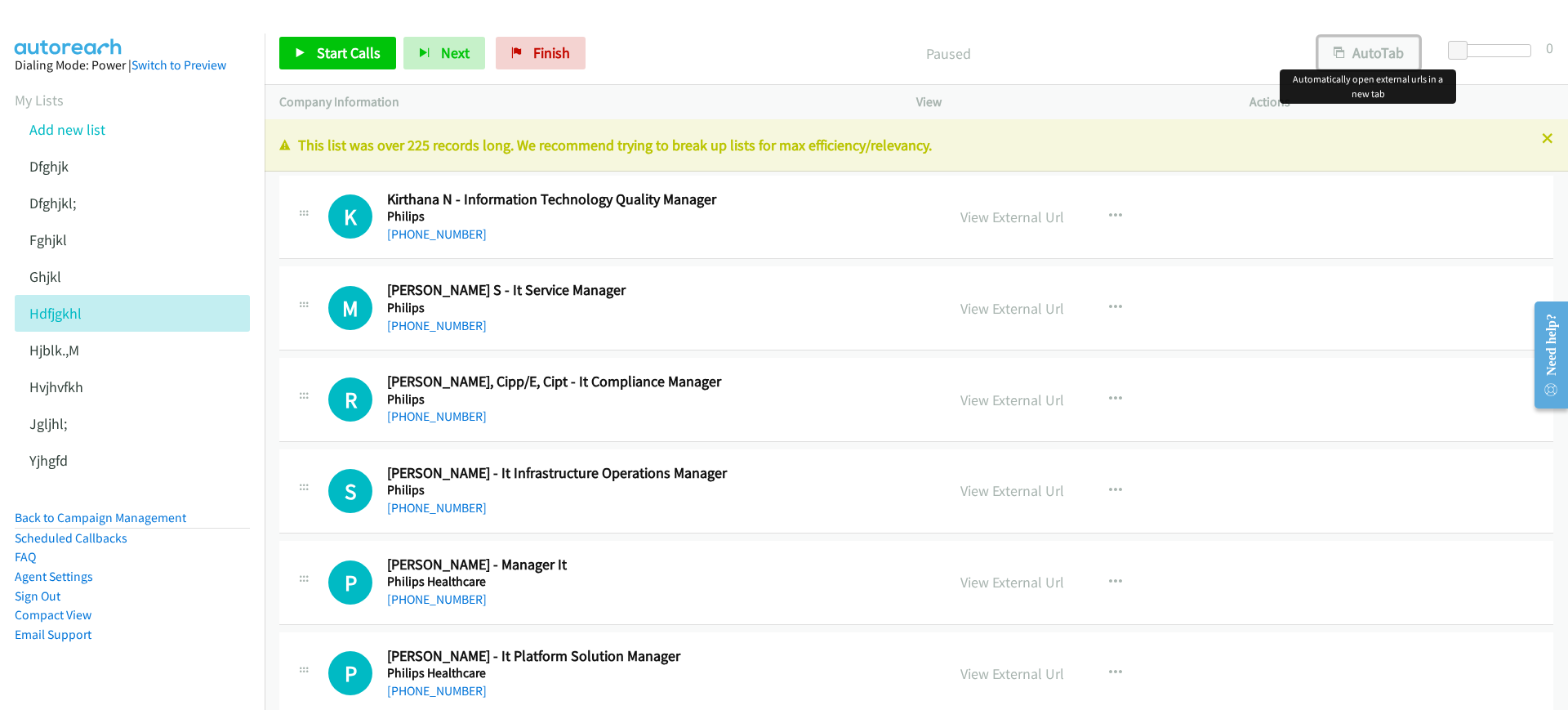
click at [1329, 44] on button "AutoTab" at bounding box center [1368, 53] width 101 height 32
click at [336, 45] on span "Start Calls" at bounding box center [348, 53] width 64 height 19
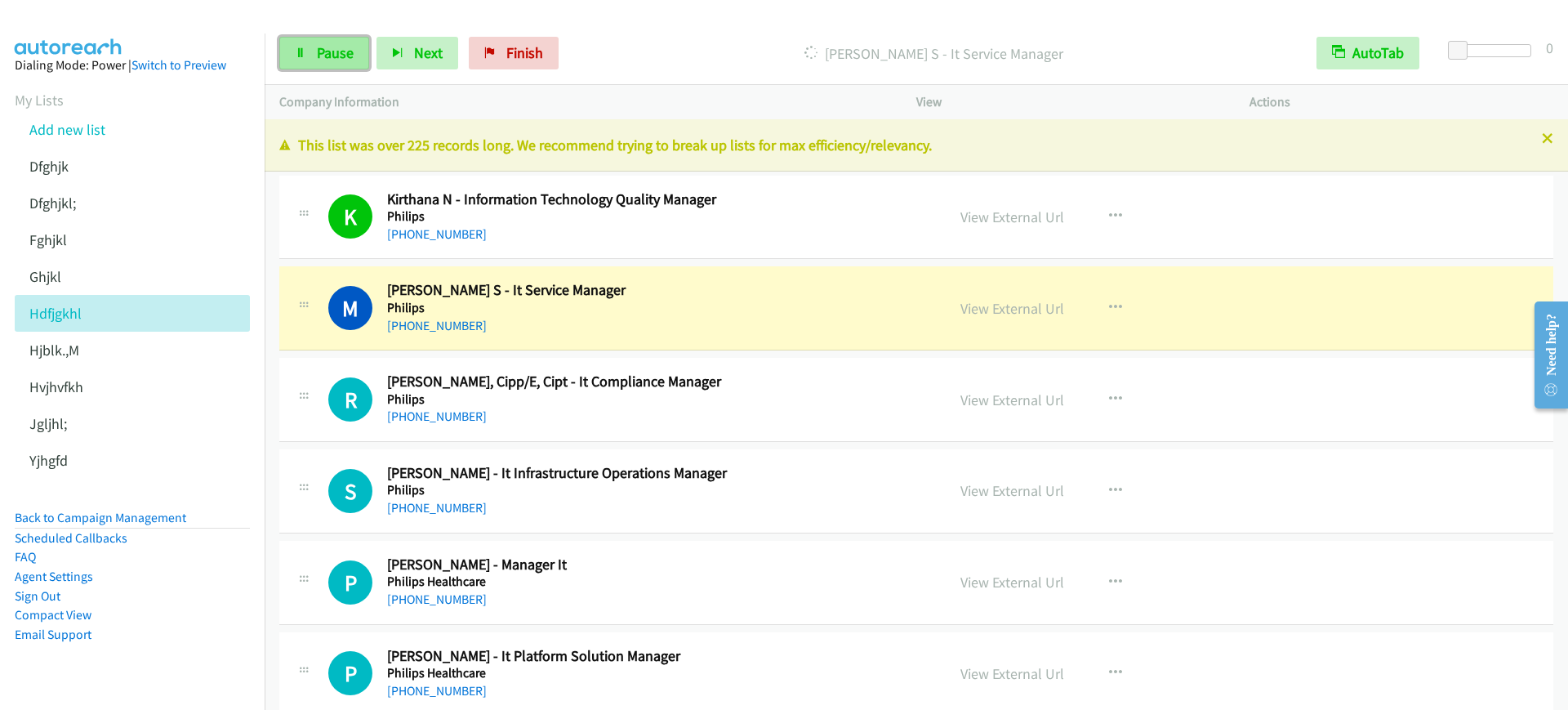
click at [308, 43] on link "Pause" at bounding box center [324, 53] width 90 height 32
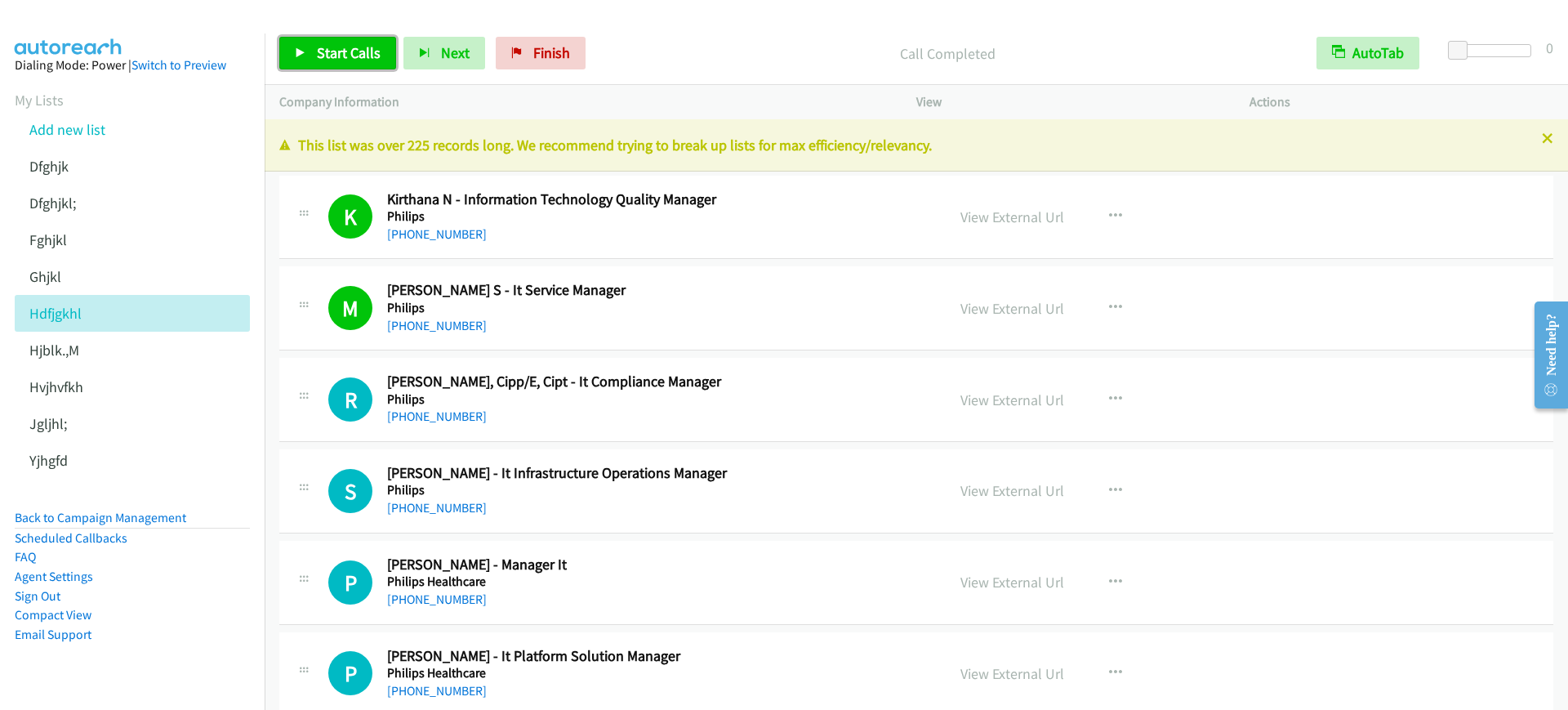
click at [308, 42] on link "Start Calls" at bounding box center [338, 53] width 117 height 32
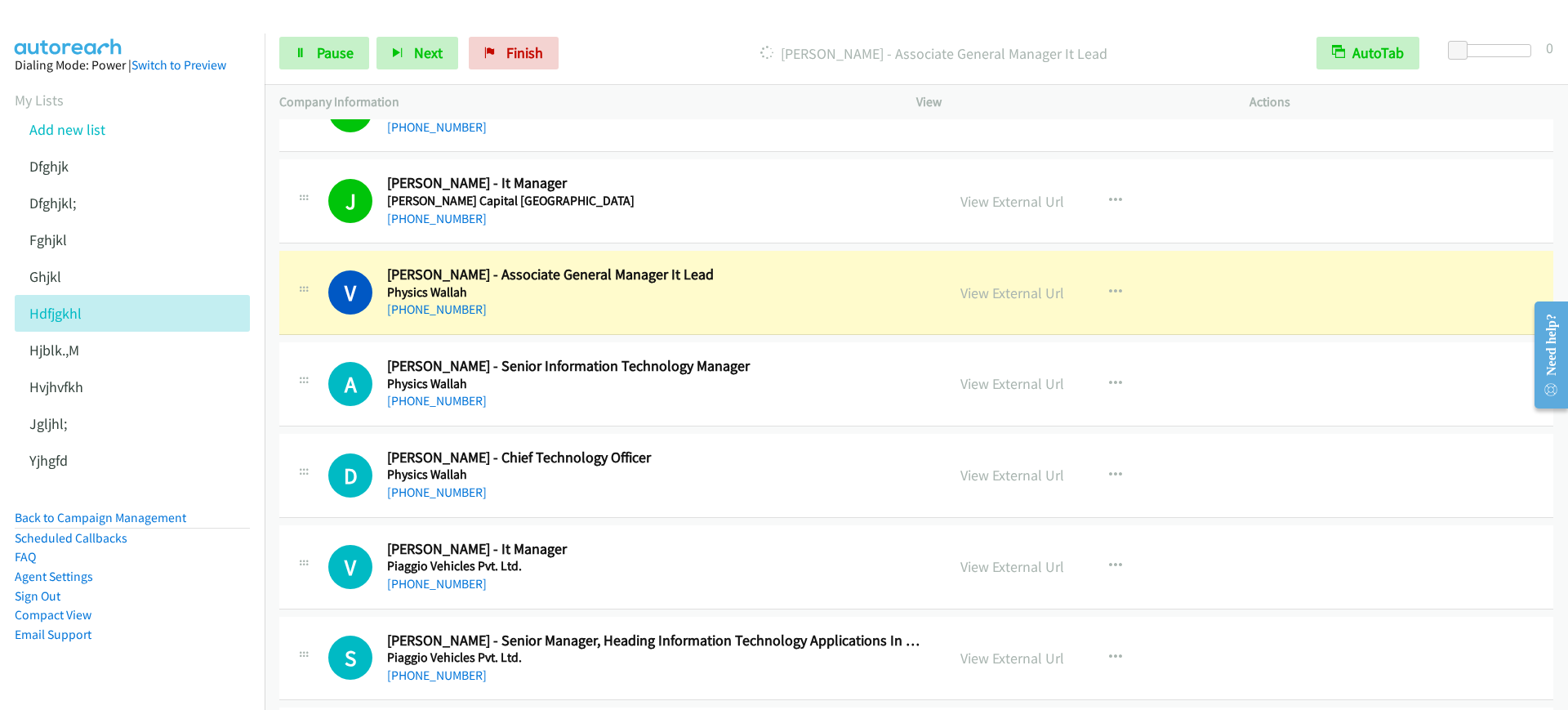
scroll to position [1021, 0]
click at [346, 64] on link "Pause" at bounding box center [324, 53] width 90 height 32
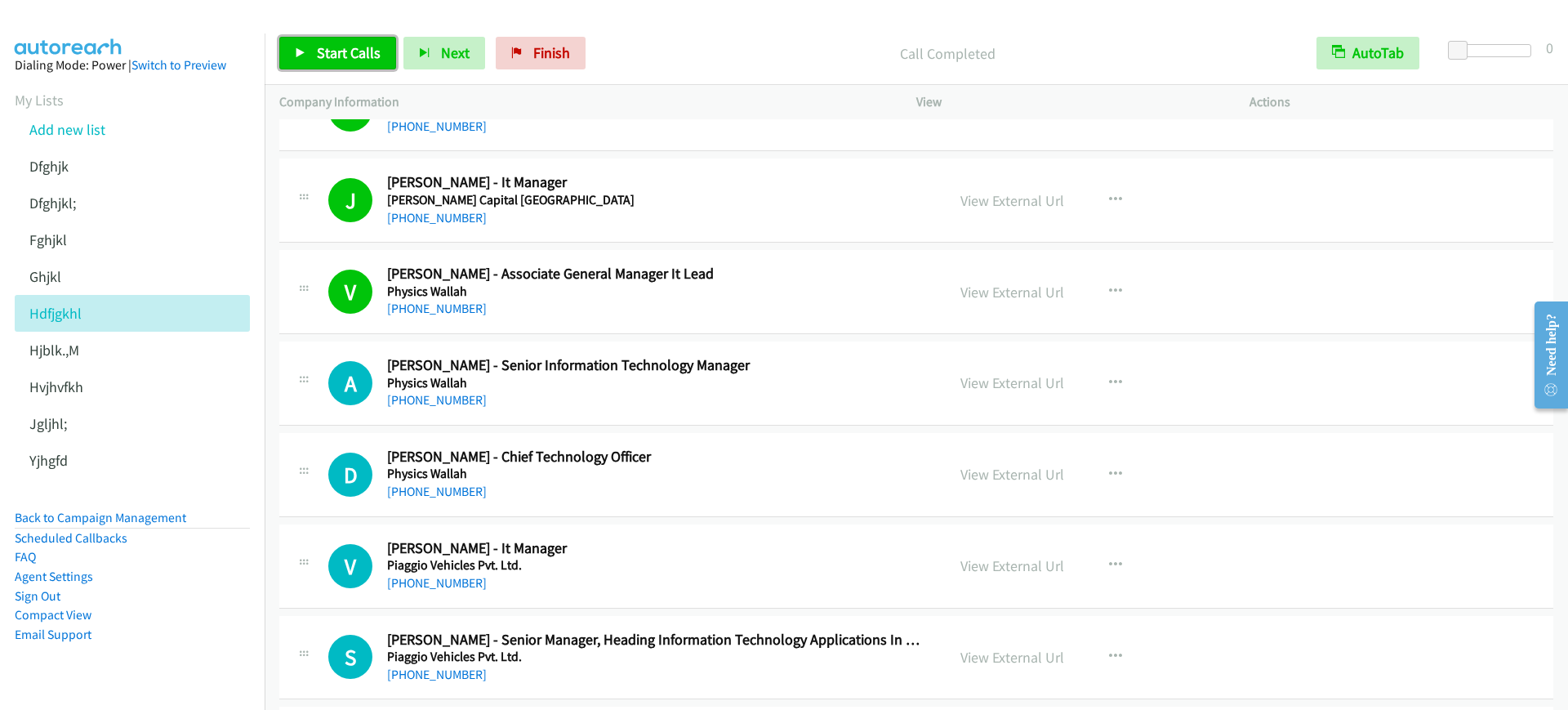
click at [381, 53] on link "Start Calls" at bounding box center [338, 53] width 117 height 32
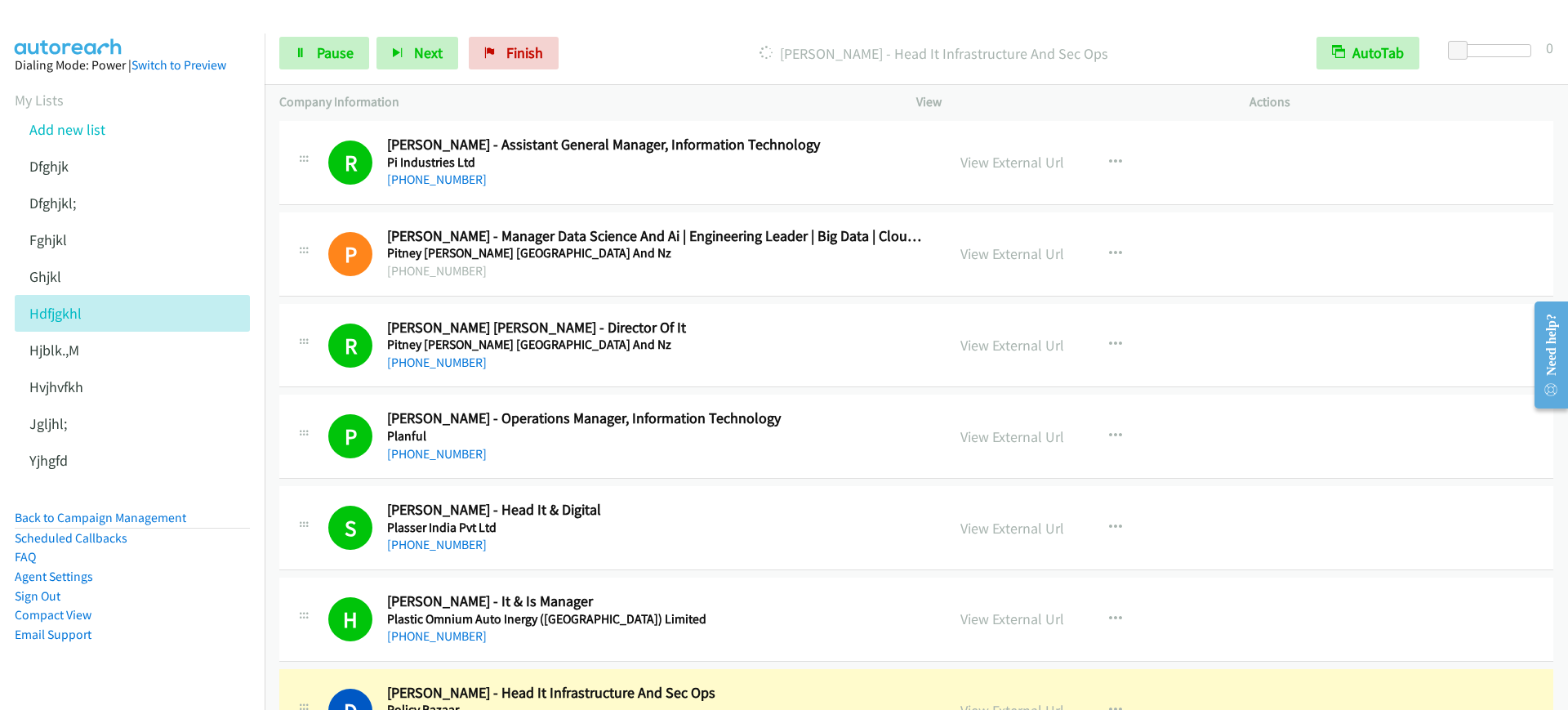
scroll to position [2654, 0]
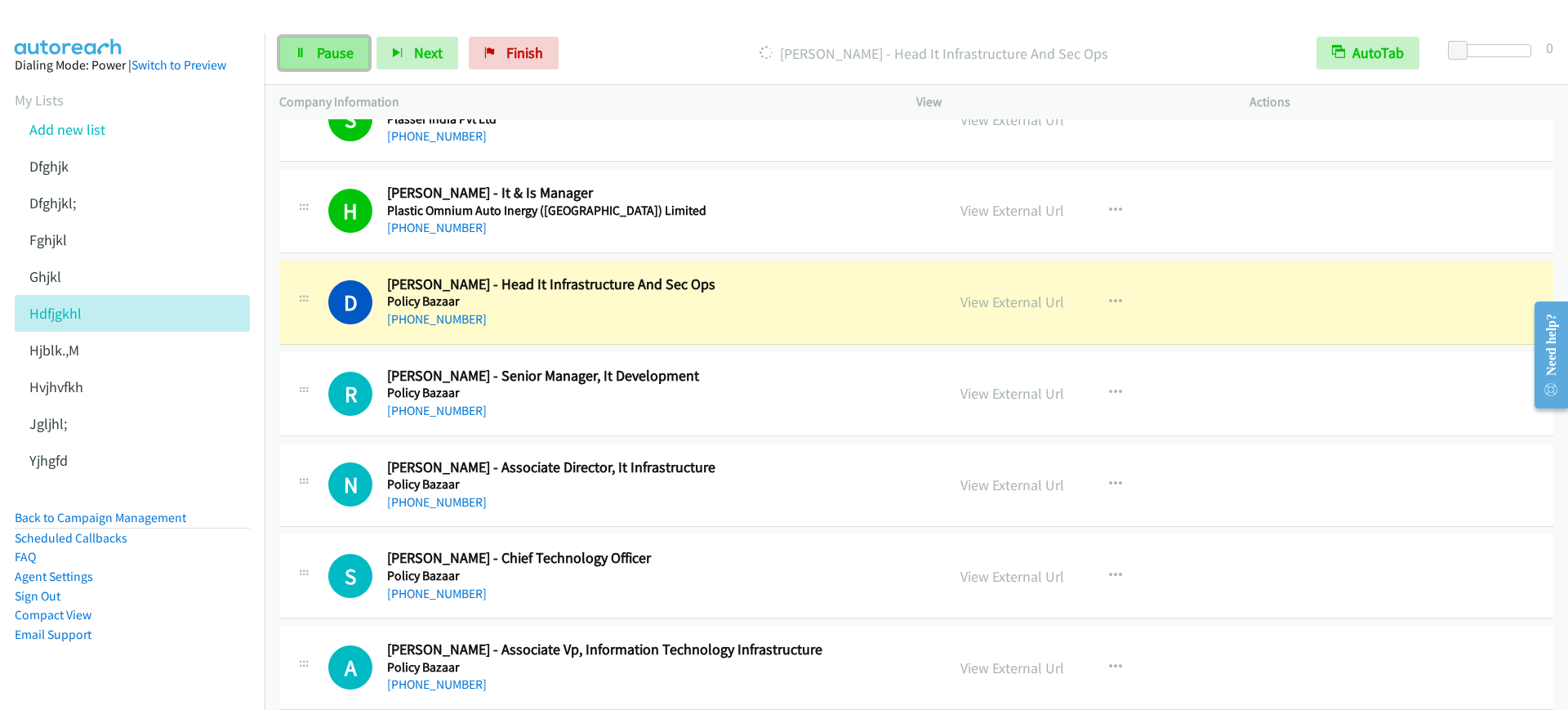
click at [322, 56] on span "Pause" at bounding box center [335, 53] width 37 height 19
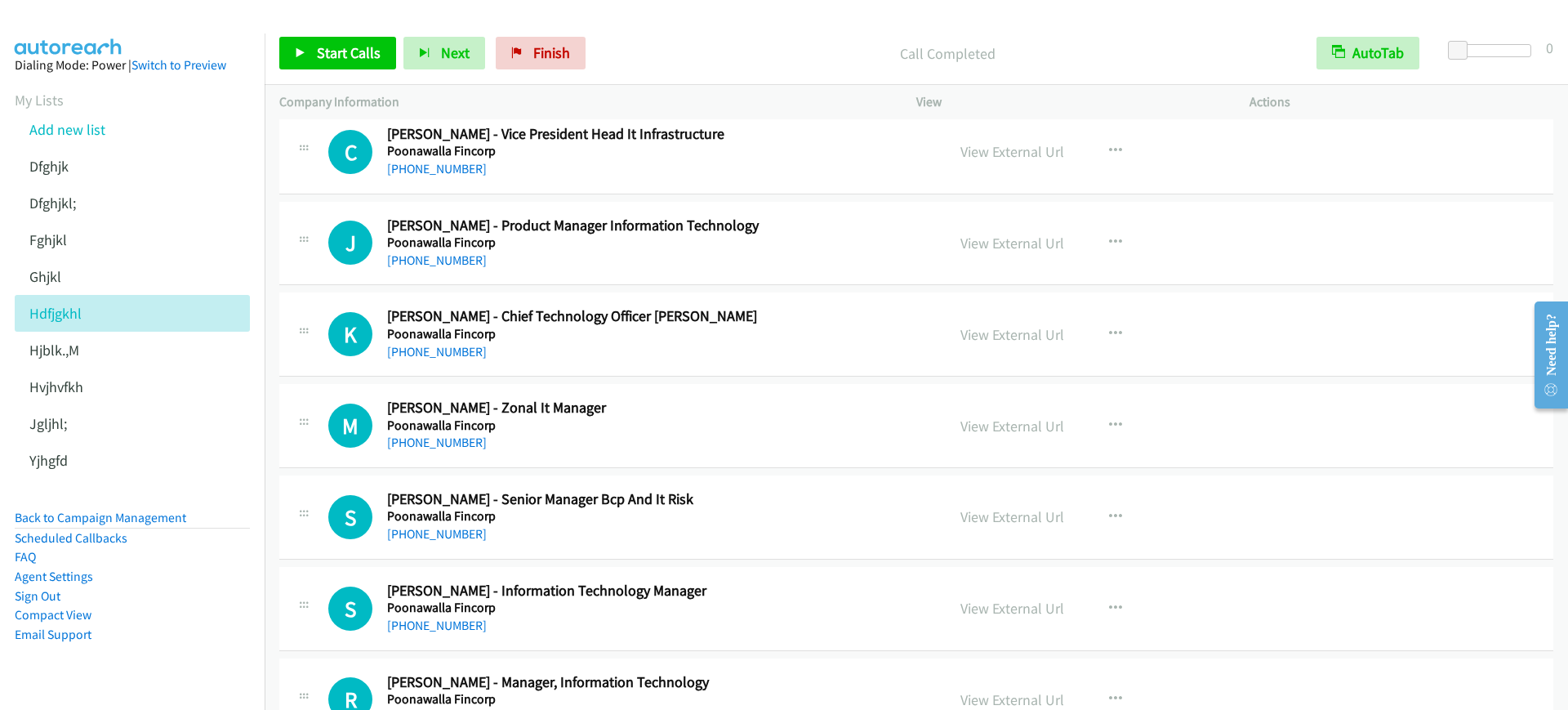
scroll to position [4390, 0]
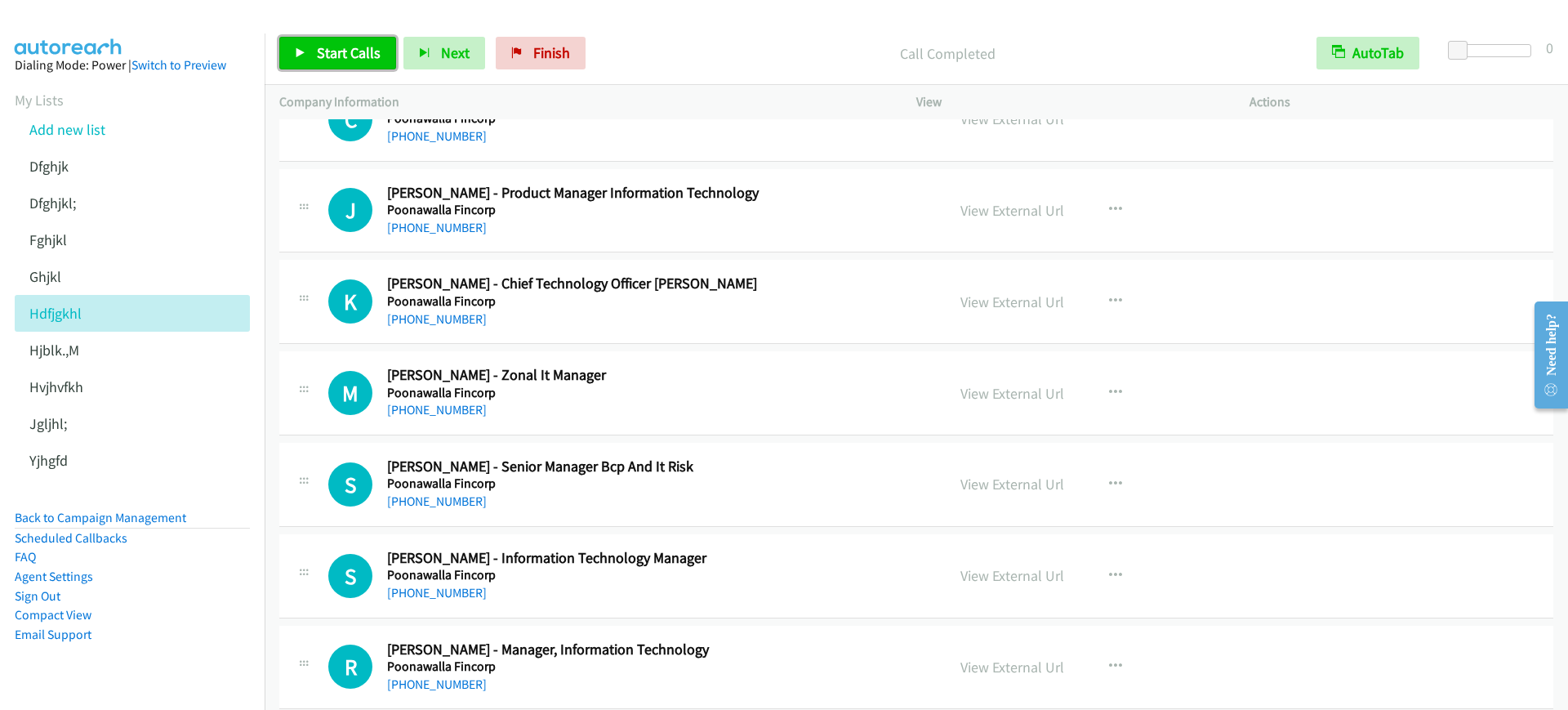
click at [357, 59] on span "Start Calls" at bounding box center [348, 53] width 64 height 19
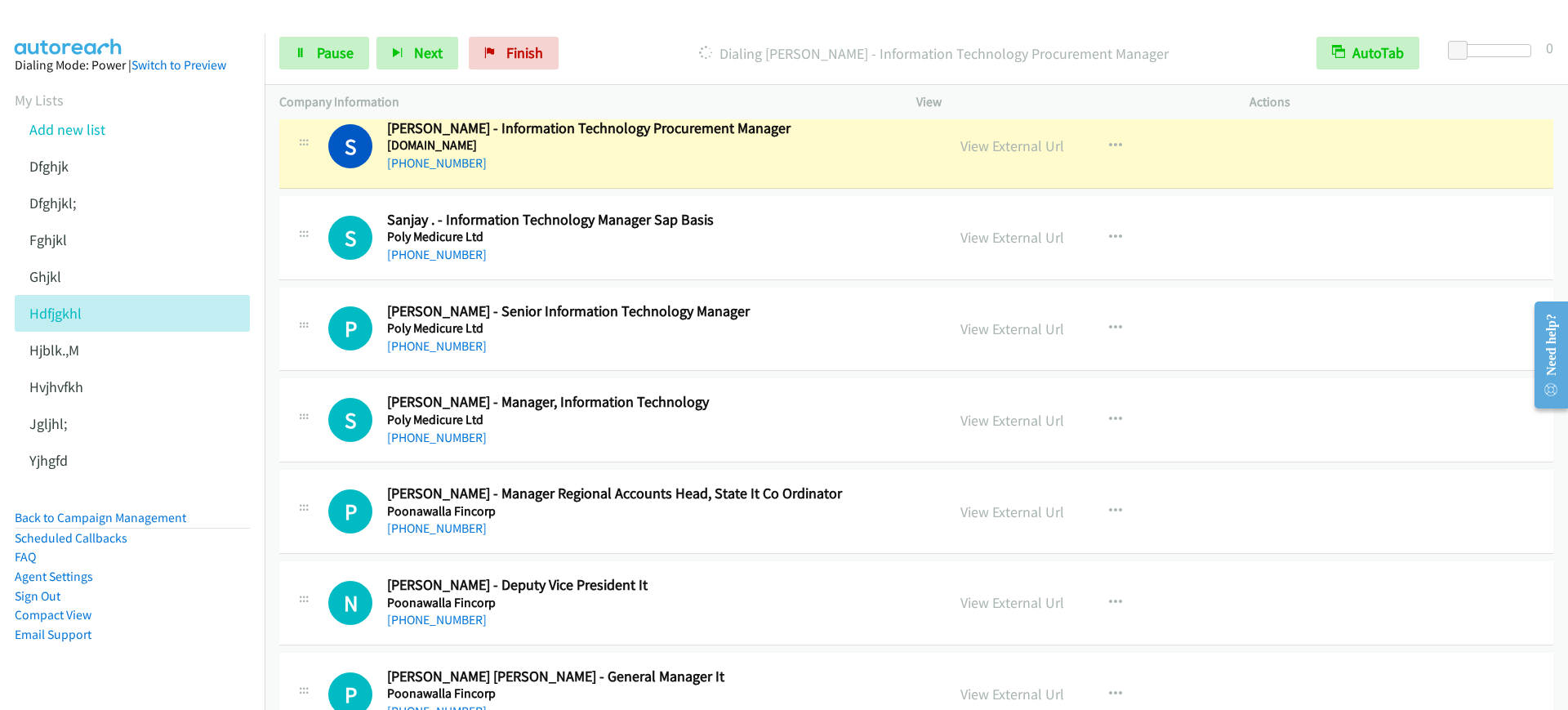
scroll to position [3165, 0]
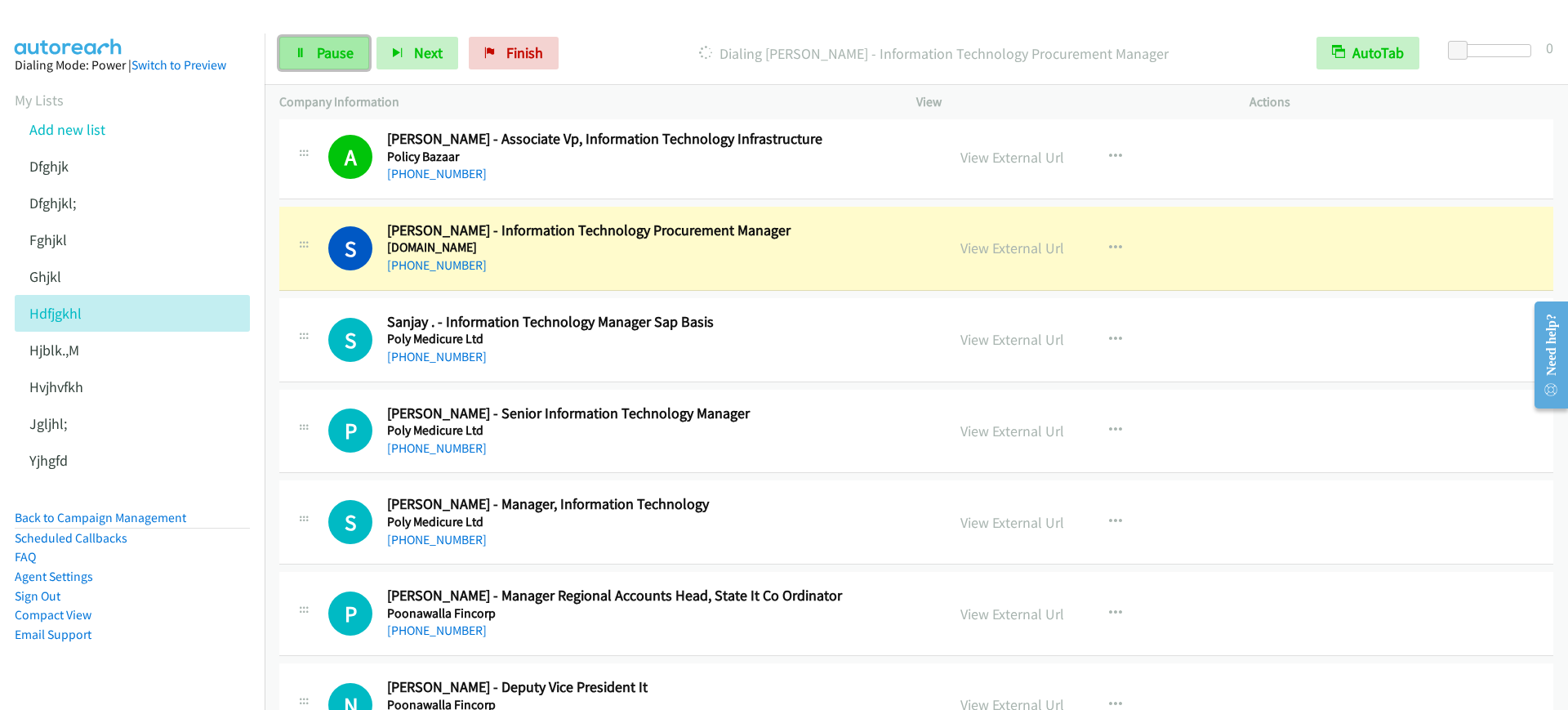
click at [303, 54] on icon at bounding box center [301, 54] width 11 height 11
